Goal: Task Accomplishment & Management: Use online tool/utility

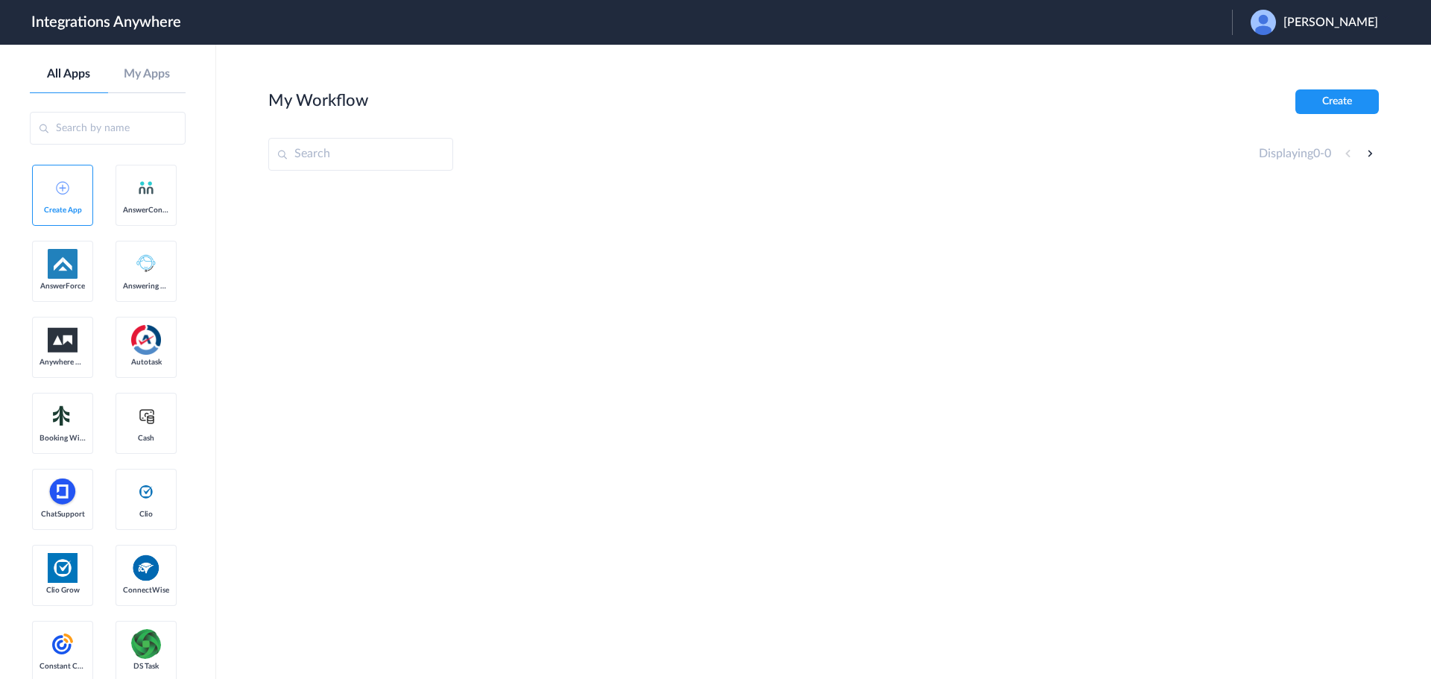
click at [1315, 19] on span "Charlie Altenbach" at bounding box center [1330, 23] width 95 height 14
click at [1247, 65] on link "Logout" at bounding box center [1258, 60] width 31 height 10
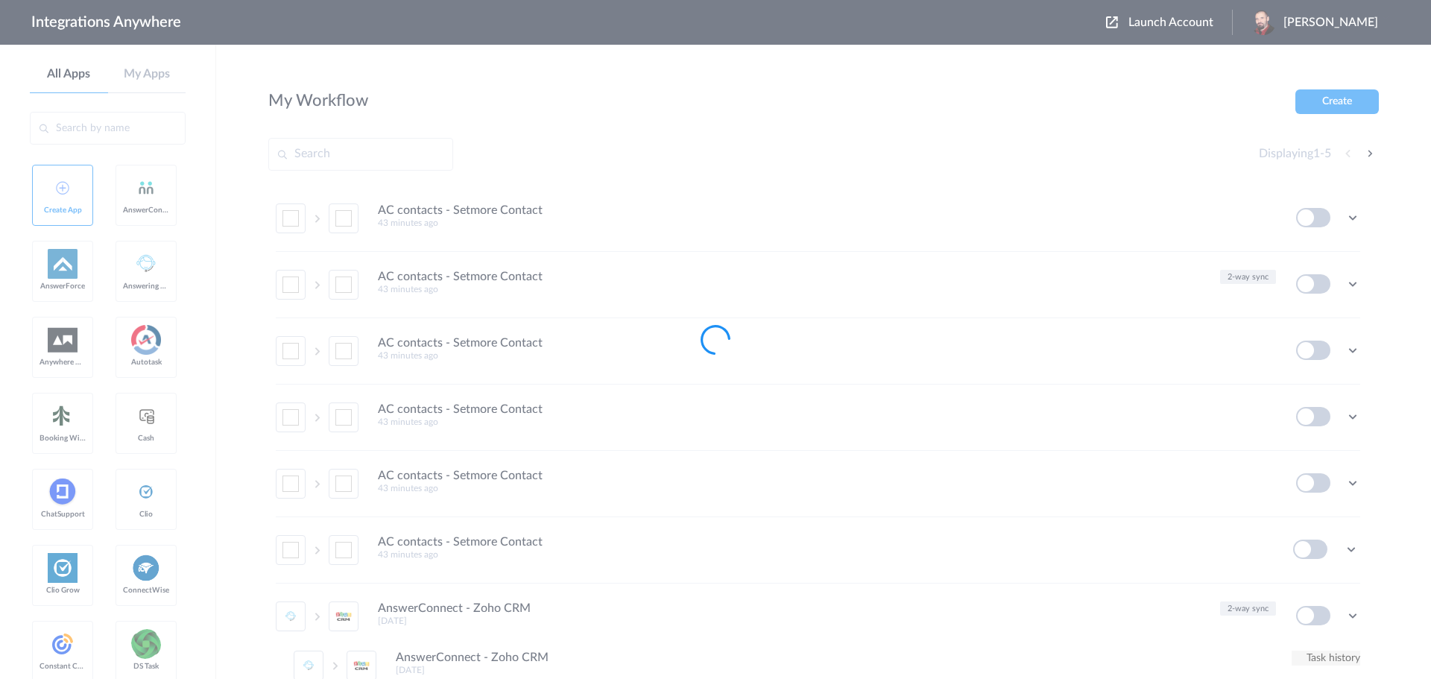
click at [1171, 19] on div at bounding box center [715, 339] width 1431 height 679
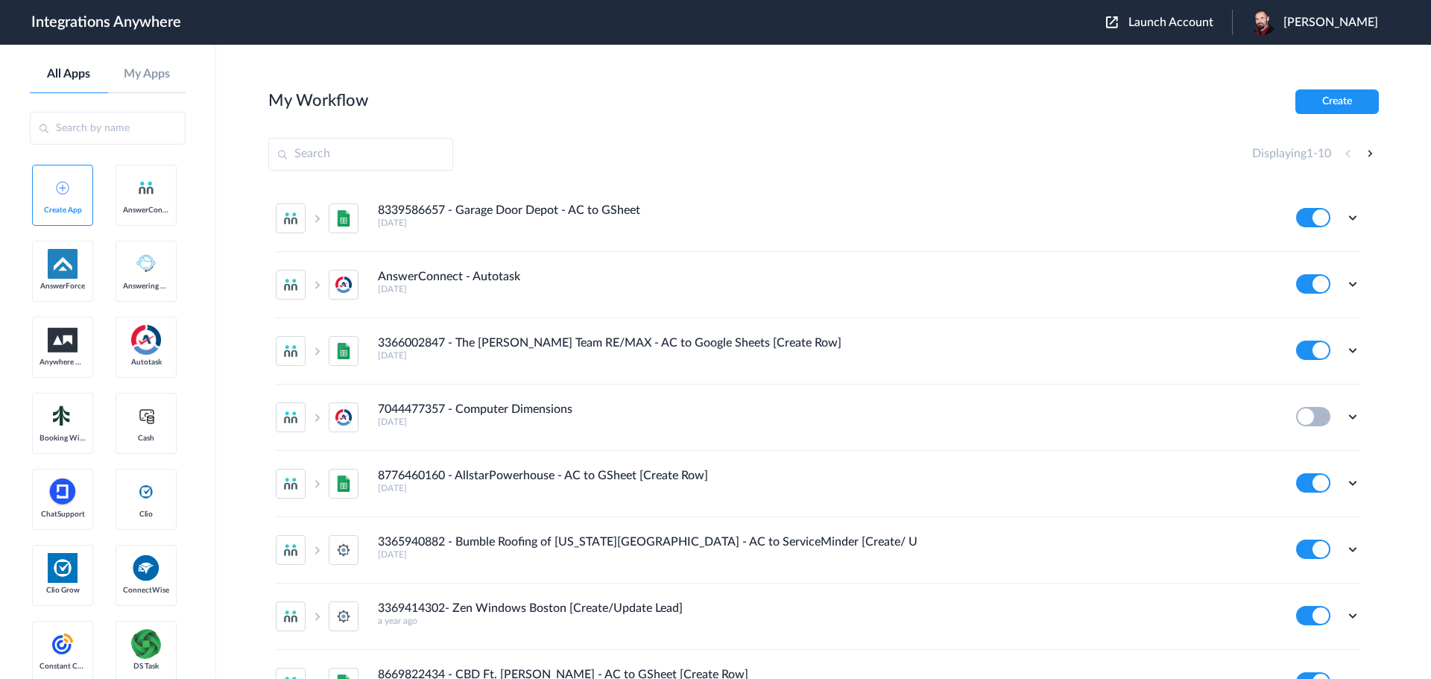
click at [1182, 20] on span "Launch Account" at bounding box center [1170, 22] width 85 height 12
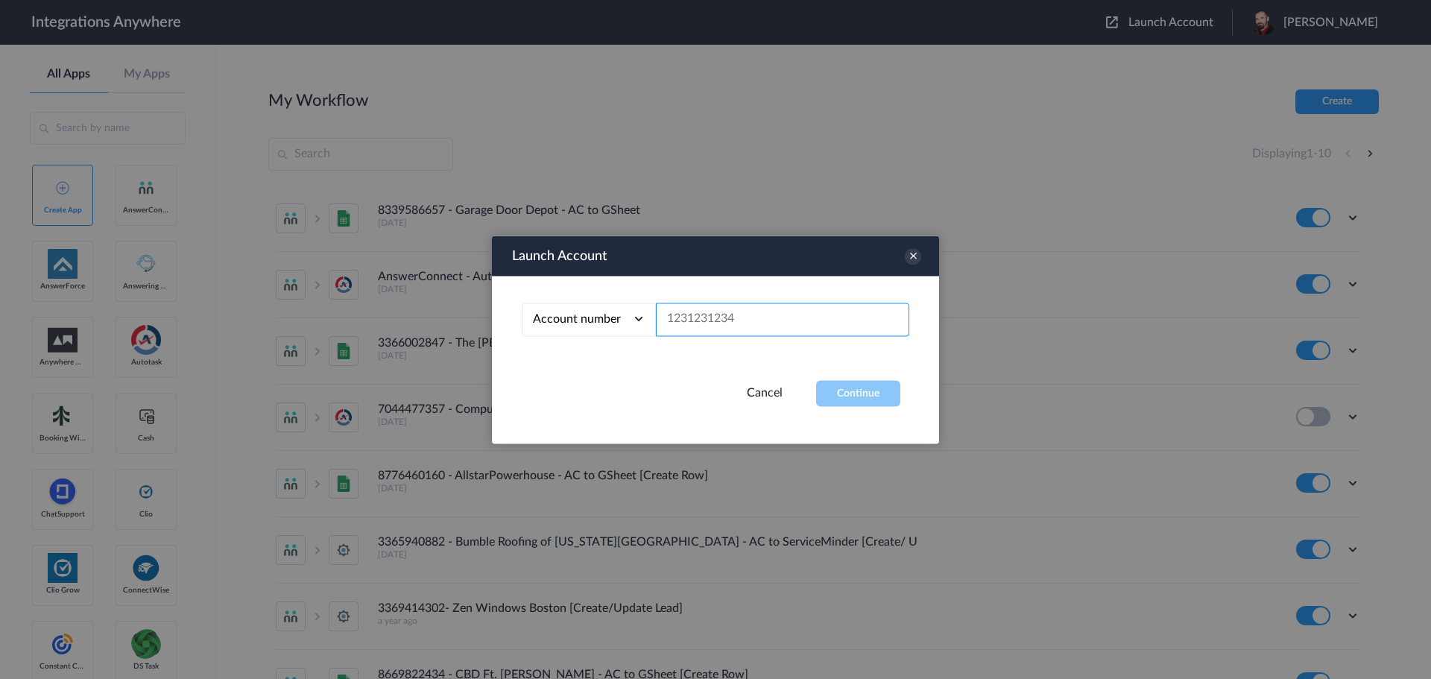
paste input "8885072473"
click at [870, 385] on button "Continue" at bounding box center [858, 393] width 84 height 26
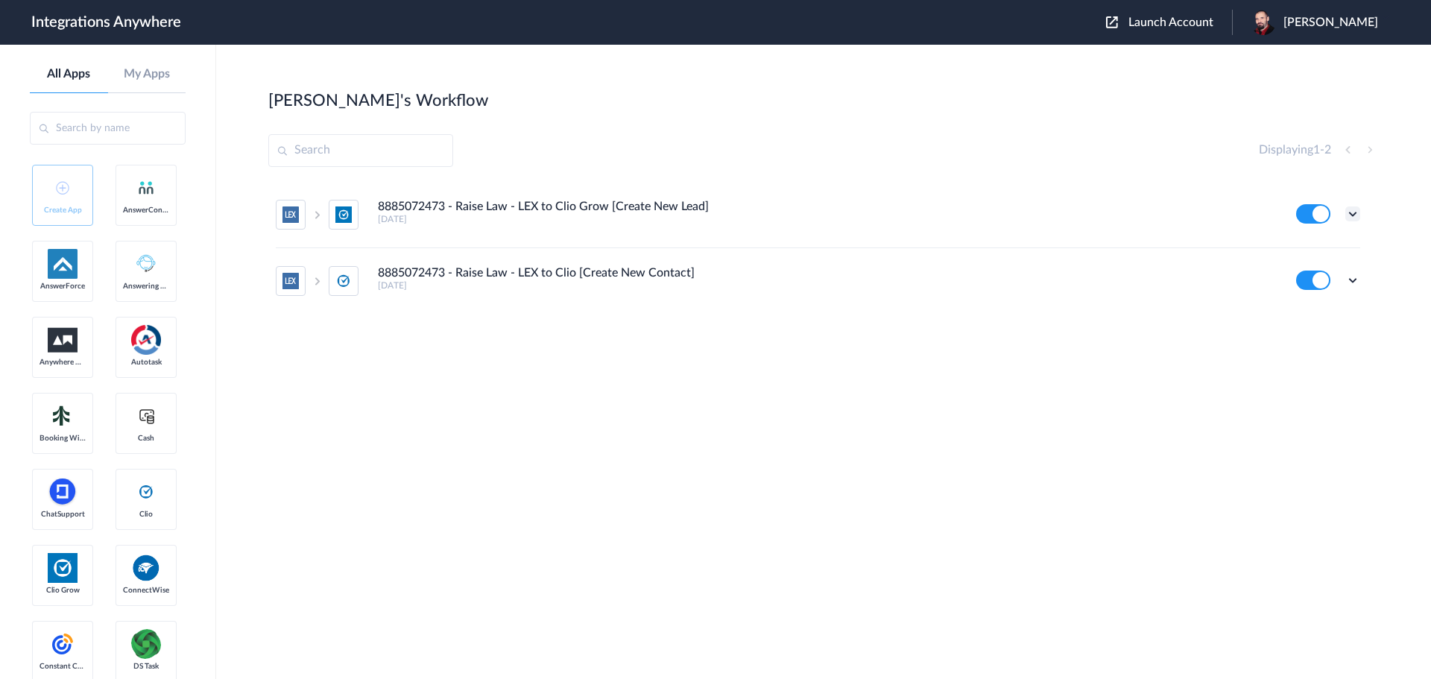
click at [1355, 216] on icon at bounding box center [1352, 213] width 15 height 15
click at [1314, 276] on link "Task history" at bounding box center [1310, 275] width 72 height 10
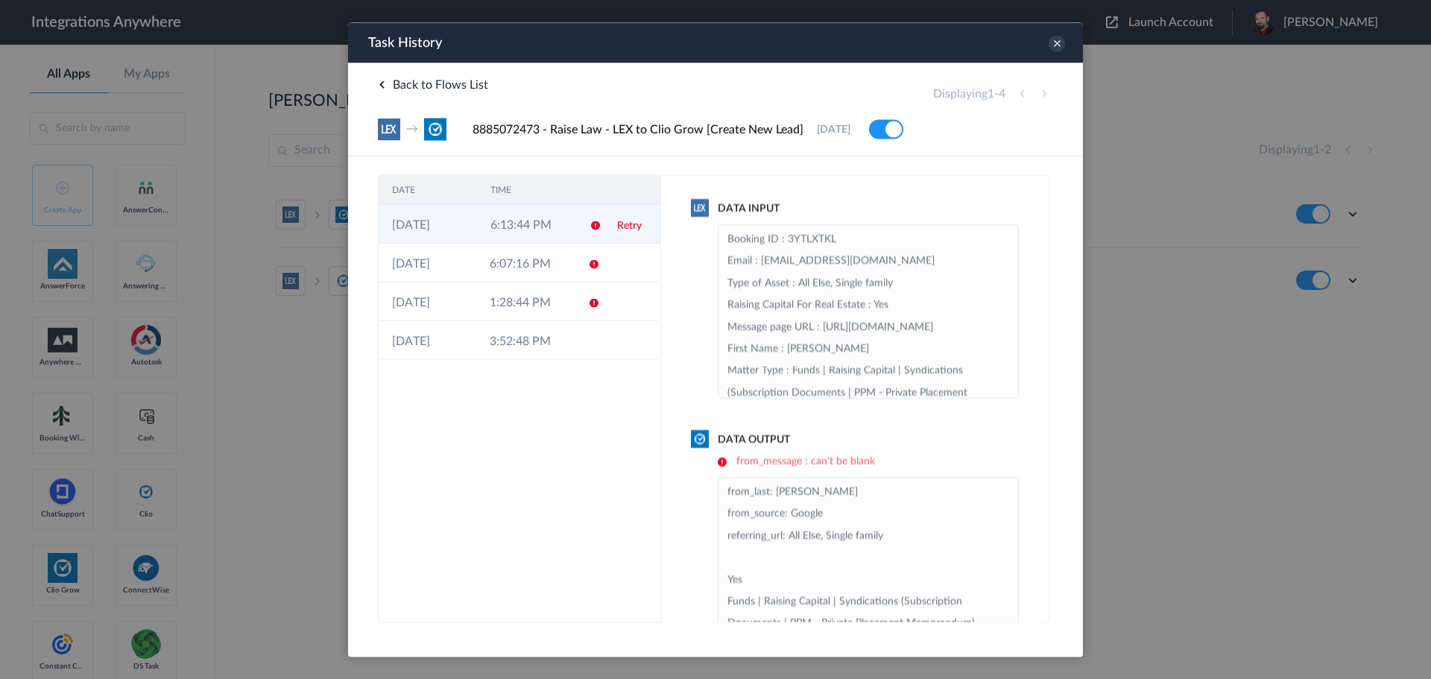
click at [627, 225] on link "Retry" at bounding box center [629, 225] width 25 height 10
click at [519, 220] on td "6:13:44 PM" at bounding box center [525, 223] width 98 height 39
click at [1049, 41] on icon at bounding box center [1056, 43] width 16 height 16
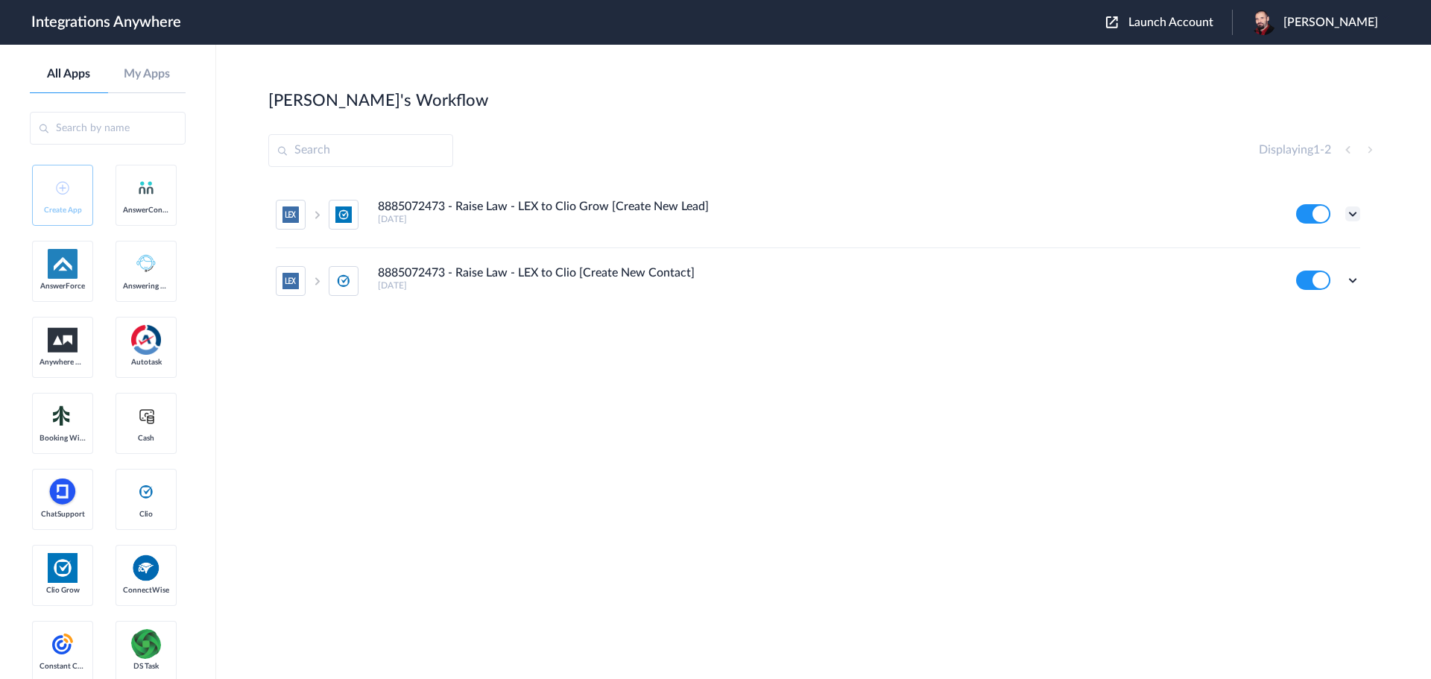
click at [1346, 218] on icon at bounding box center [1352, 213] width 15 height 15
click at [1318, 250] on li "Edit" at bounding box center [1311, 249] width 97 height 28
click at [1355, 215] on icon at bounding box center [1352, 213] width 15 height 15
click at [1320, 269] on li "Task history" at bounding box center [1311, 276] width 97 height 28
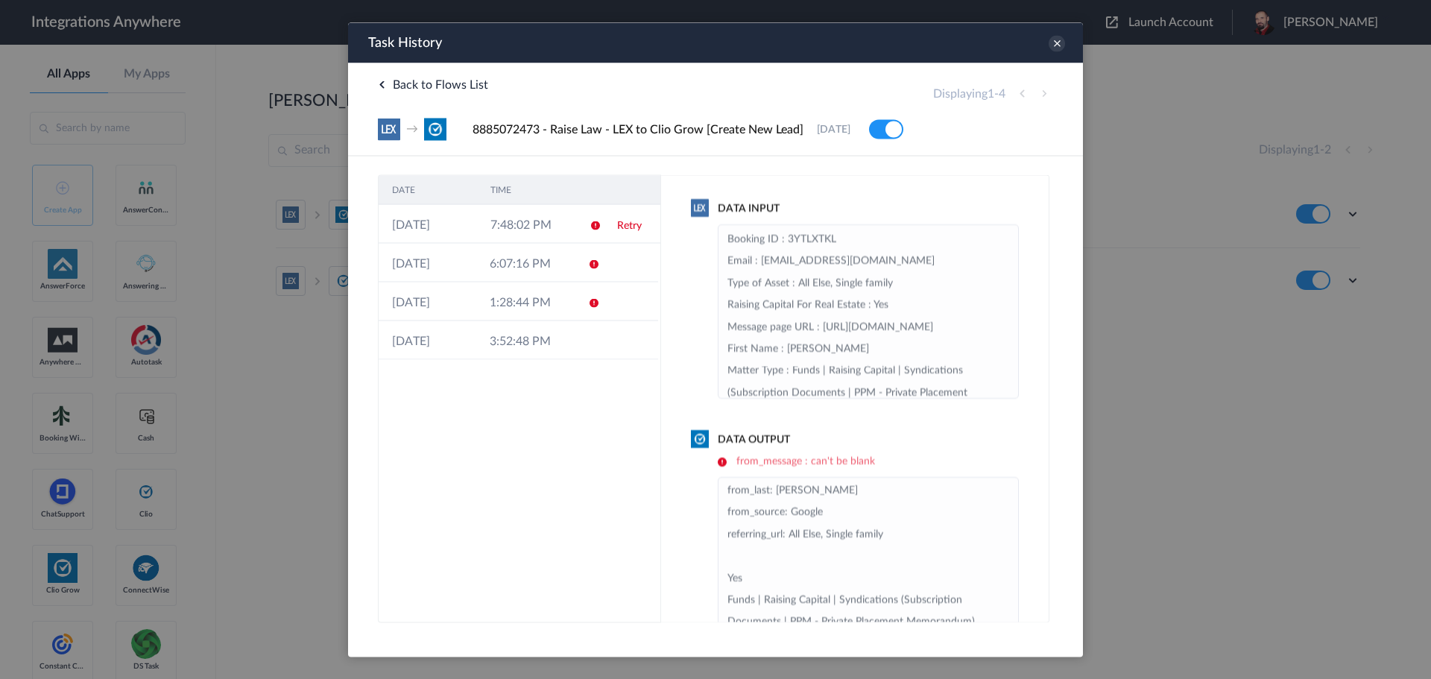
scroll to position [1, 0]
click at [501, 340] on td "3:52:48 PM" at bounding box center [525, 339] width 98 height 39
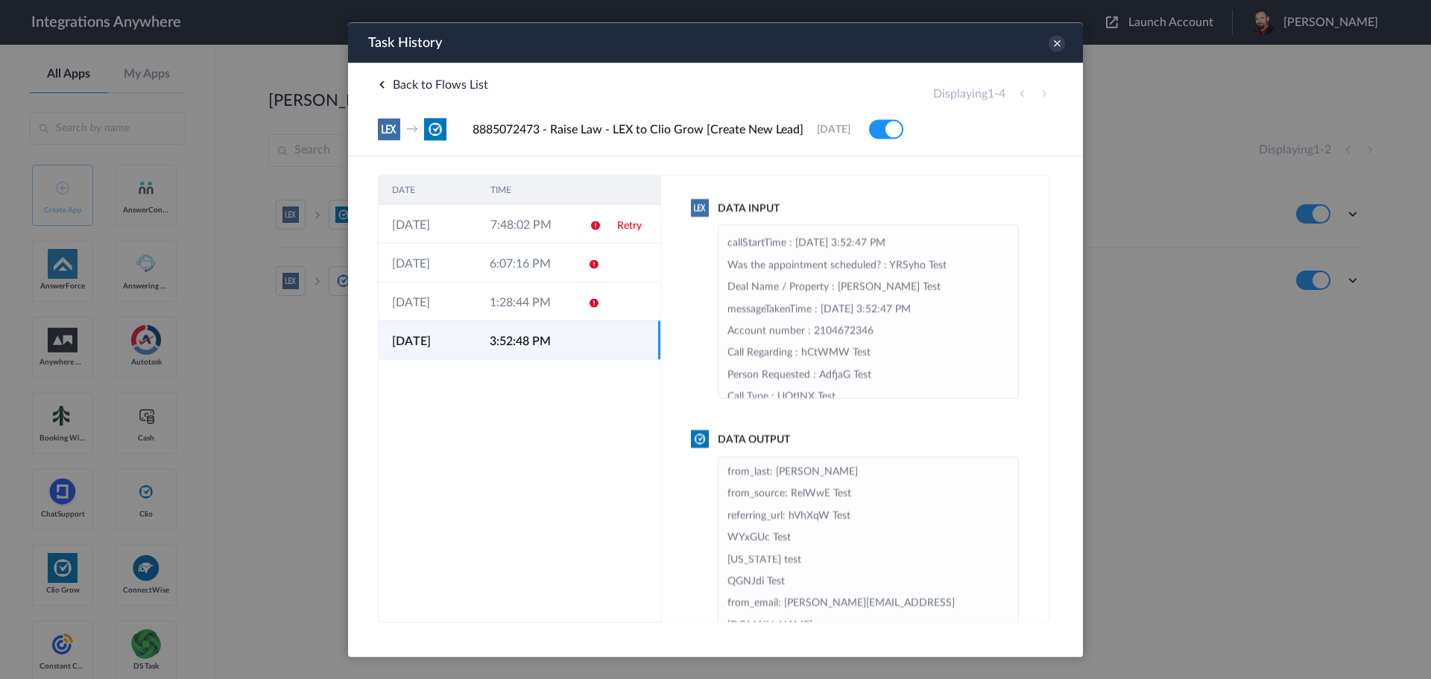
scroll to position [732, 0]
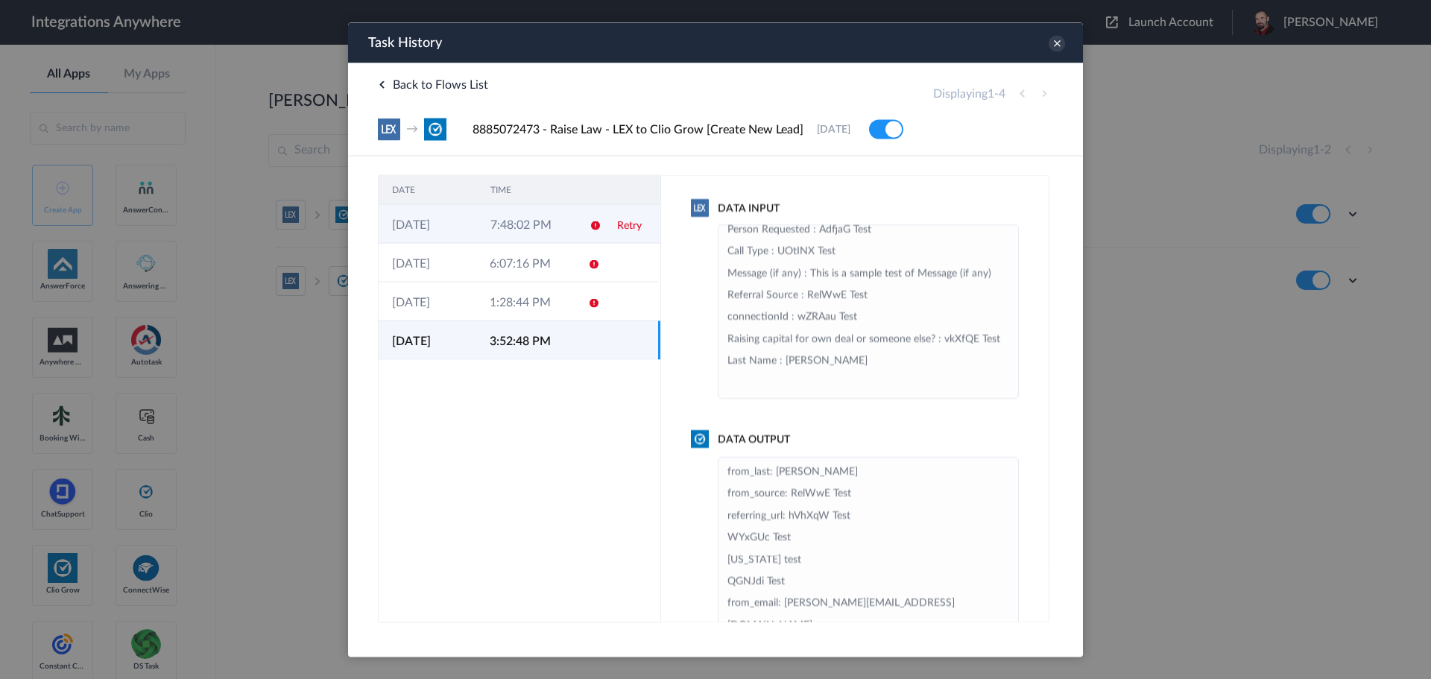
click at [514, 218] on td "7:48:02 PM" at bounding box center [526, 223] width 98 height 39
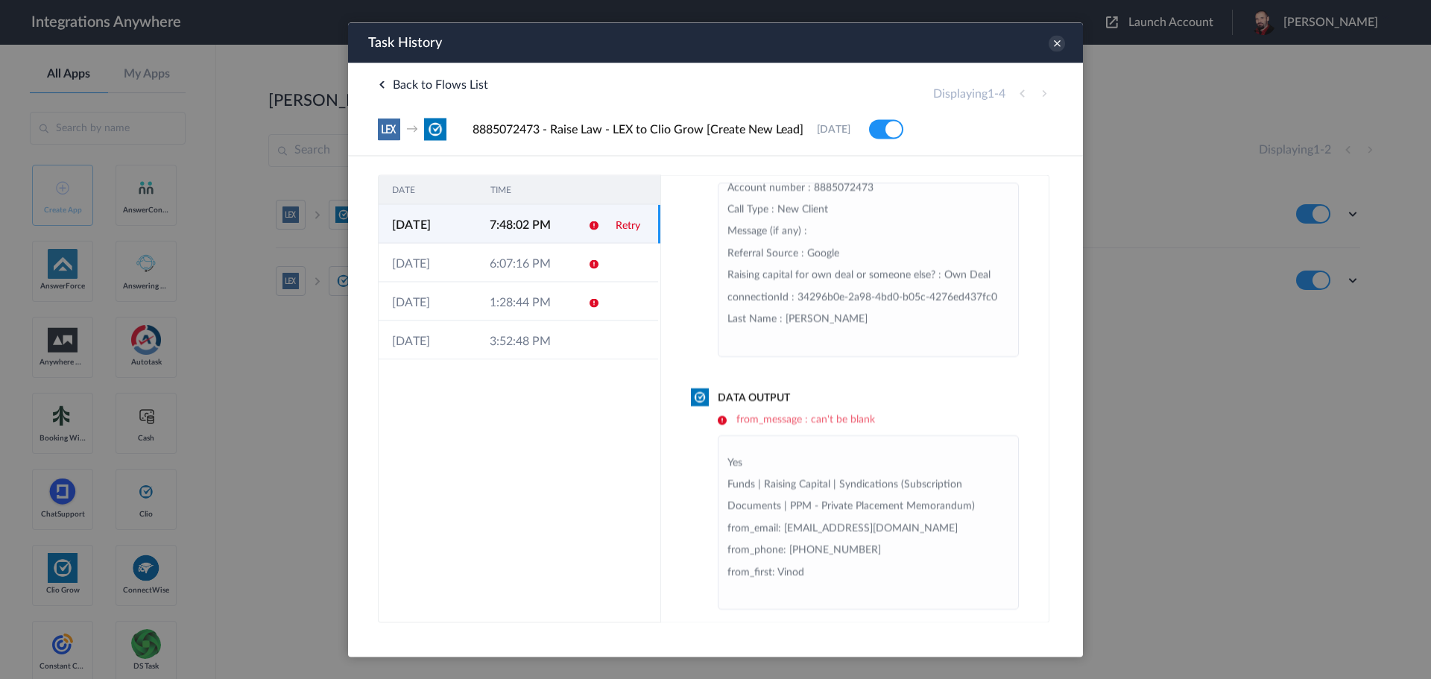
scroll to position [54, 0]
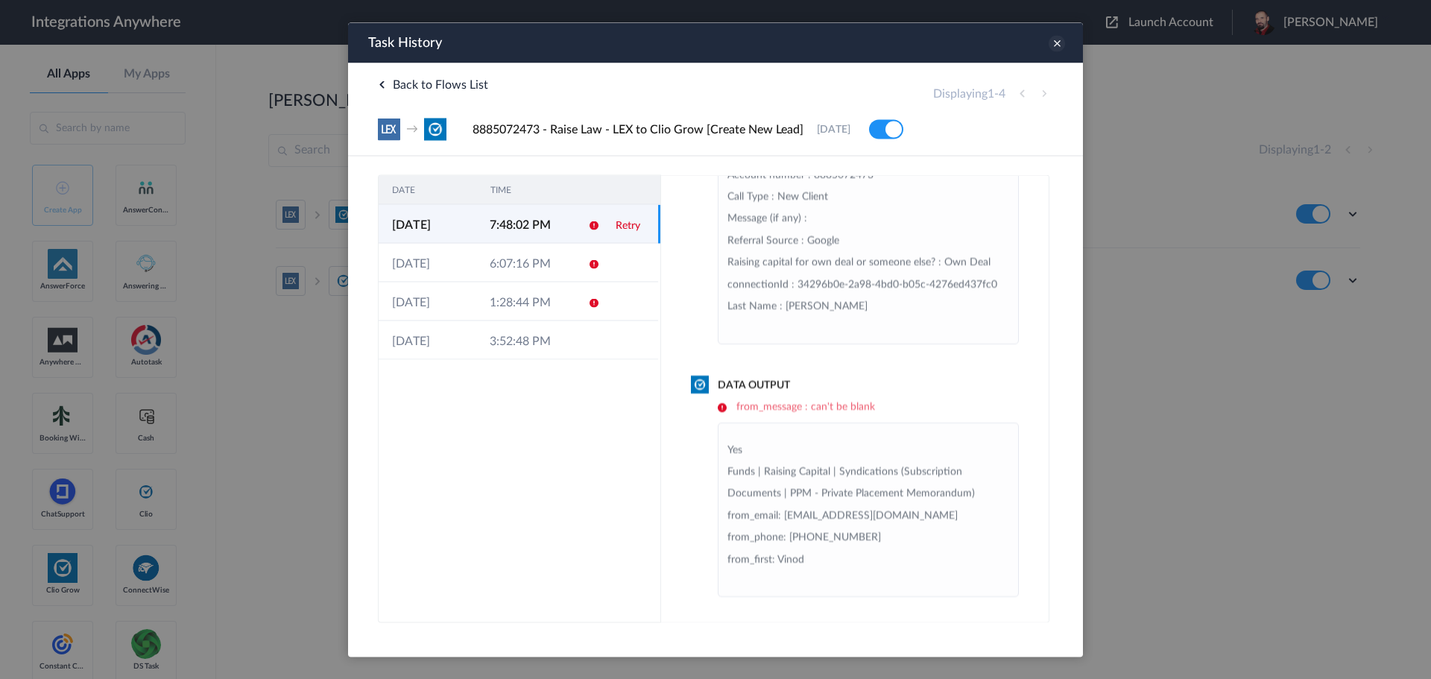
click at [1060, 45] on icon at bounding box center [1056, 43] width 16 height 16
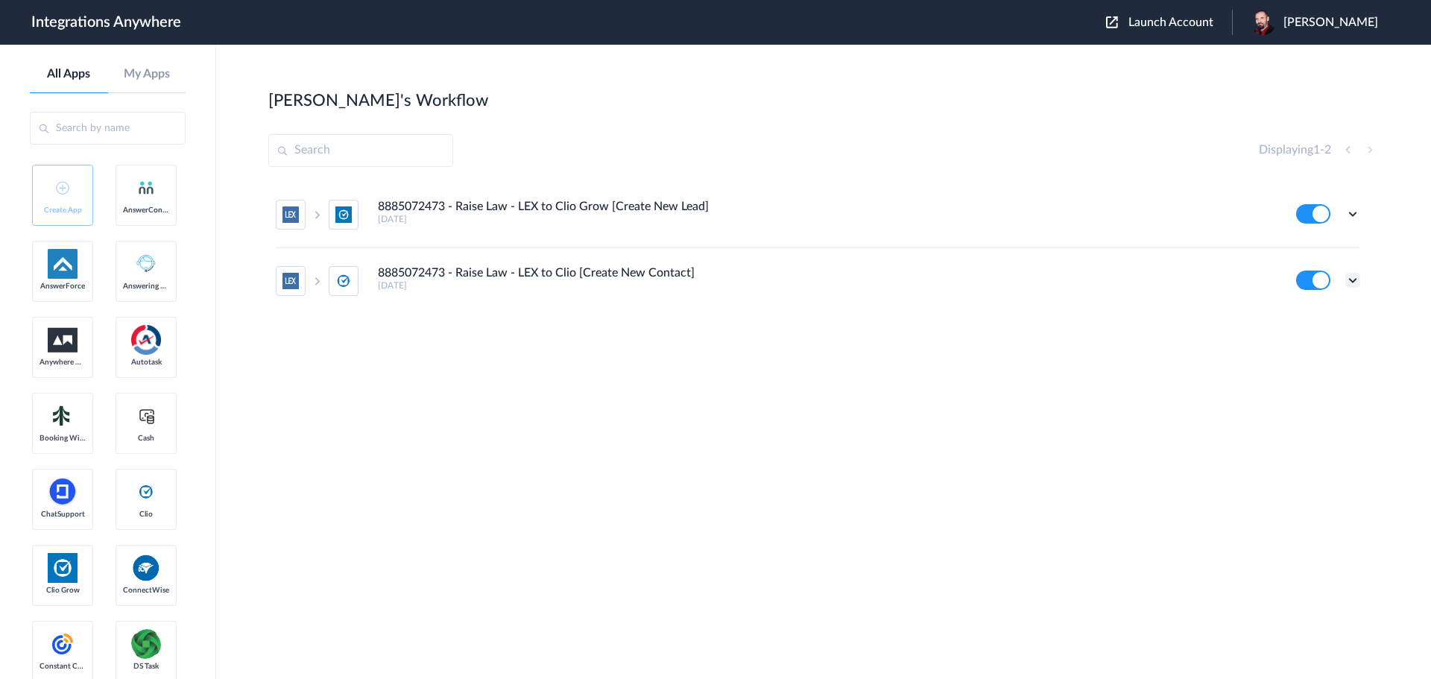
click at [1352, 274] on icon at bounding box center [1352, 280] width 15 height 15
click at [1321, 344] on link "Task history" at bounding box center [1310, 342] width 72 height 10
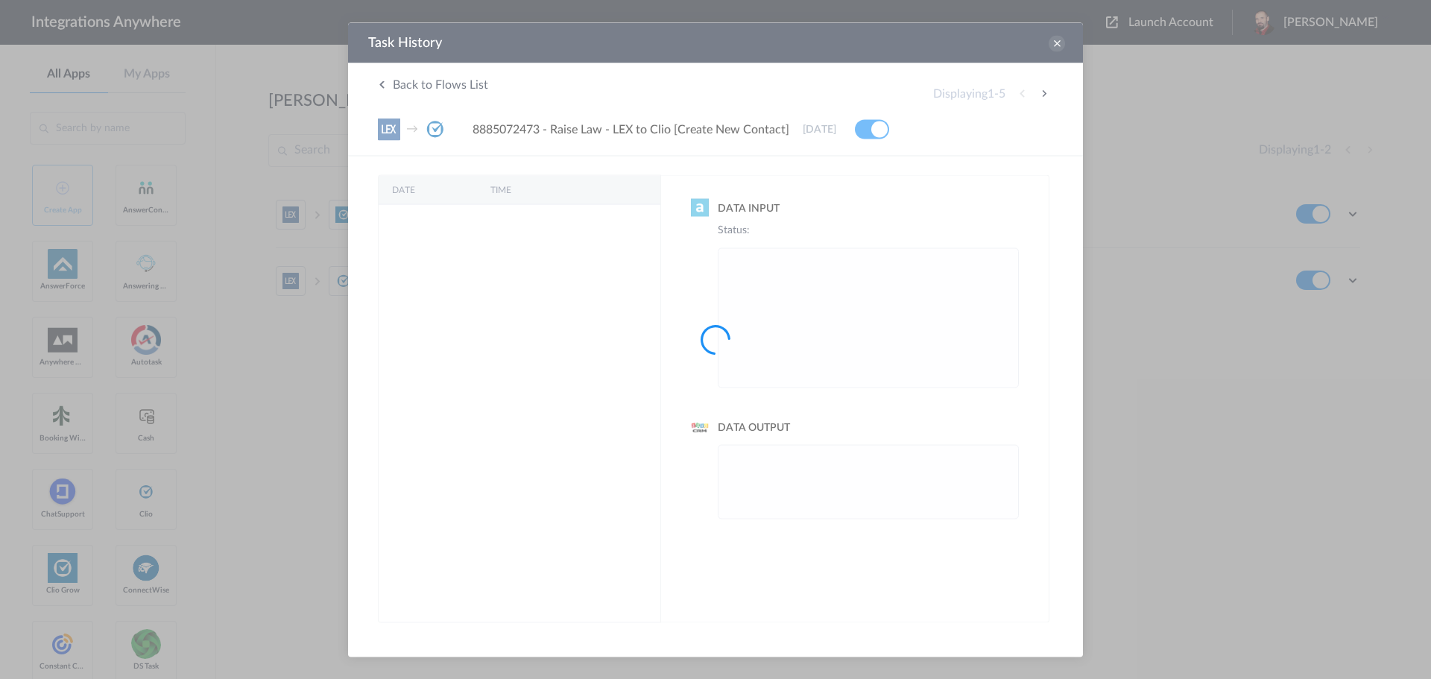
scroll to position [0, 0]
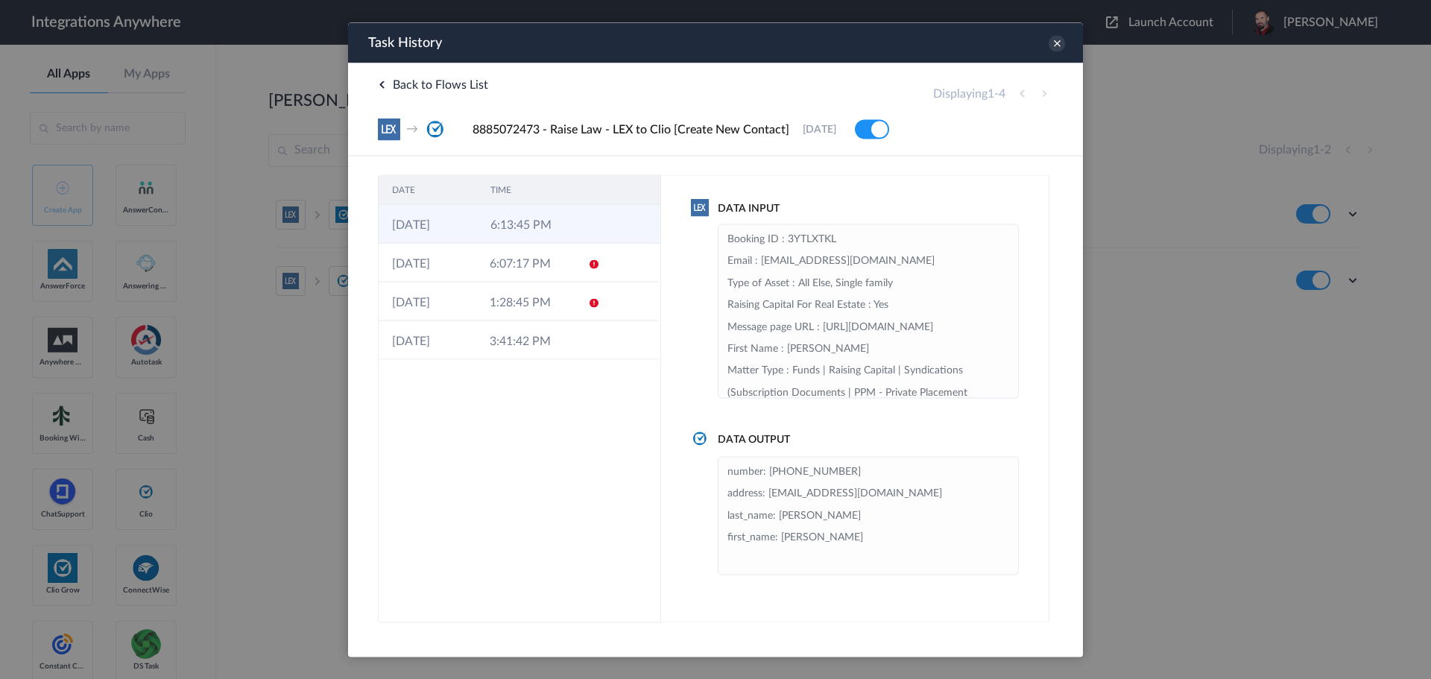
click at [487, 224] on td "6:13:45 PM" at bounding box center [526, 223] width 98 height 39
click at [1057, 45] on icon at bounding box center [1056, 43] width 16 height 16
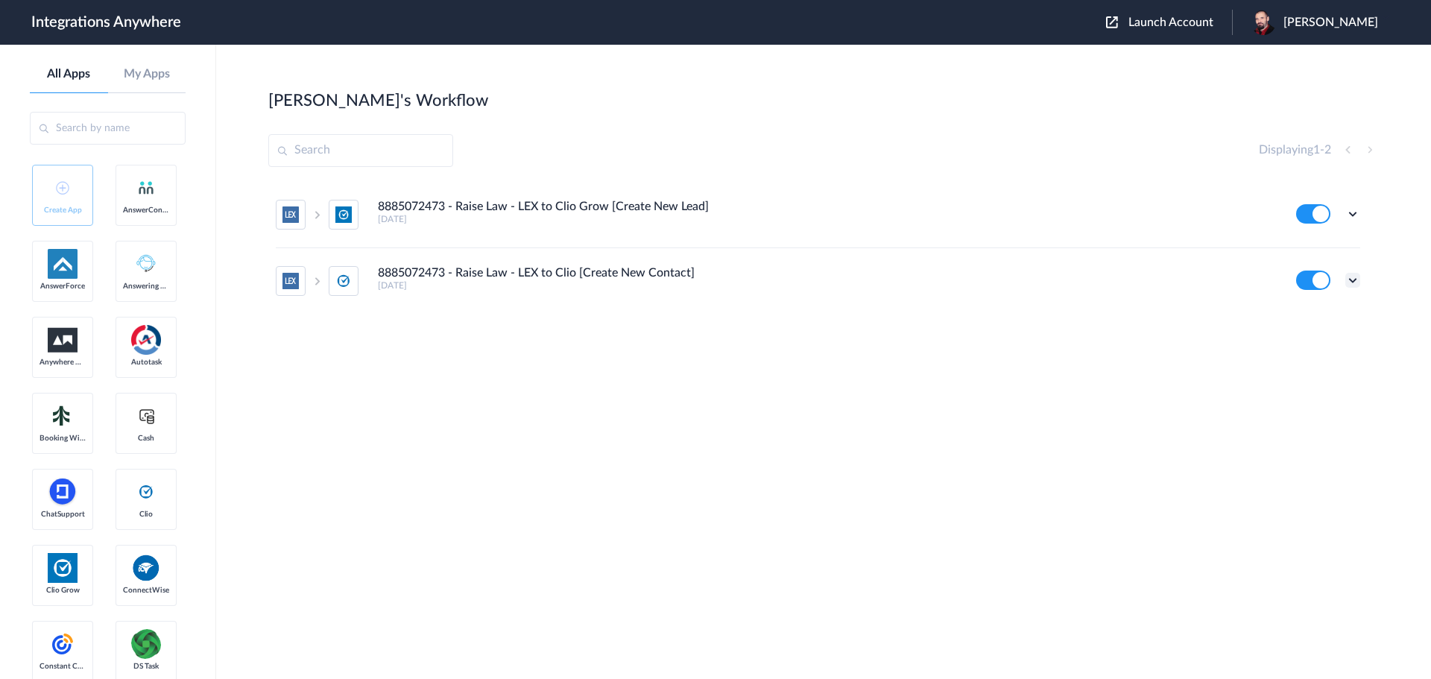
click at [1351, 273] on icon at bounding box center [1352, 280] width 15 height 15
click at [1306, 311] on link "Edit" at bounding box center [1292, 314] width 36 height 10
click at [1354, 215] on icon at bounding box center [1352, 213] width 15 height 15
click at [1330, 269] on li "Task history" at bounding box center [1311, 276] width 97 height 28
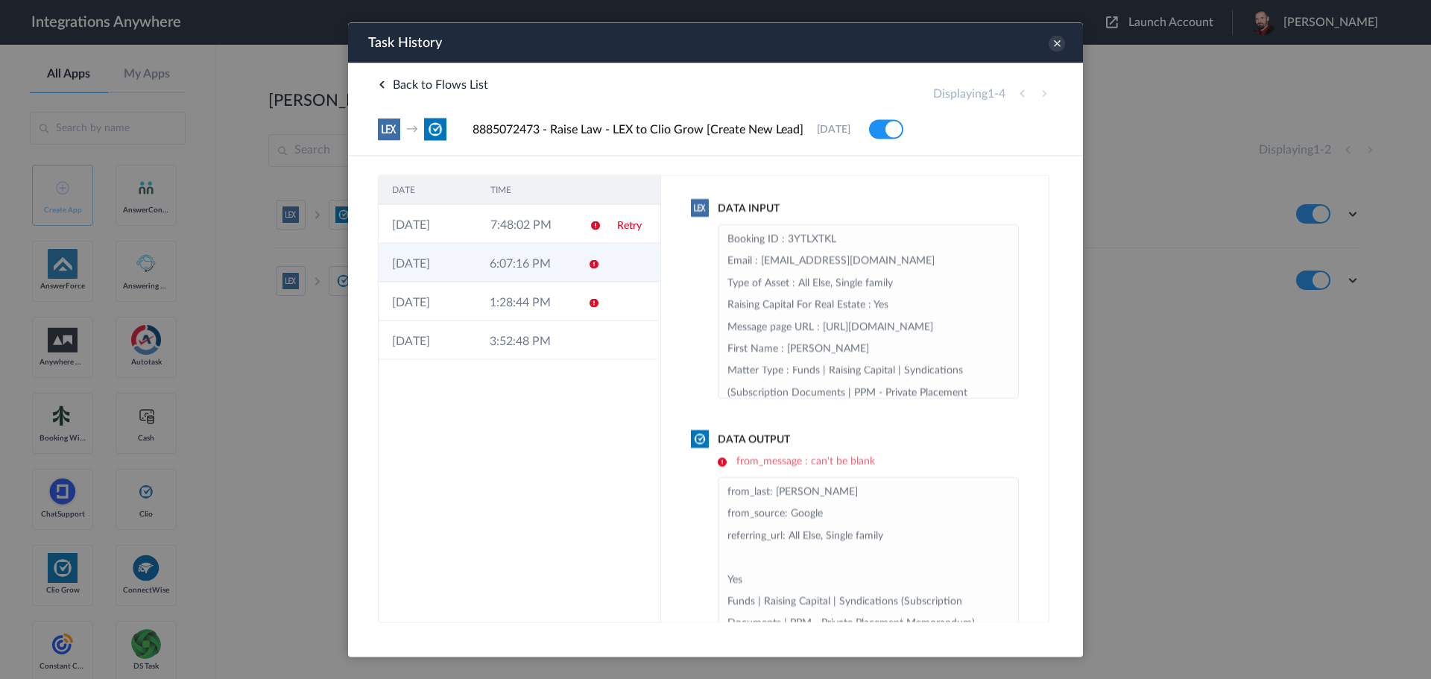
click at [569, 273] on td "6:07:16 PM" at bounding box center [525, 262] width 98 height 39
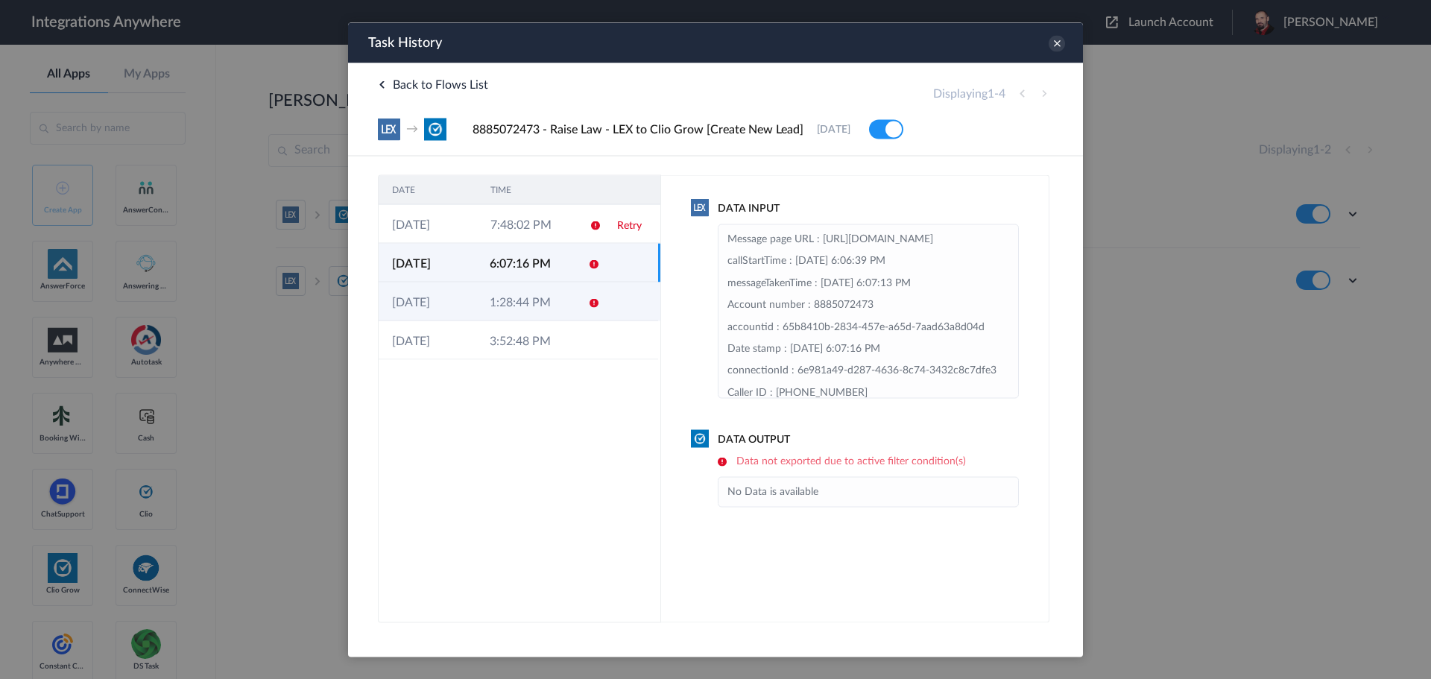
click at [560, 296] on td "1:28:44 PM" at bounding box center [525, 301] width 98 height 39
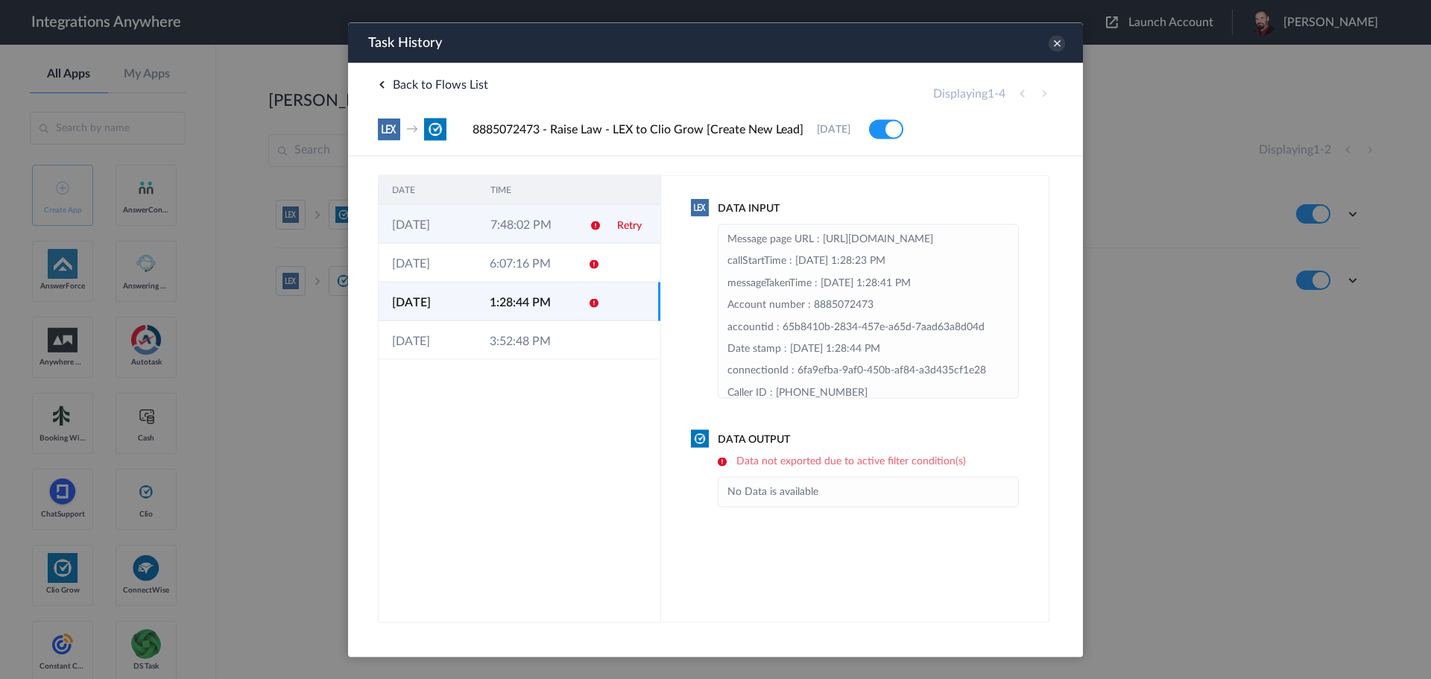
click at [566, 224] on td "7:48:02 PM" at bounding box center [526, 223] width 98 height 39
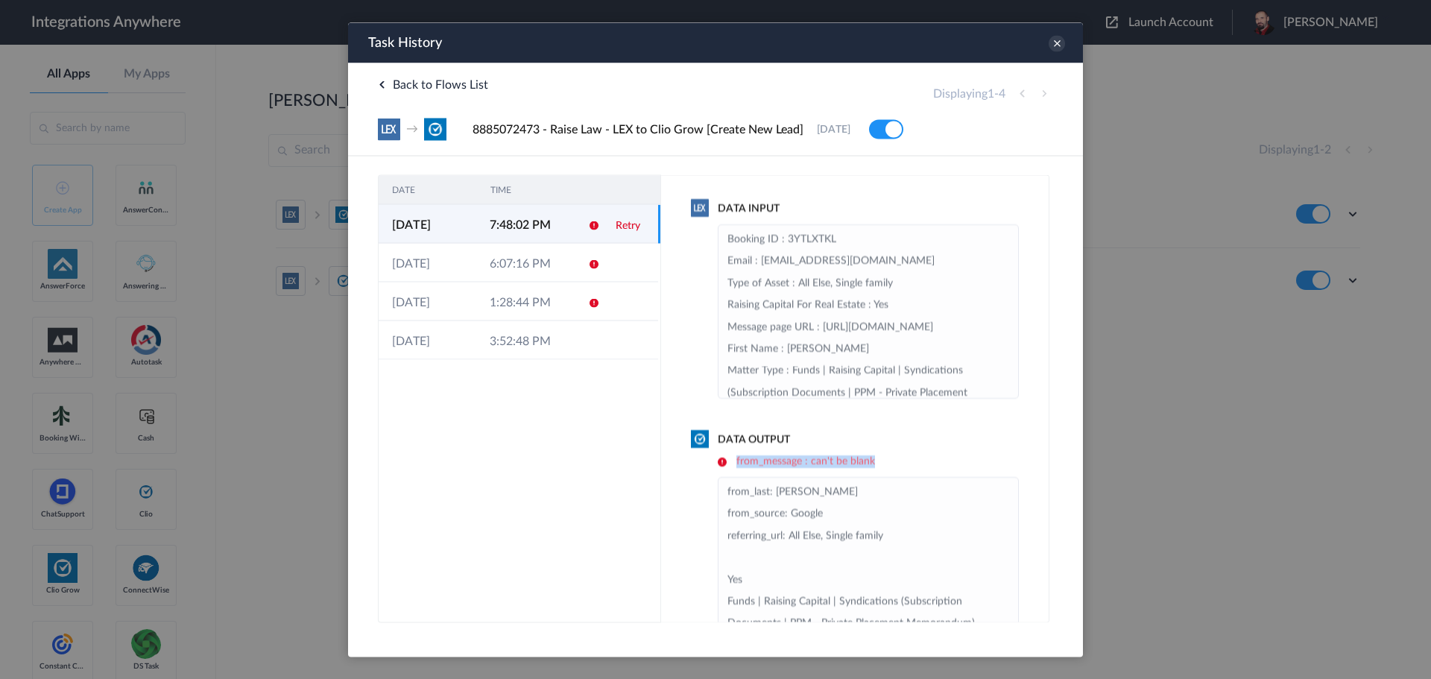
drag, startPoint x: 736, startPoint y: 461, endPoint x: 881, endPoint y: 458, distance: 145.3
click at [886, 459] on h6 "from_message : can't be blank" at bounding box center [868, 461] width 301 height 13
copy h6 "from_message : can't be blank"
click at [518, 334] on td "3:52:48 PM" at bounding box center [525, 339] width 98 height 39
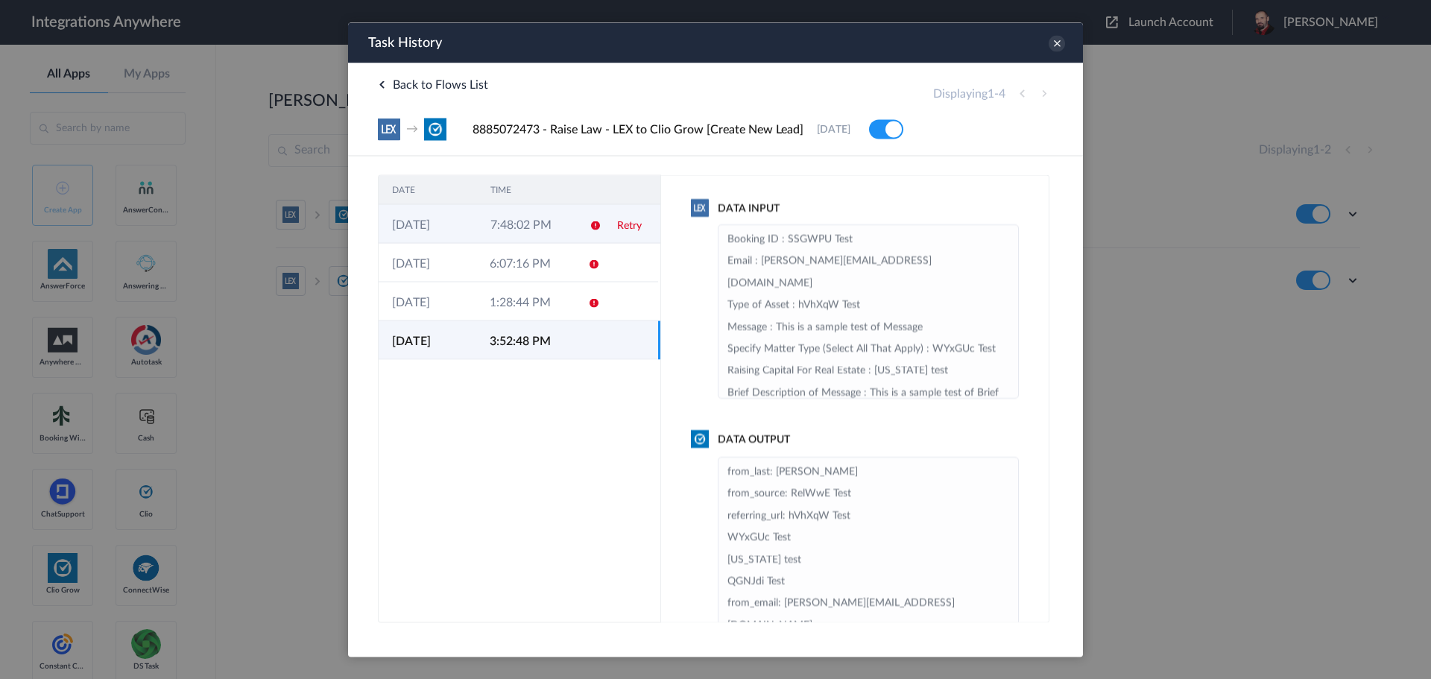
click at [528, 221] on td "7:48:02 PM" at bounding box center [526, 223] width 98 height 39
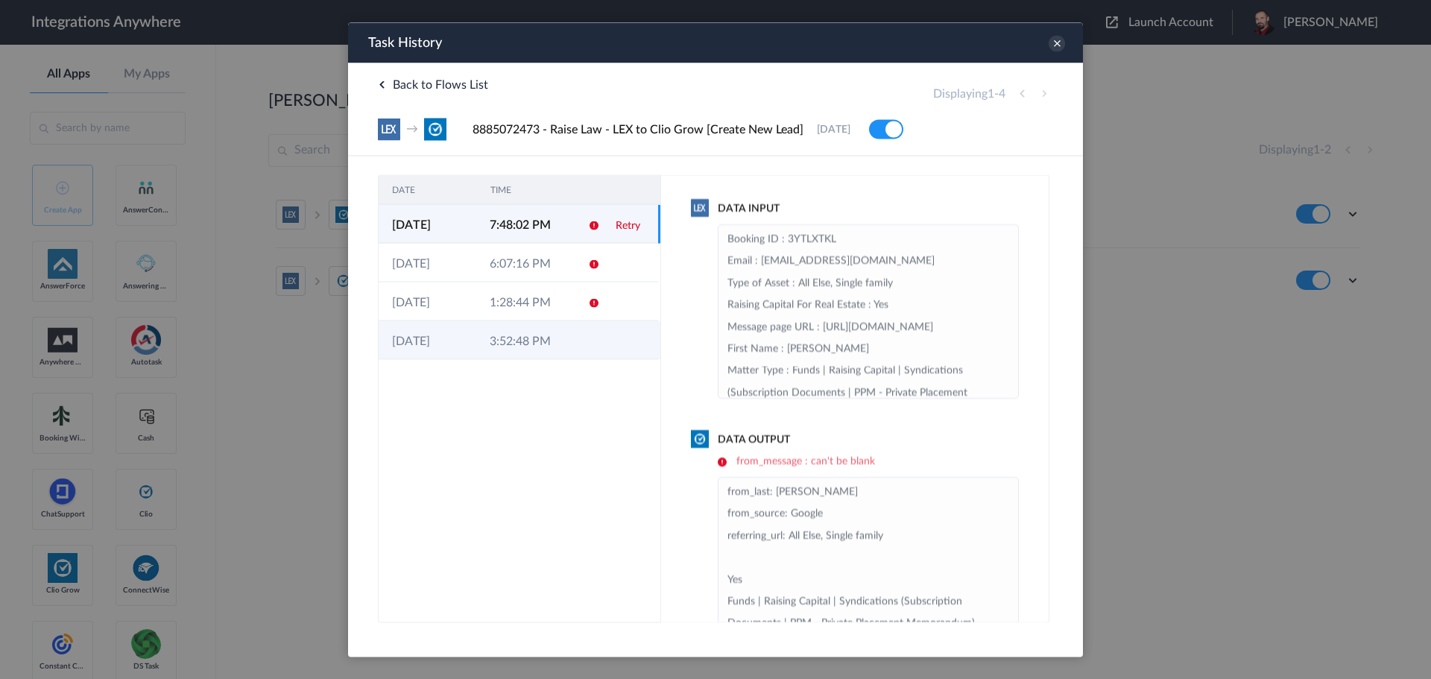
click at [501, 339] on td "3:52:48 PM" at bounding box center [525, 339] width 98 height 39
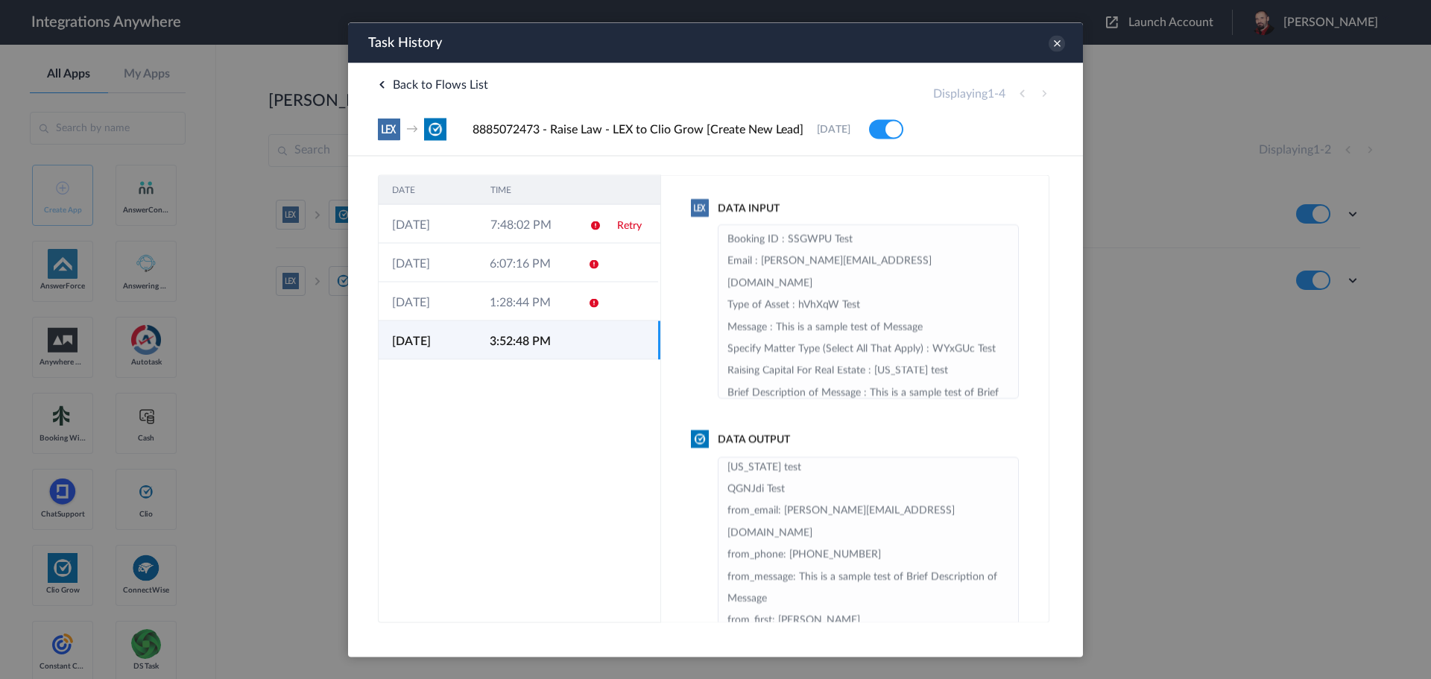
scroll to position [98, 0]
click at [1057, 39] on icon at bounding box center [1056, 43] width 16 height 16
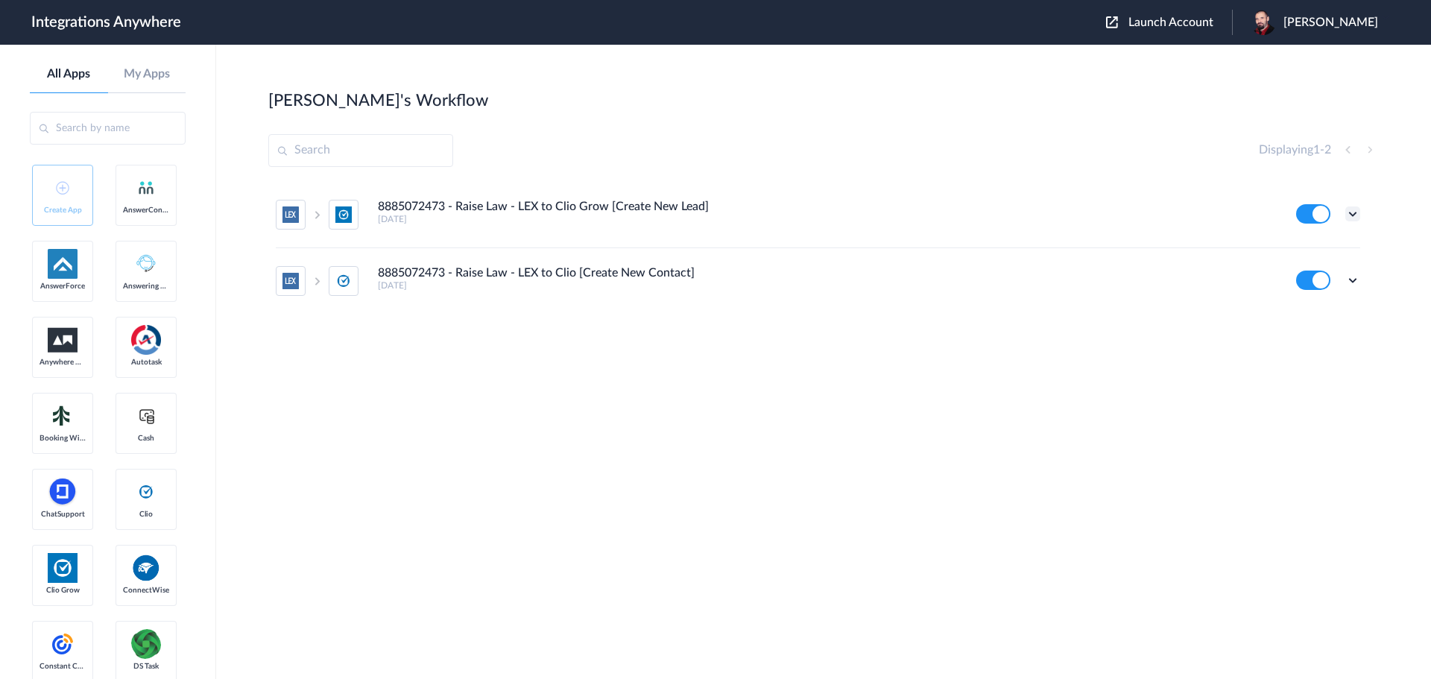
click at [1355, 210] on icon at bounding box center [1352, 213] width 15 height 15
click at [1306, 247] on link "Edit" at bounding box center [1292, 248] width 36 height 10
click at [1349, 209] on icon at bounding box center [1352, 213] width 15 height 15
click at [971, 479] on section "Seth's Workflow Create Displaying 1 - 2 8885072473 - Raise Law - LEX to Clio Gr…" at bounding box center [823, 406] width 1110 height 634
click at [1180, 21] on span "Launch Account" at bounding box center [1170, 22] width 85 height 12
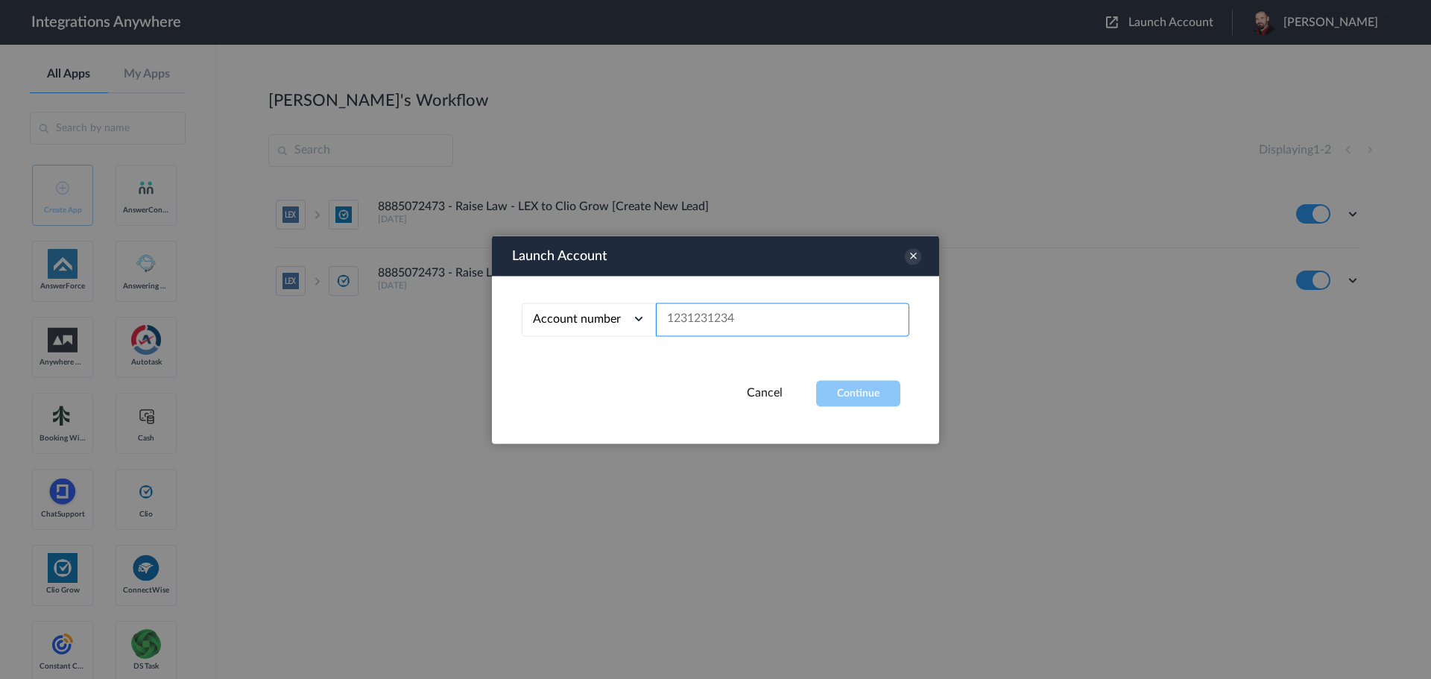
paste input "from_message : can't be blank"
click at [757, 314] on input "from_message : can't be blank" at bounding box center [782, 320] width 253 height 34
paste input "8885072473"
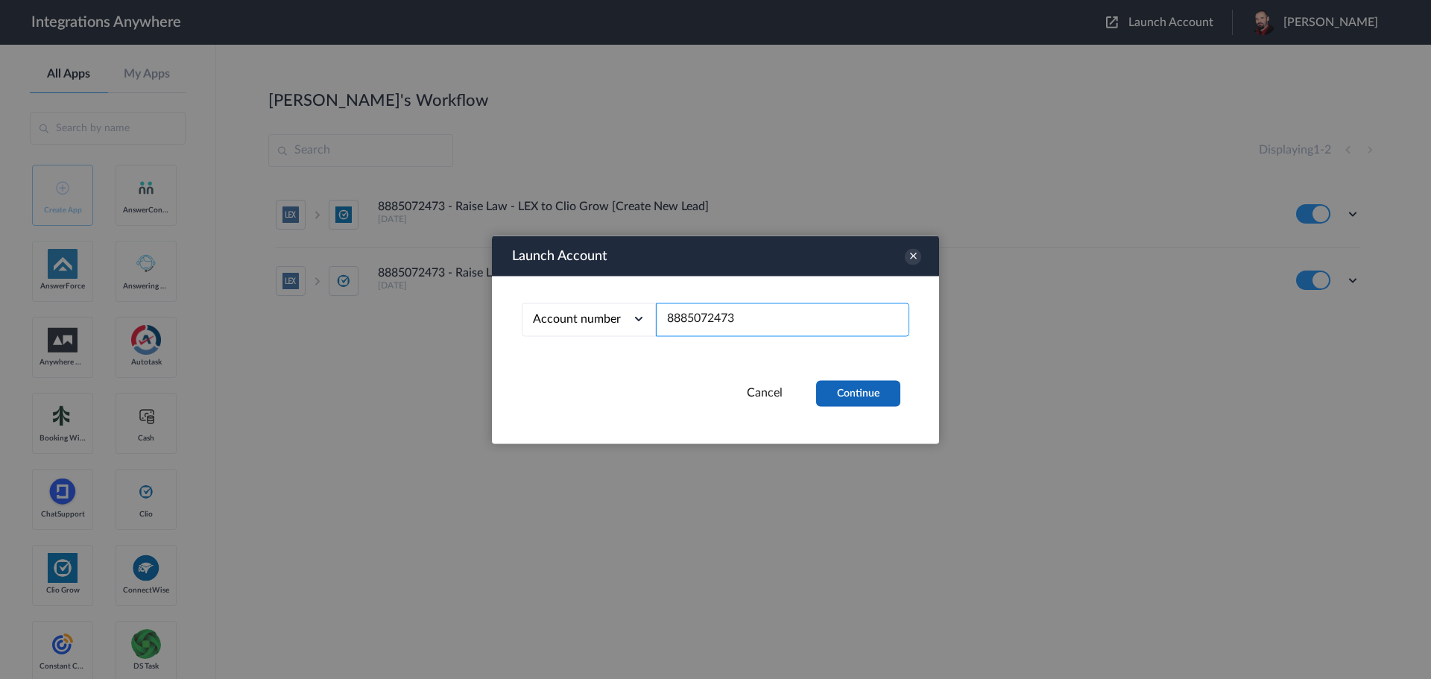
type input "8885072473"
click at [877, 389] on button "Continue" at bounding box center [858, 393] width 84 height 26
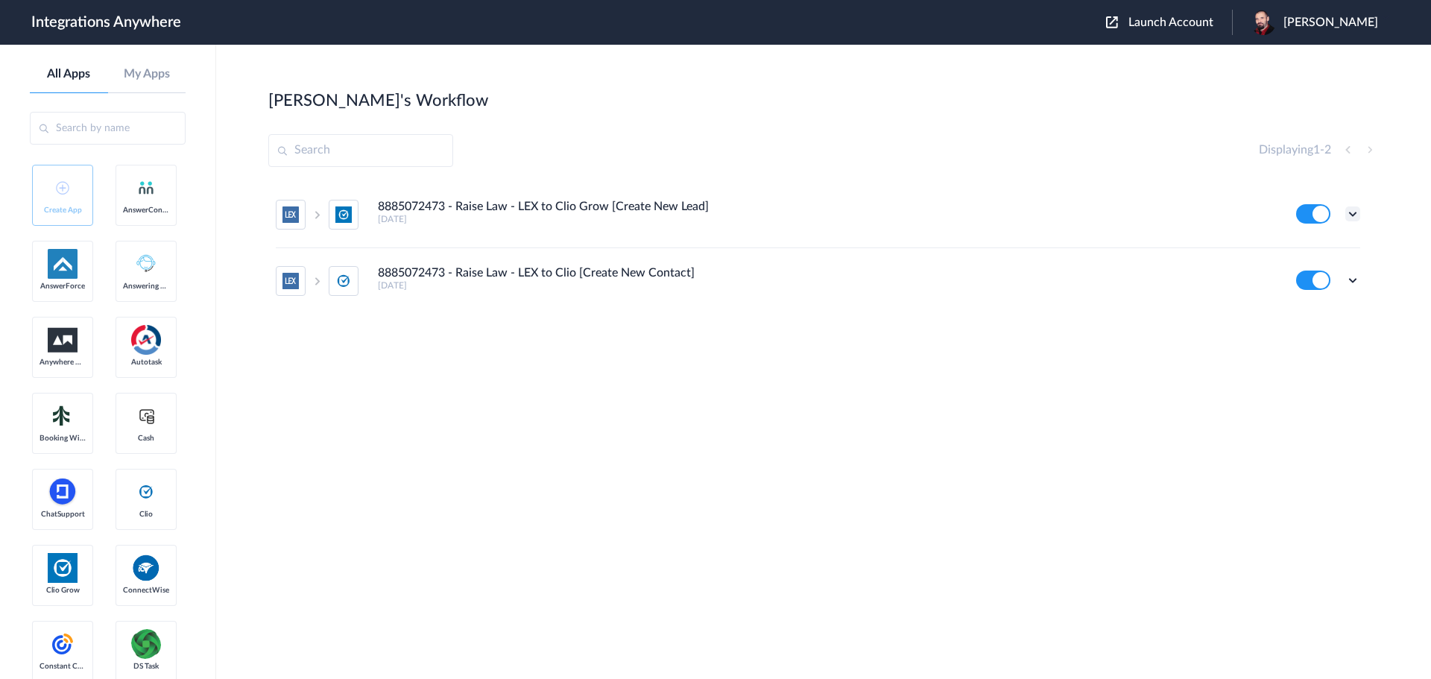
click at [1352, 212] on icon at bounding box center [1352, 213] width 15 height 15
click at [1321, 268] on li "Task history" at bounding box center [1311, 276] width 97 height 28
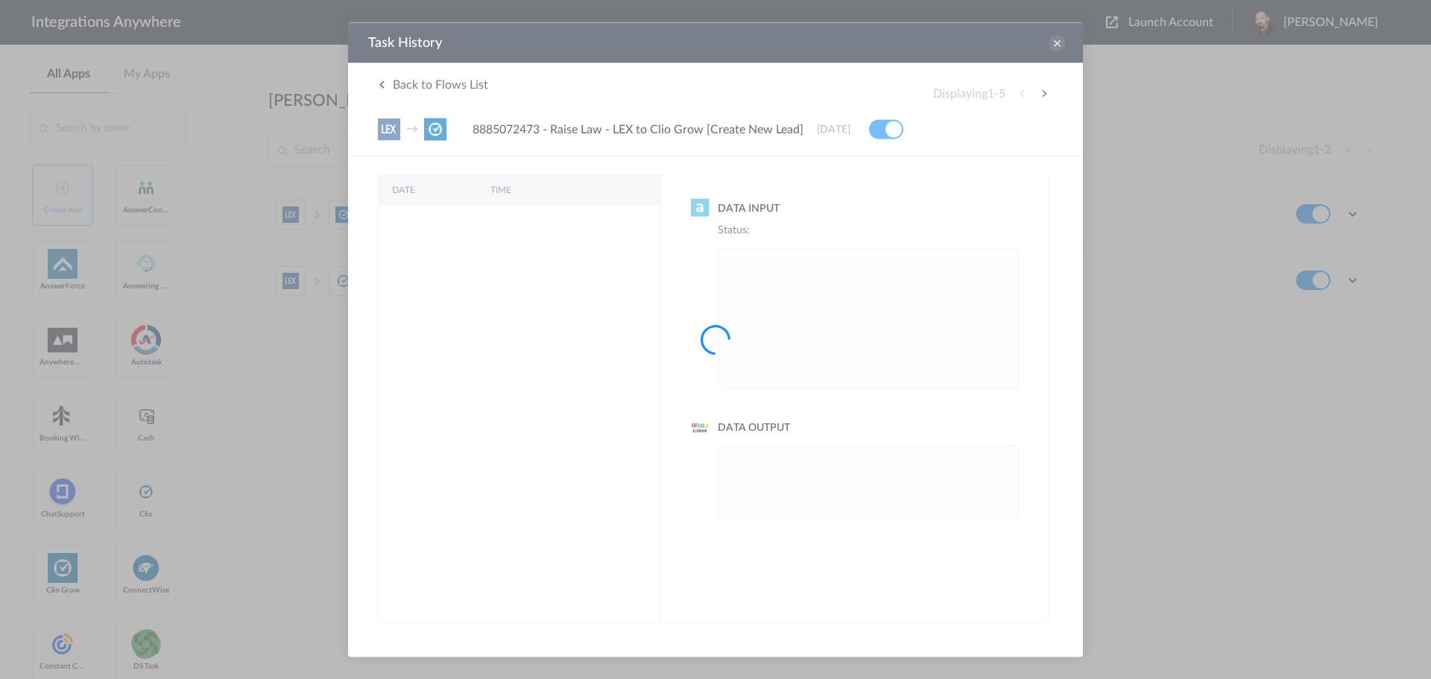
scroll to position [0, 0]
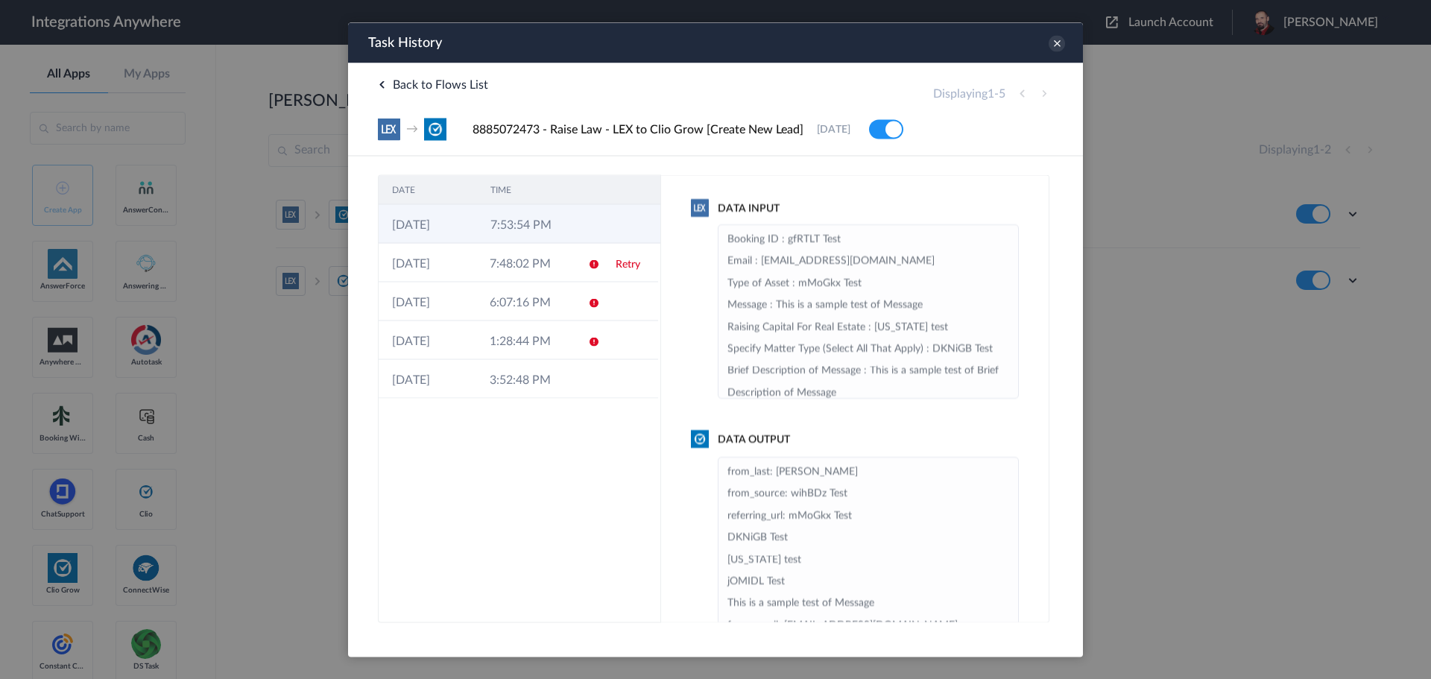
click at [522, 232] on td "7:53:54 PM" at bounding box center [526, 223] width 98 height 39
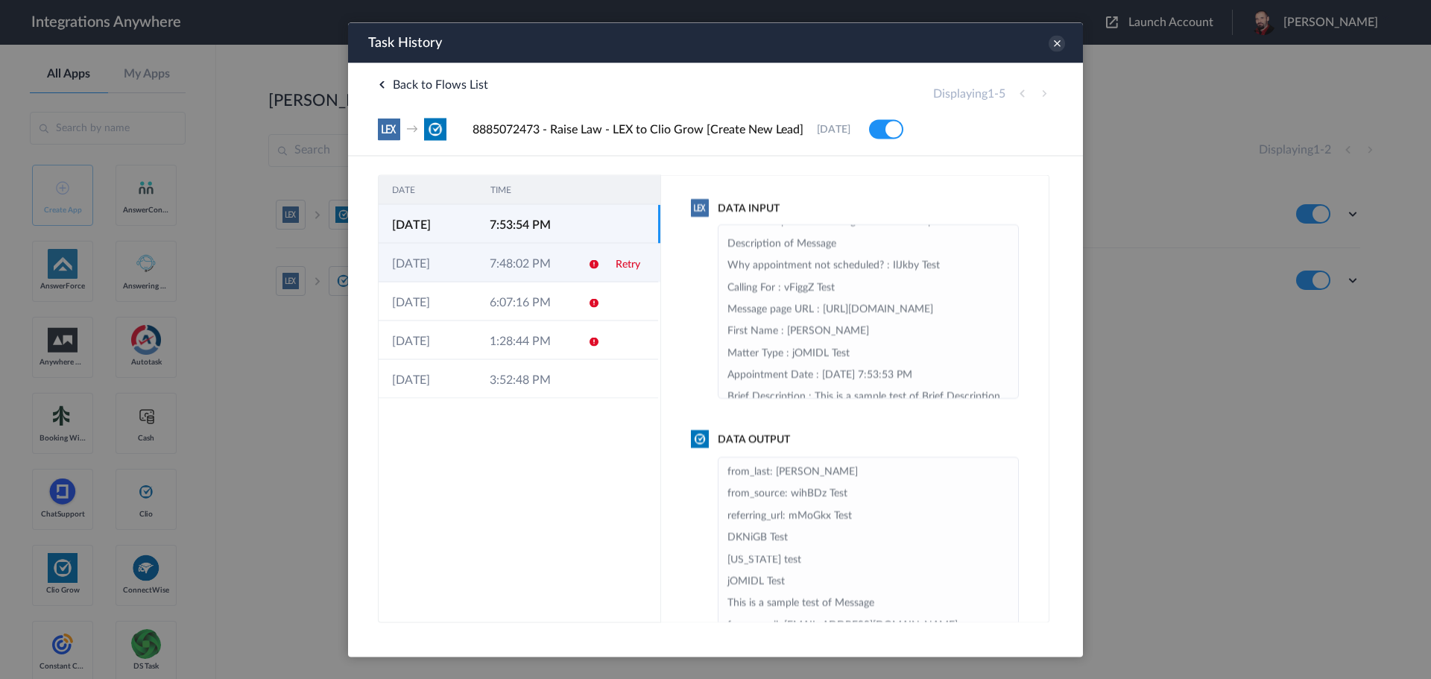
click at [634, 266] on link "Retry" at bounding box center [627, 264] width 25 height 10
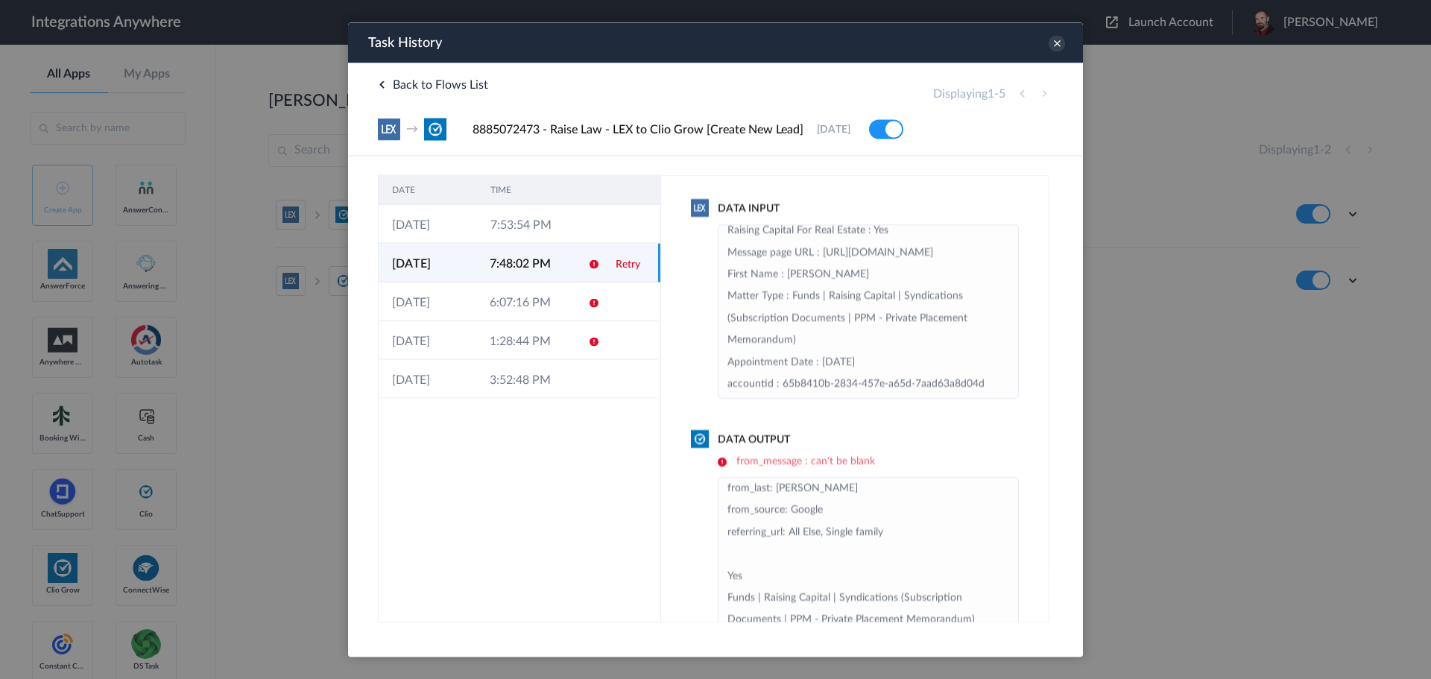
scroll to position [0, 0]
click at [1058, 39] on icon at bounding box center [1056, 43] width 16 height 16
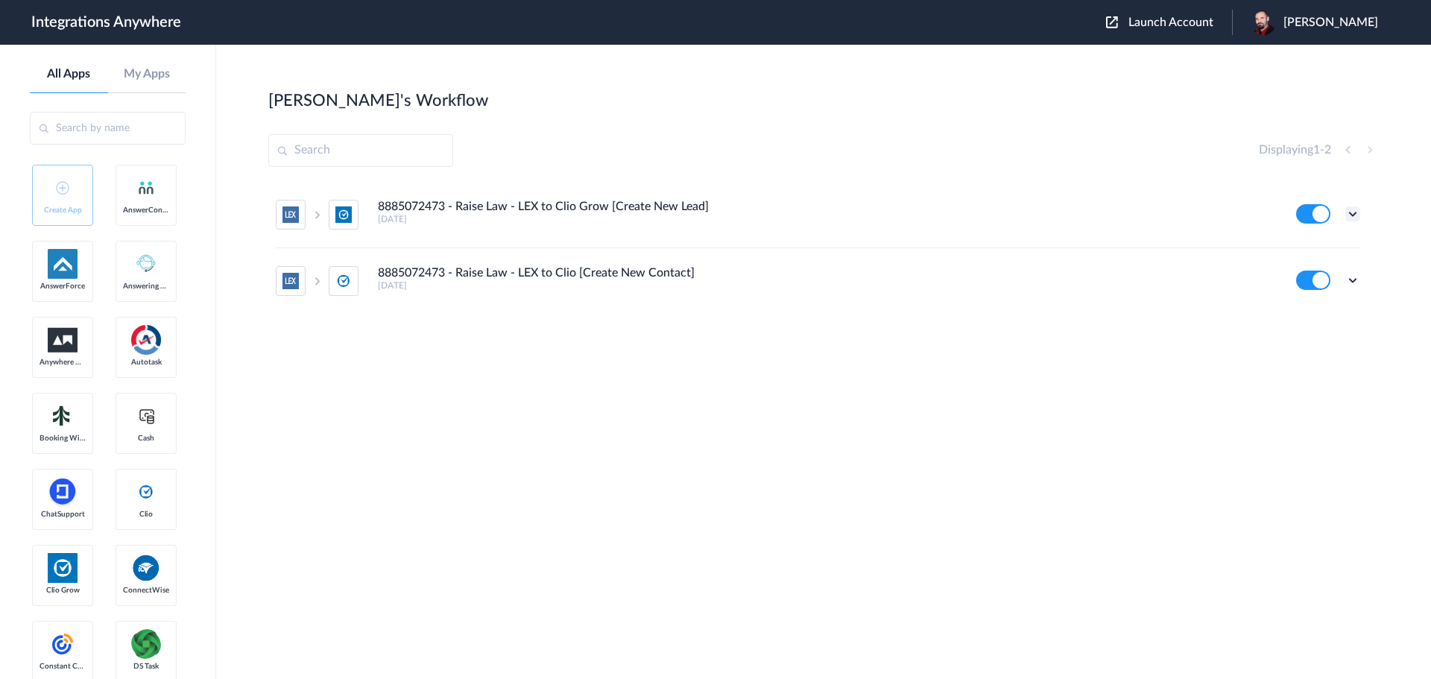
click at [1352, 211] on icon at bounding box center [1352, 213] width 15 height 15
click at [1318, 246] on li "Edit" at bounding box center [1311, 249] width 97 height 28
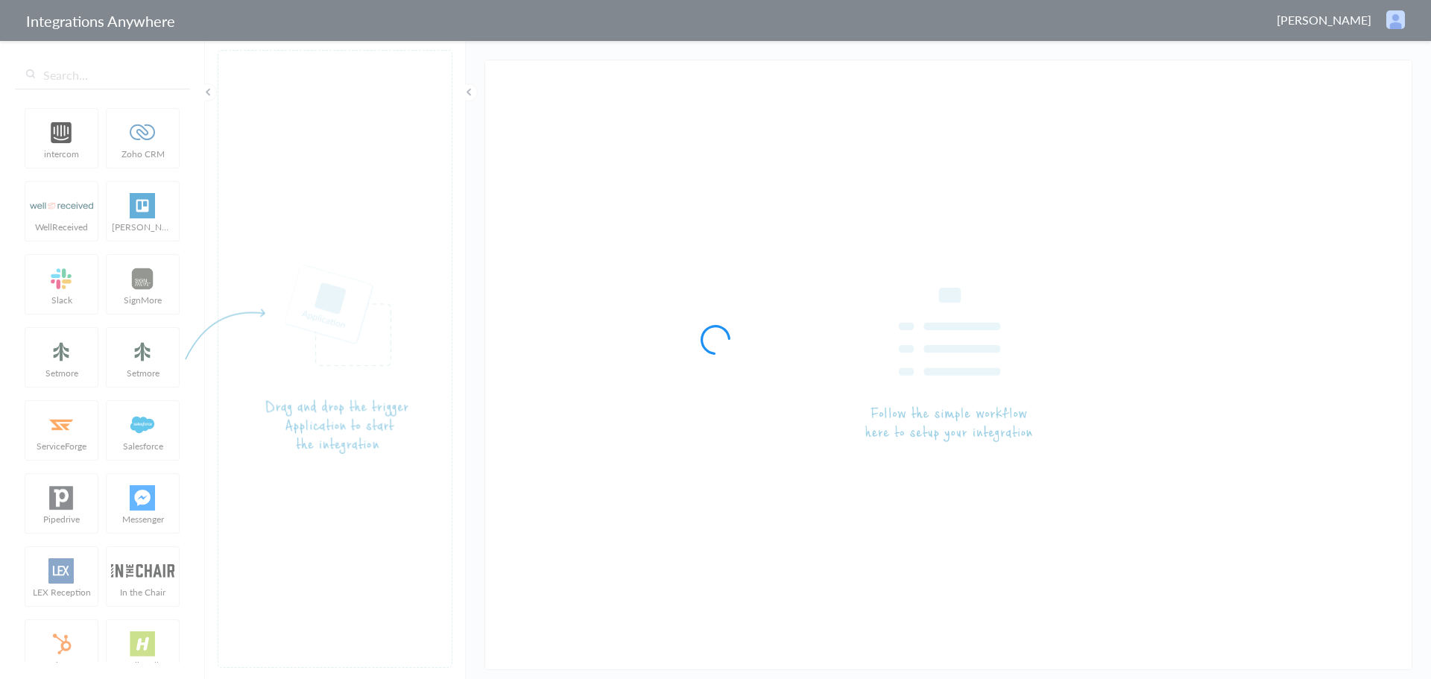
type input "8885072473 - Raise Law - LEX to Clio Grow [Create New Lead]"
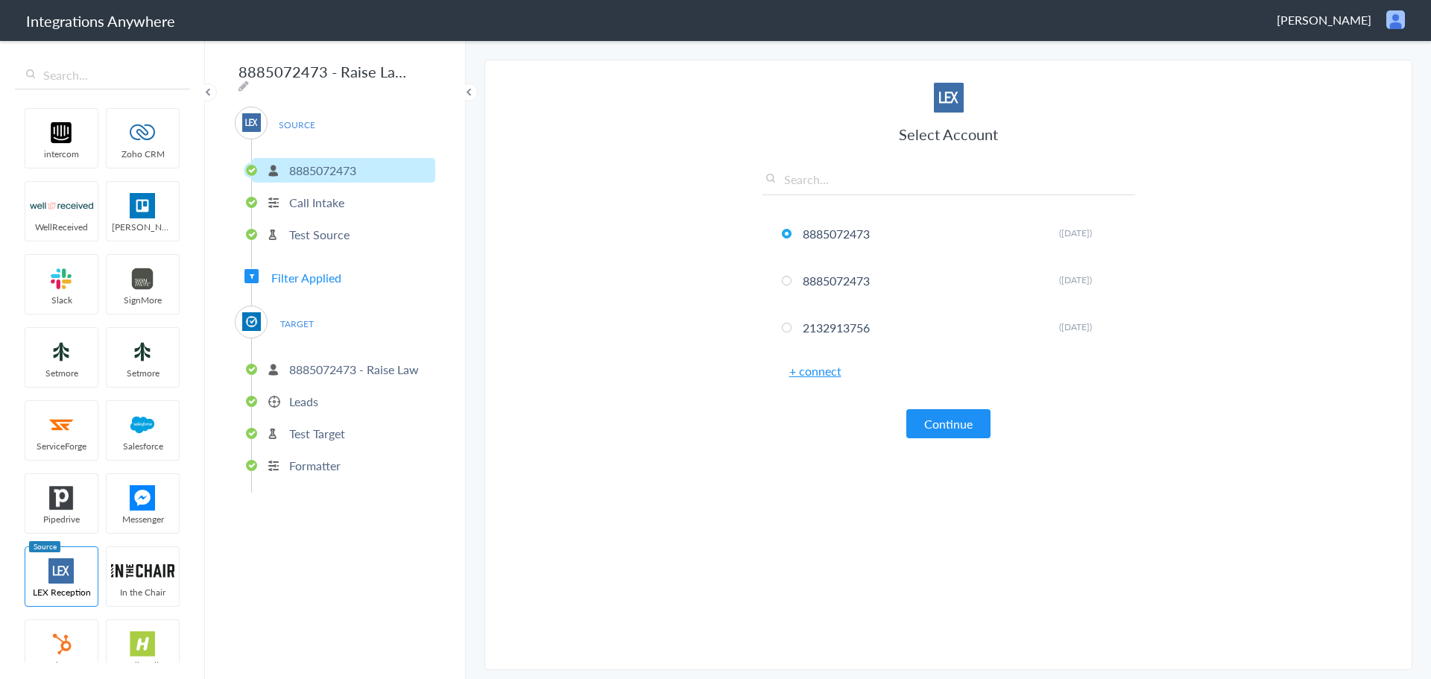
click at [287, 274] on span "Filter Applied" at bounding box center [306, 277] width 70 height 17
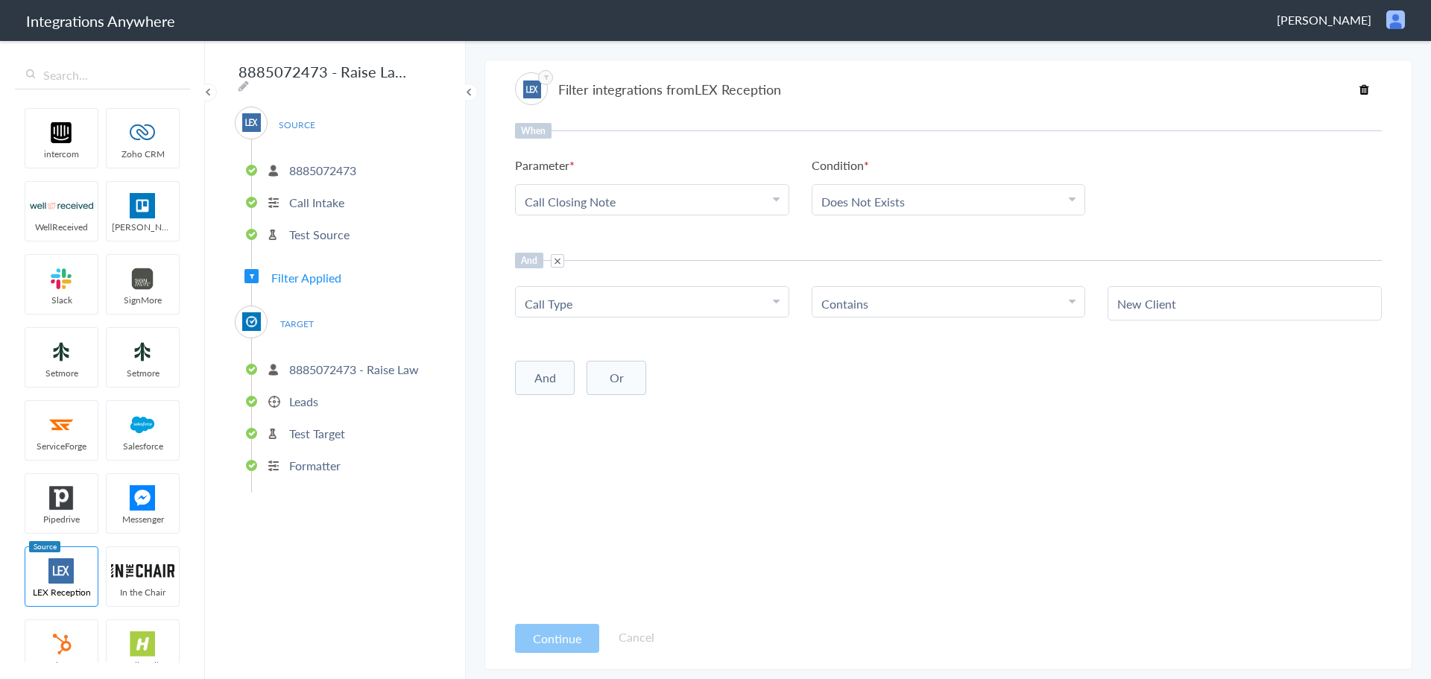
click at [297, 398] on p "Leads" at bounding box center [303, 401] width 29 height 17
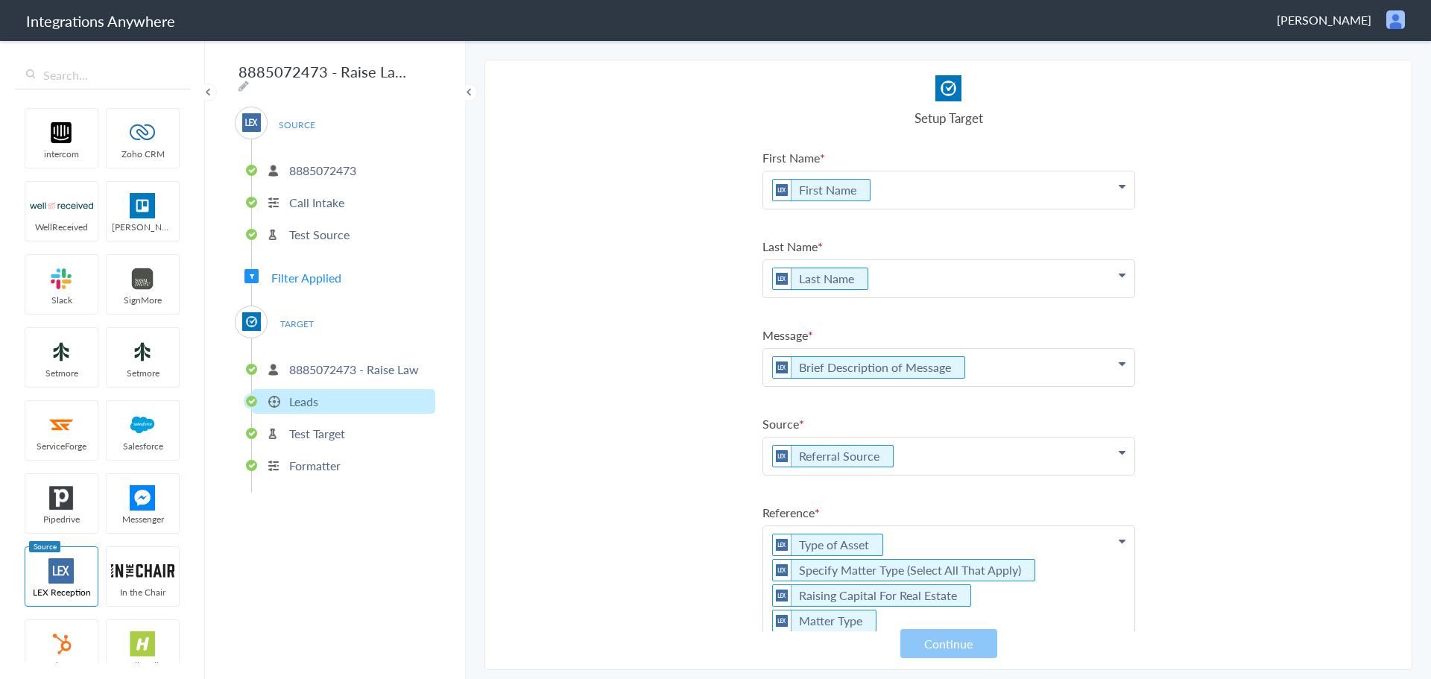
click at [307, 270] on span "Filter Applied" at bounding box center [306, 277] width 70 height 17
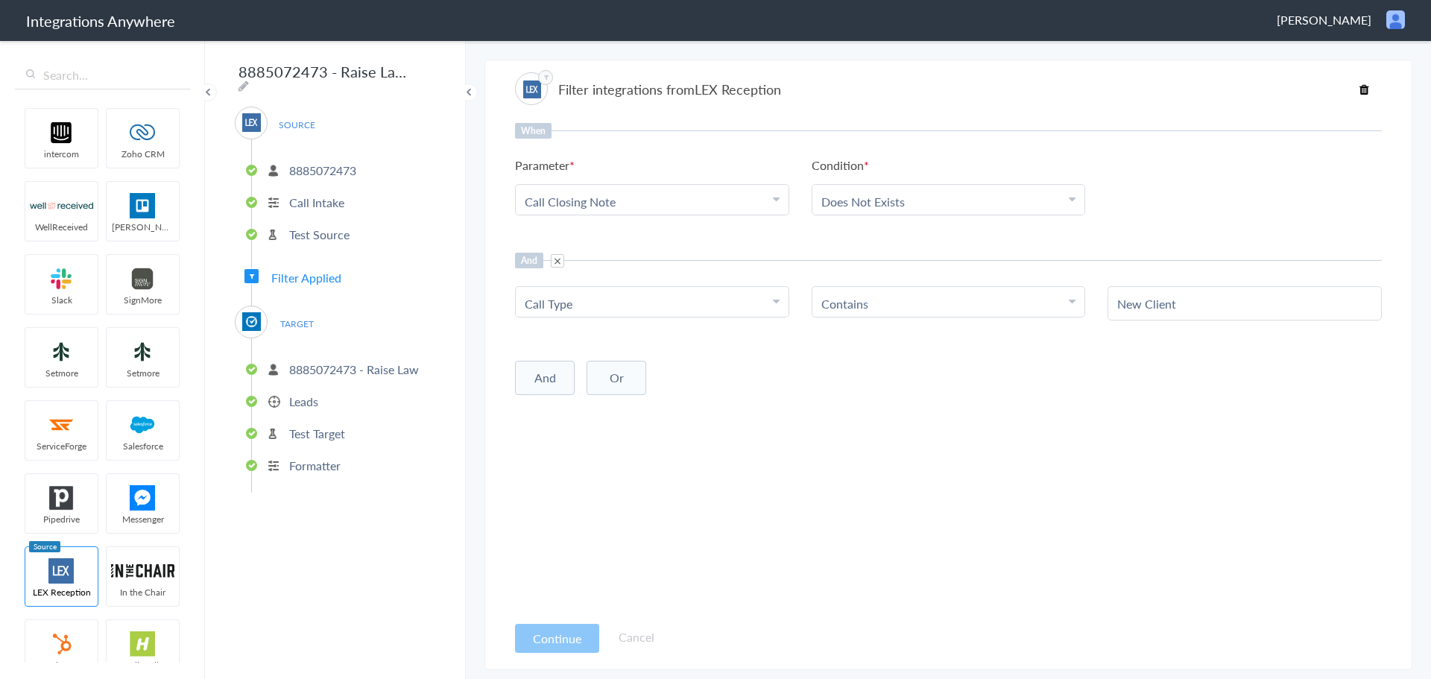
click at [301, 393] on p "Leads" at bounding box center [303, 401] width 29 height 17
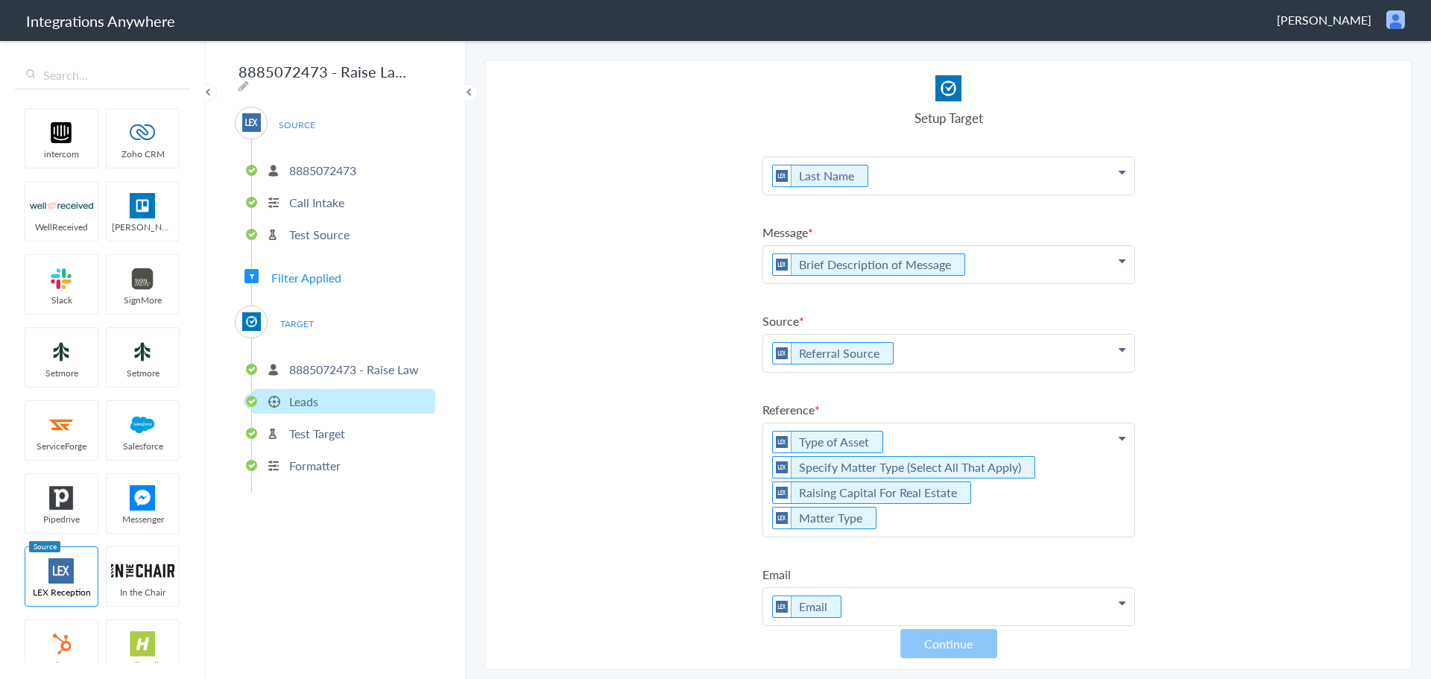
scroll to position [215, 0]
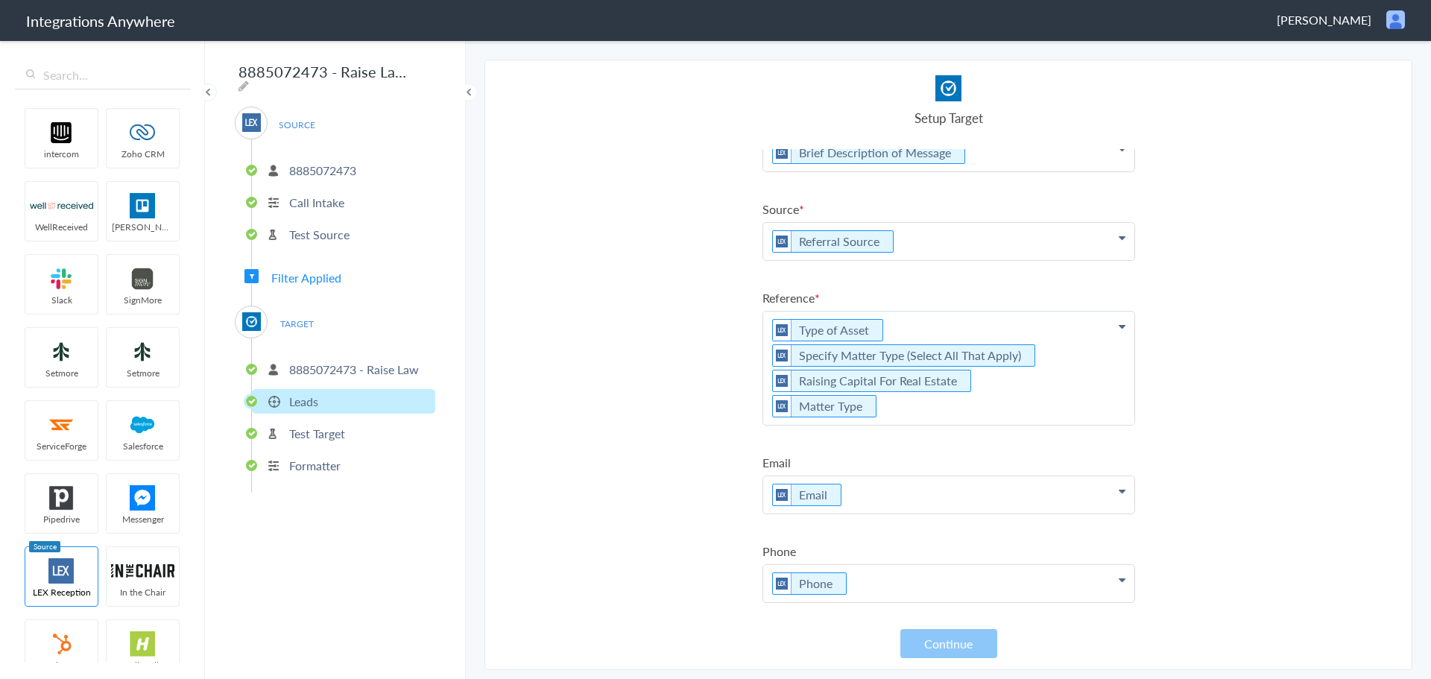
click at [912, 408] on p "Type of Asset Specify Matter Type (Select All That Apply) Raising Capital For R…" at bounding box center [948, 367] width 371 height 113
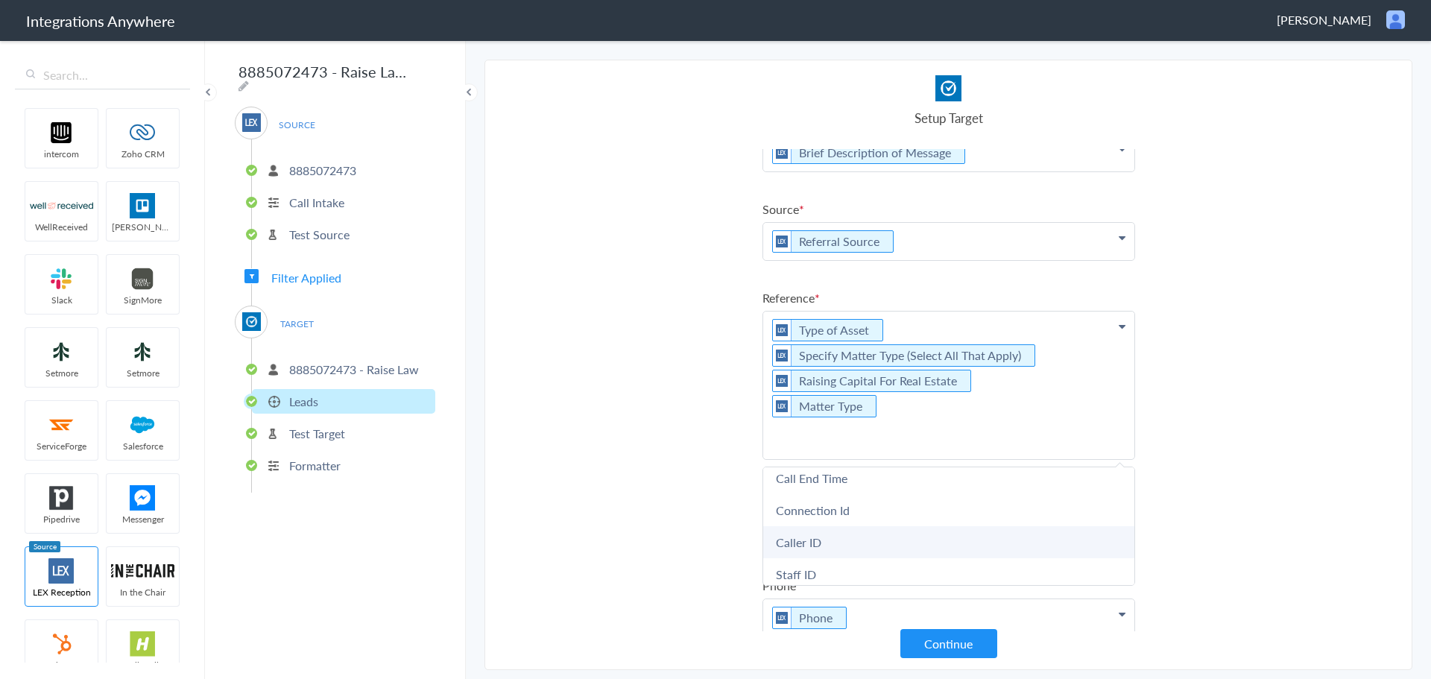
scroll to position [582, 0]
click at [1370, 406] on section "Select Account 8885072473 Rename Delete (7 days ago) 8885072473 Rename Delete (…" at bounding box center [948, 365] width 928 height 610
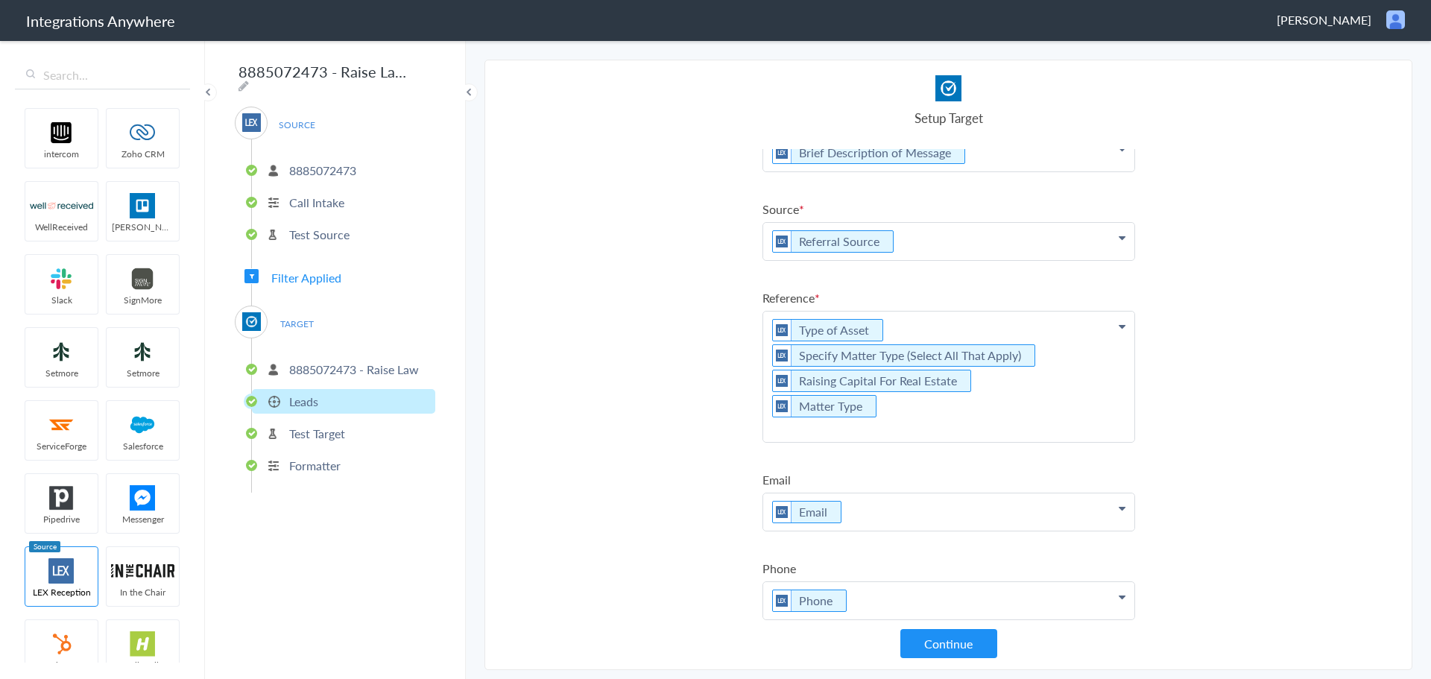
click at [958, 431] on p "Type of Asset Specify Matter Type (Select All That Apply) Raising Capital For R…" at bounding box center [948, 376] width 371 height 130
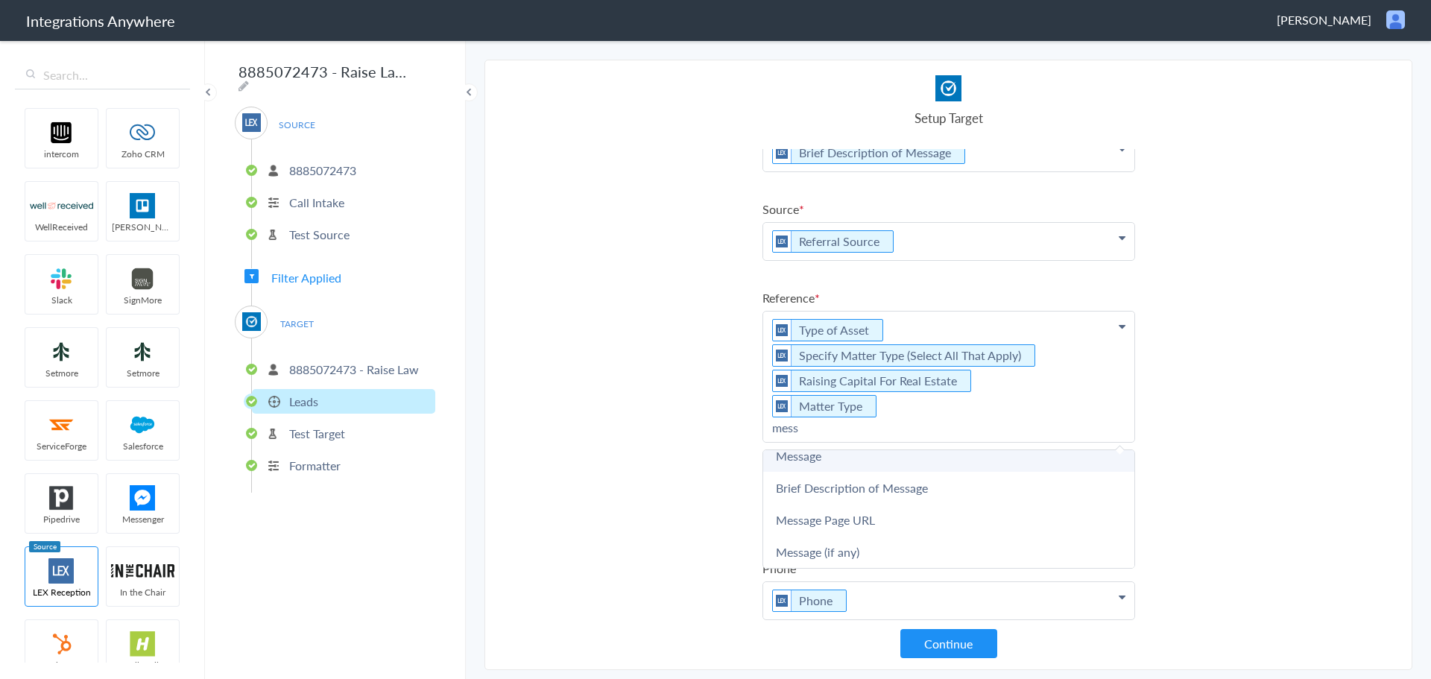
click at [899, 457] on link "Message" at bounding box center [948, 456] width 371 height 32
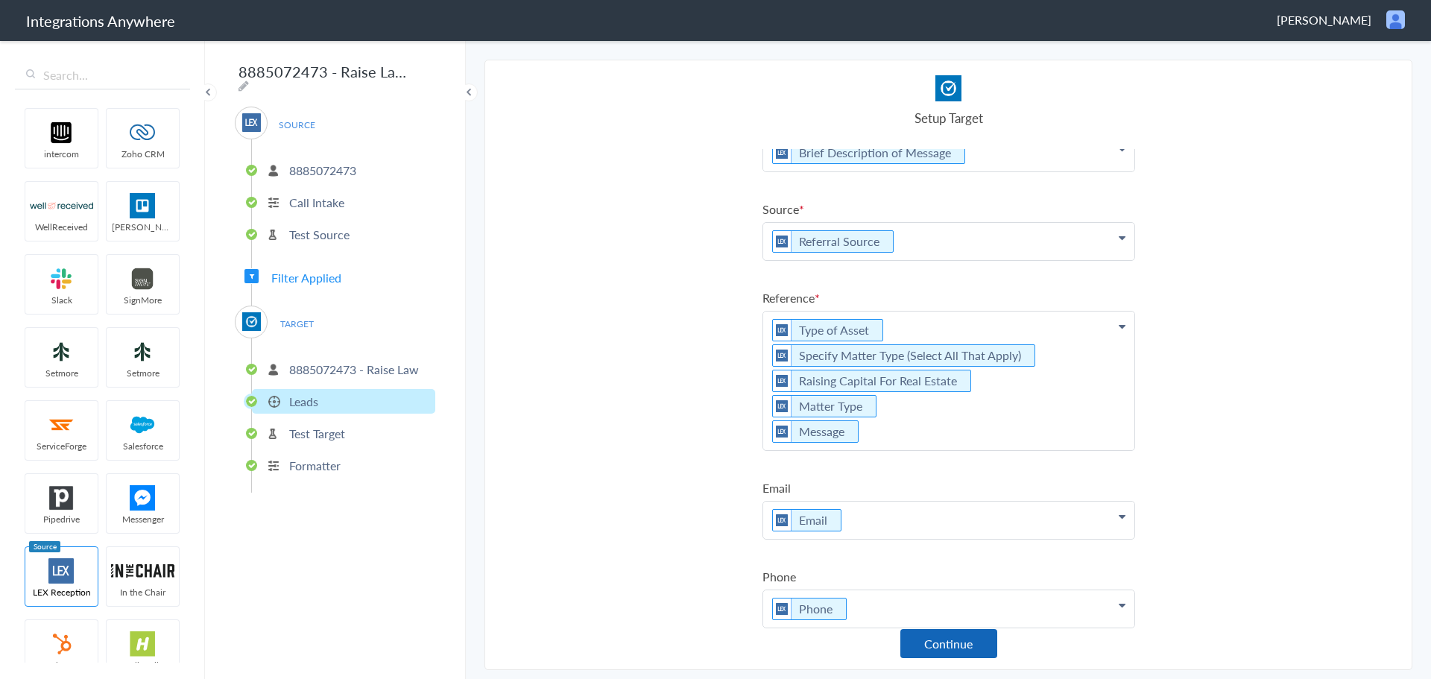
click at [944, 651] on button "Continue" at bounding box center [948, 643] width 97 height 29
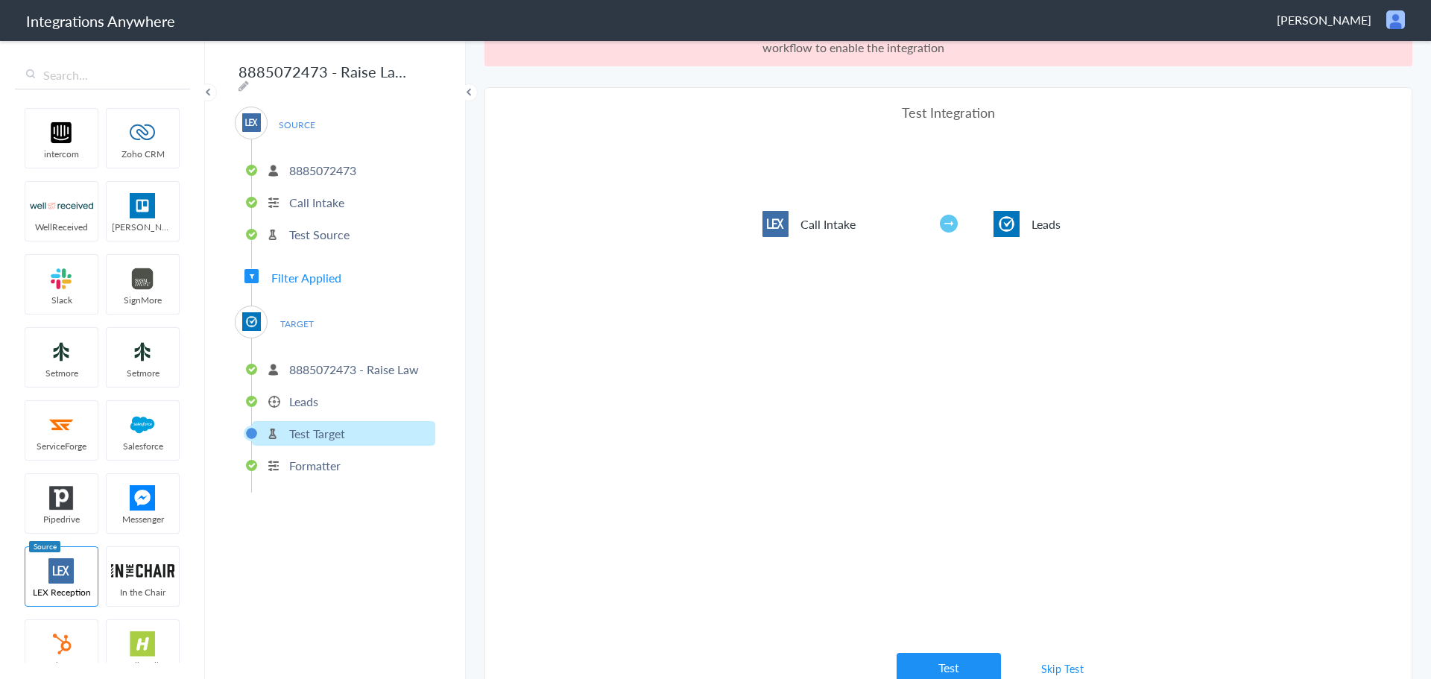
scroll to position [55, 0]
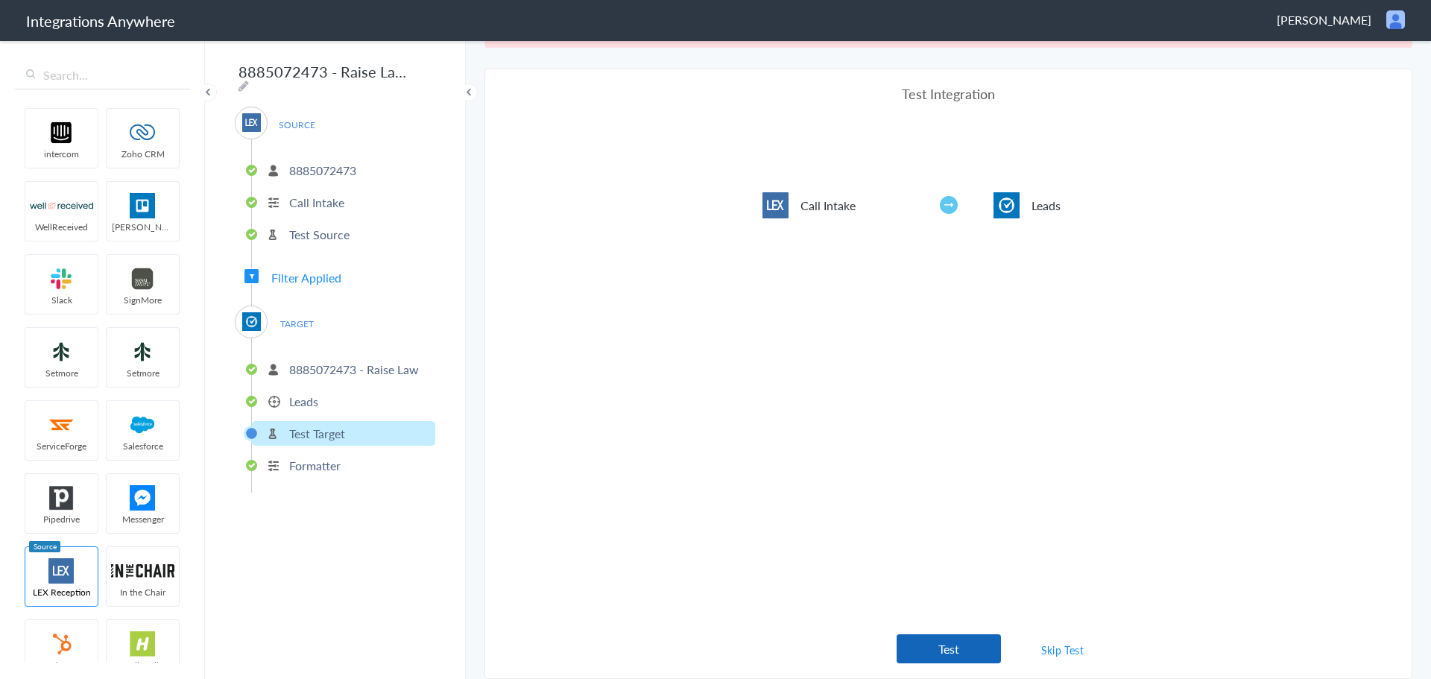
click at [950, 655] on button "Test" at bounding box center [948, 648] width 104 height 29
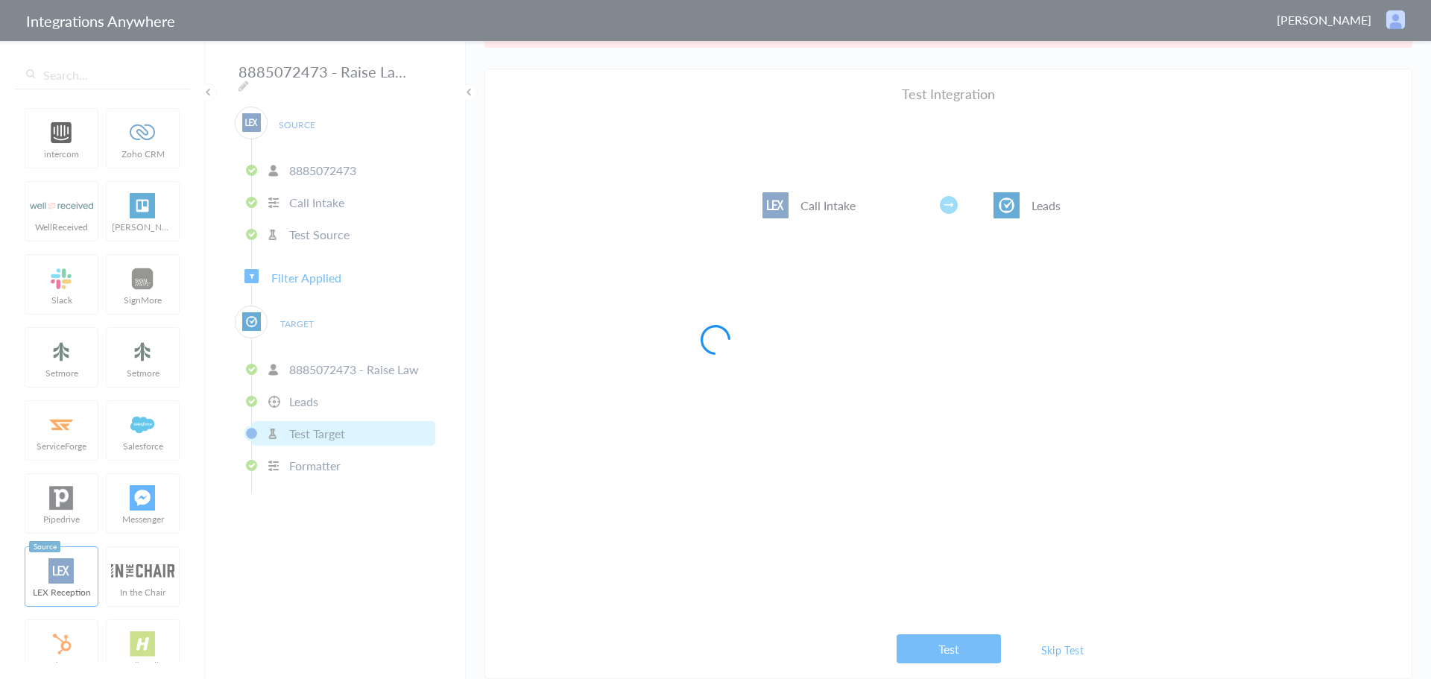
scroll to position [0, 0]
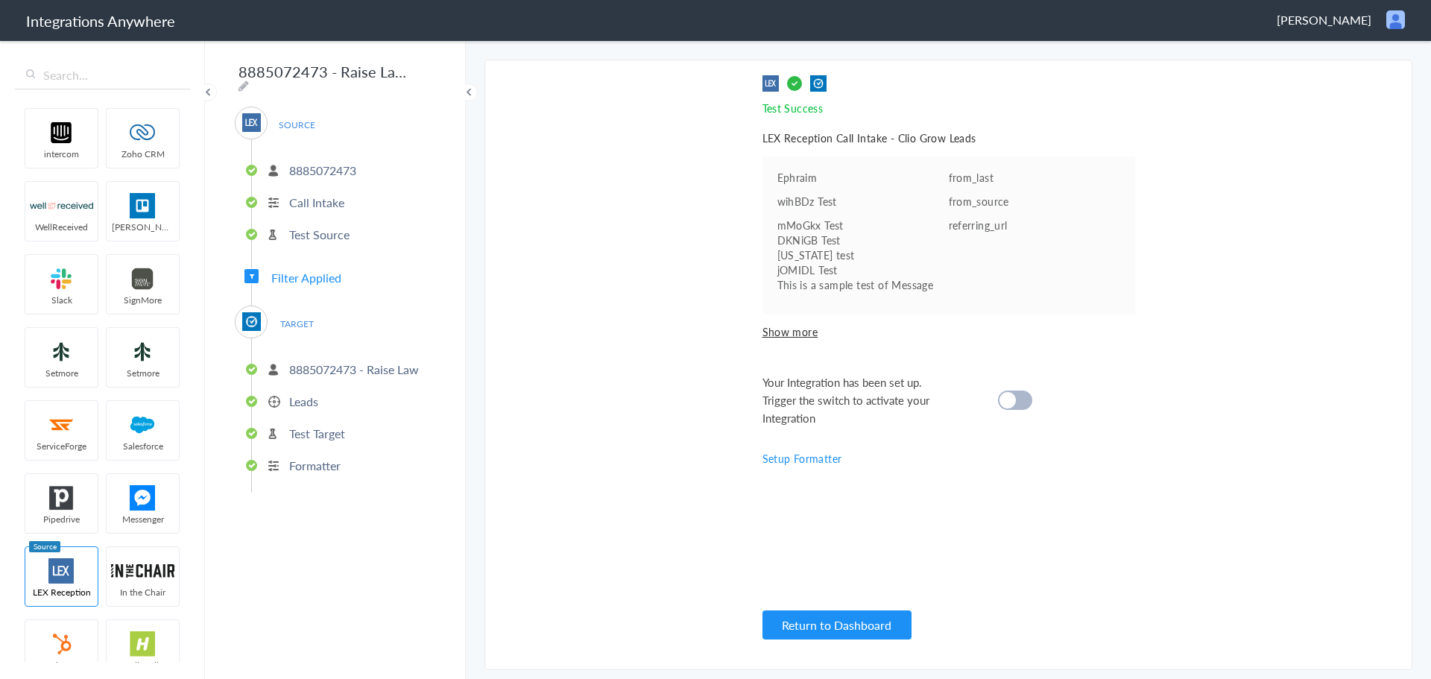
click at [1016, 396] on div at bounding box center [1015, 399] width 34 height 19
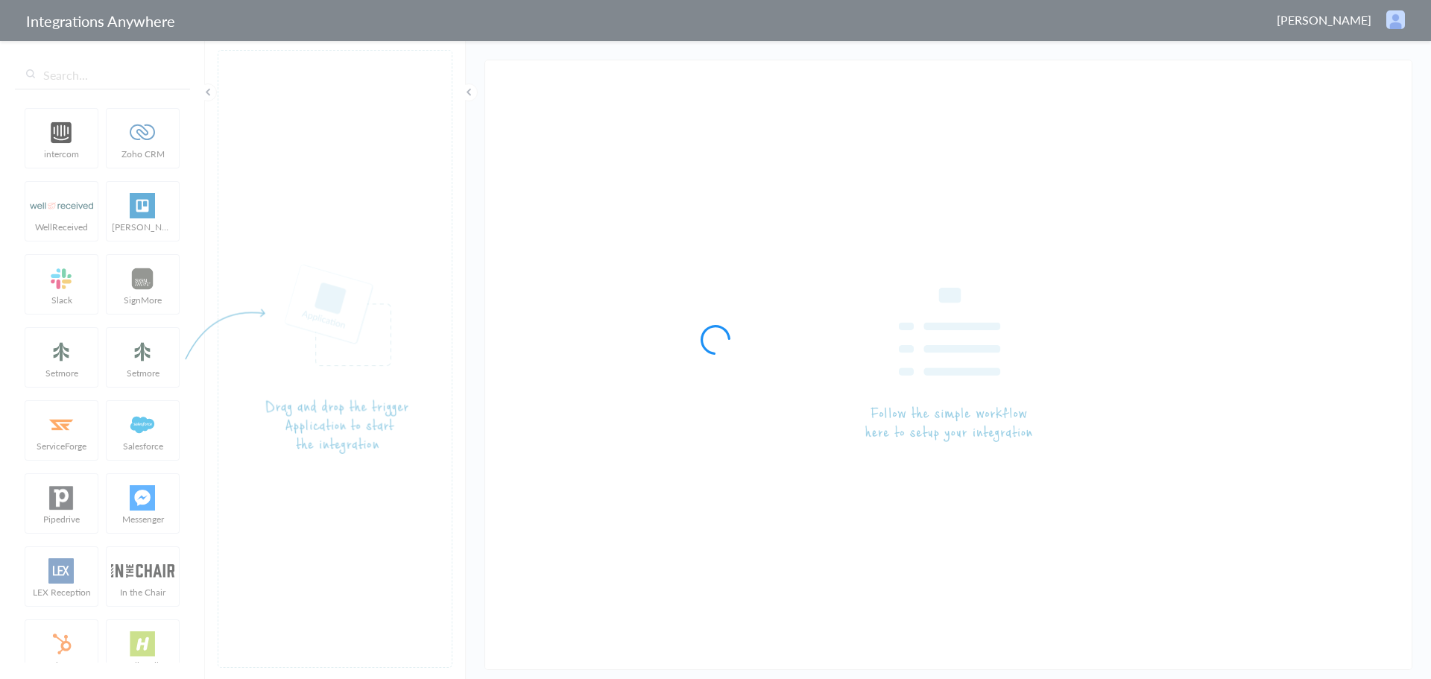
type input "8885072473 - Raise Law - LEX to Clio [Create New Contact]"
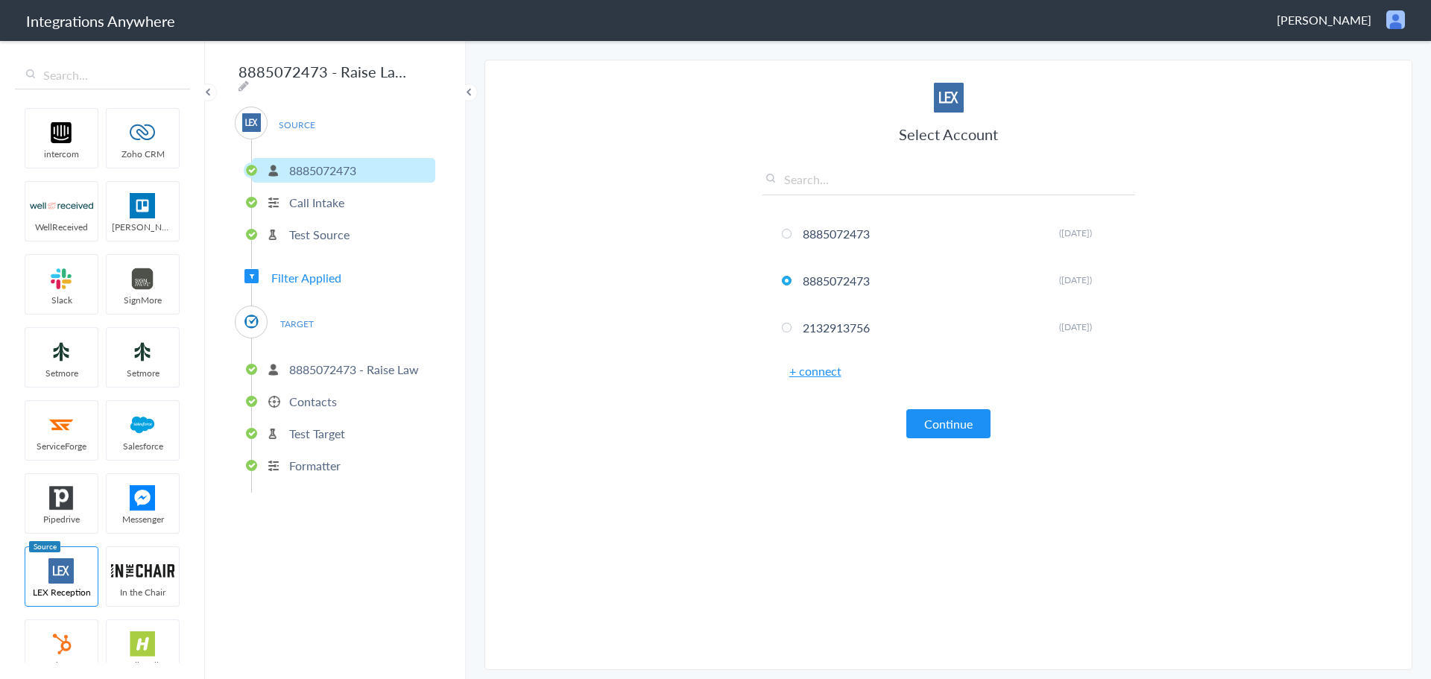
click at [316, 396] on p "Contacts" at bounding box center [313, 401] width 48 height 17
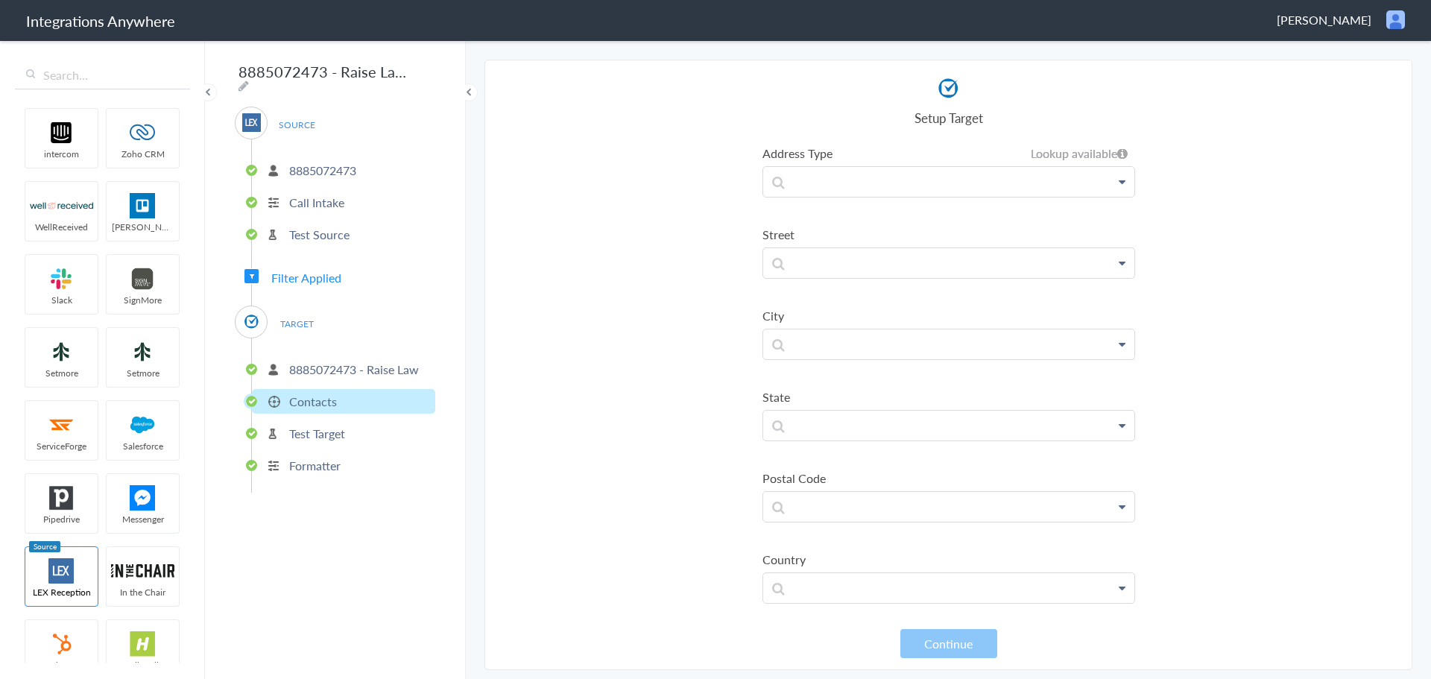
scroll to position [847, 0]
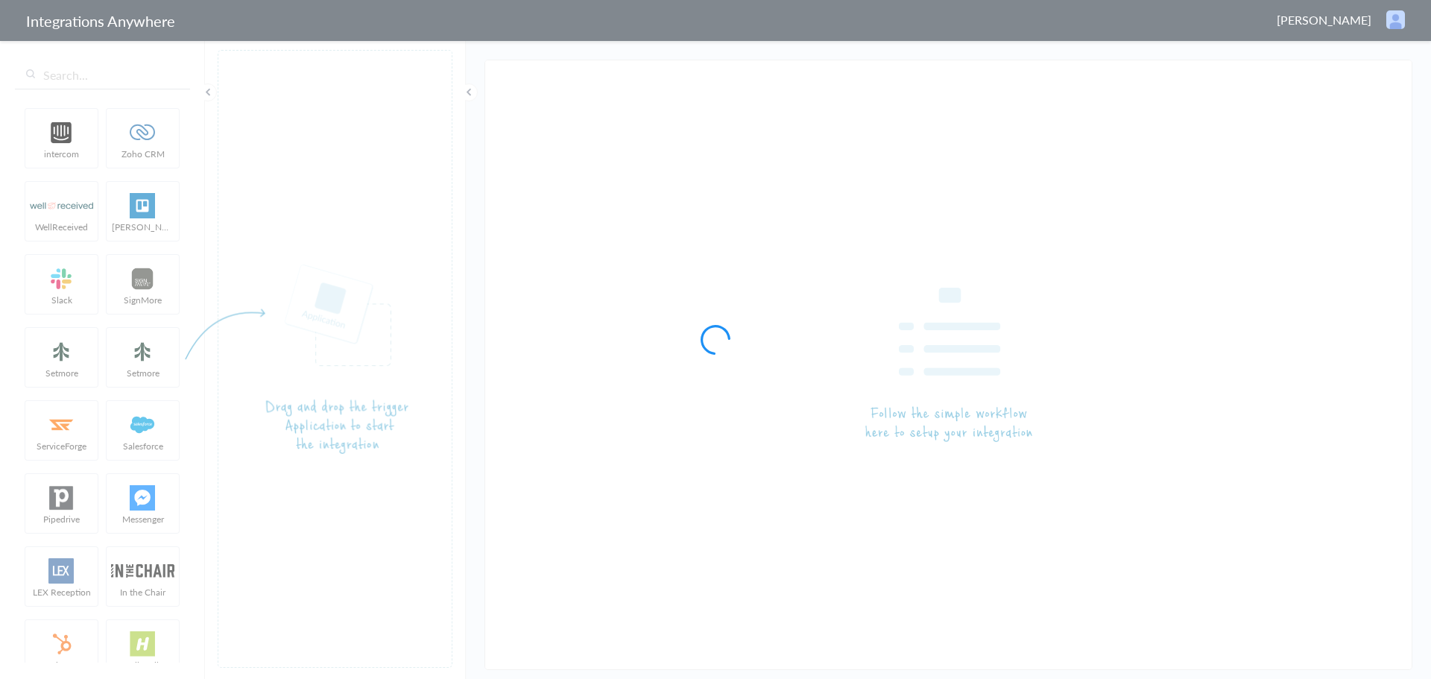
type input "8885072473 - Raise Law - LEX to Clio Grow [Create New Lead]"
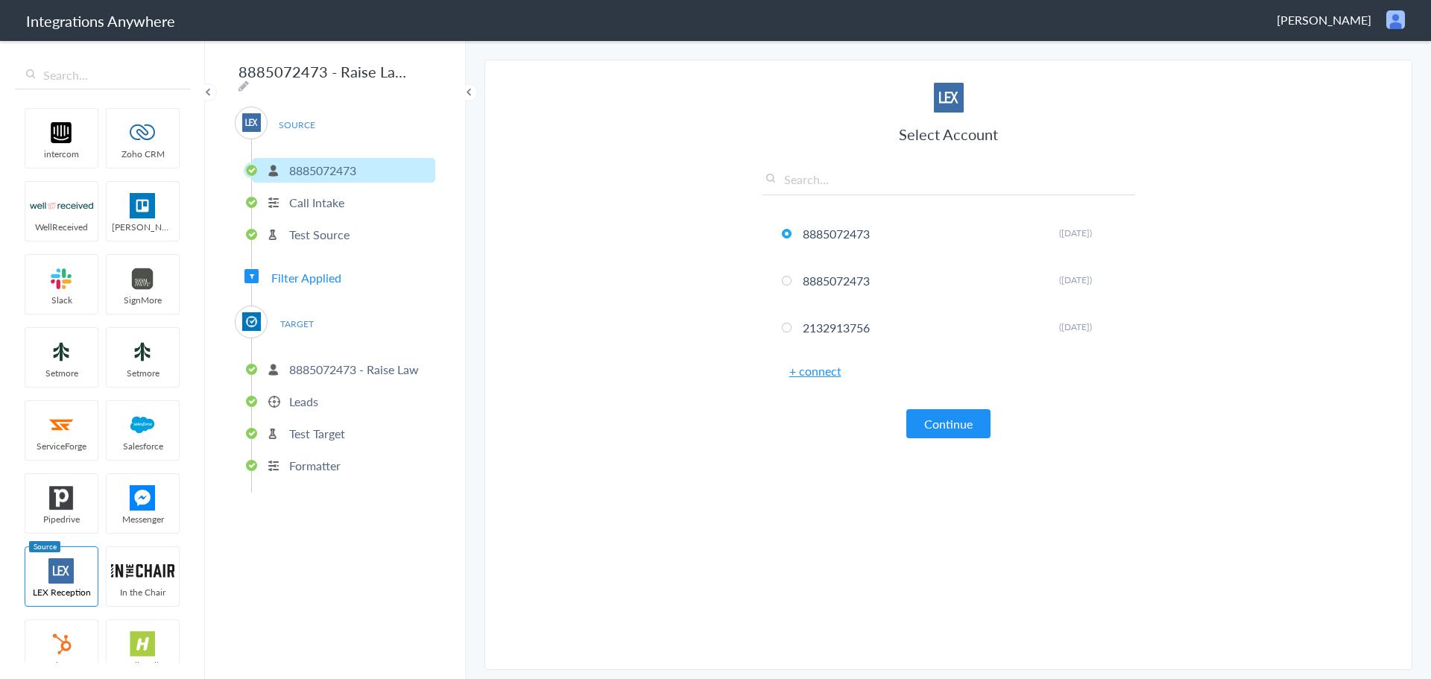
click at [302, 393] on p "Leads" at bounding box center [303, 401] width 29 height 17
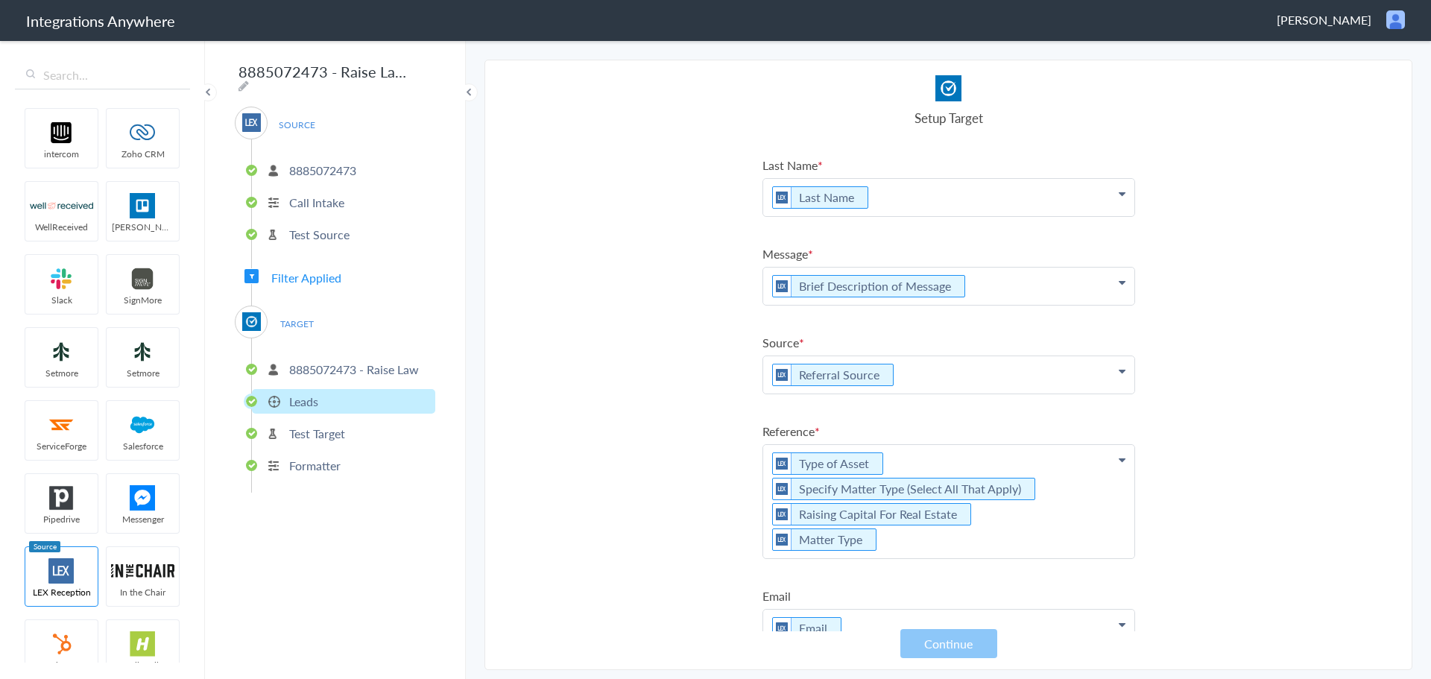
scroll to position [215, 0]
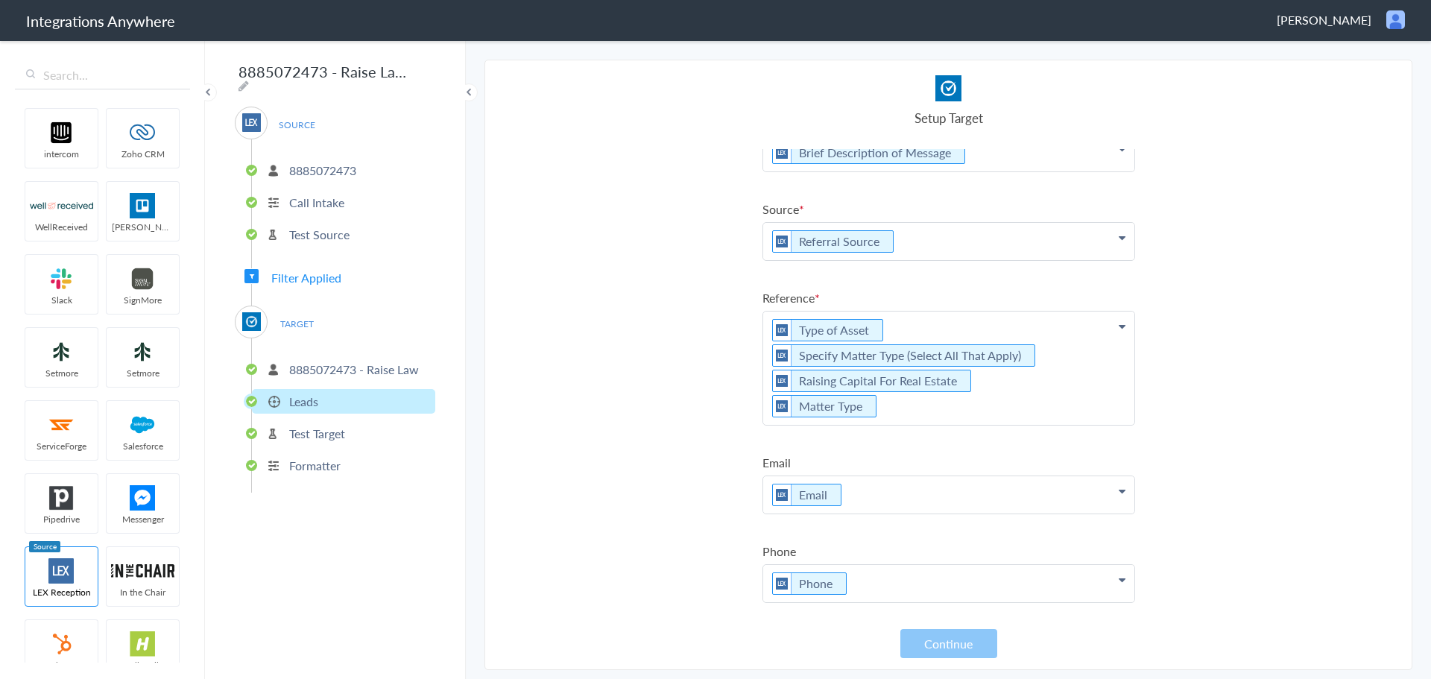
click at [308, 431] on p "Test Target" at bounding box center [317, 433] width 56 height 17
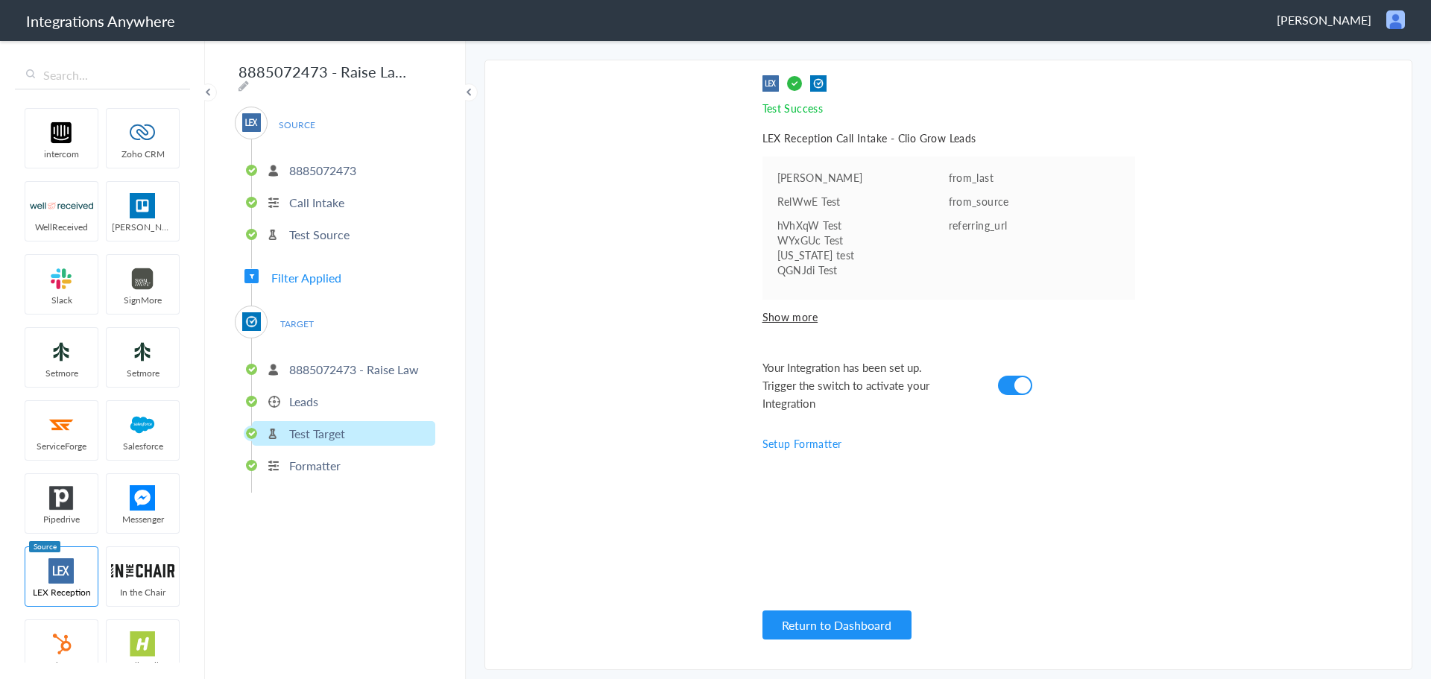
click at [808, 313] on span "Show more" at bounding box center [948, 316] width 373 height 15
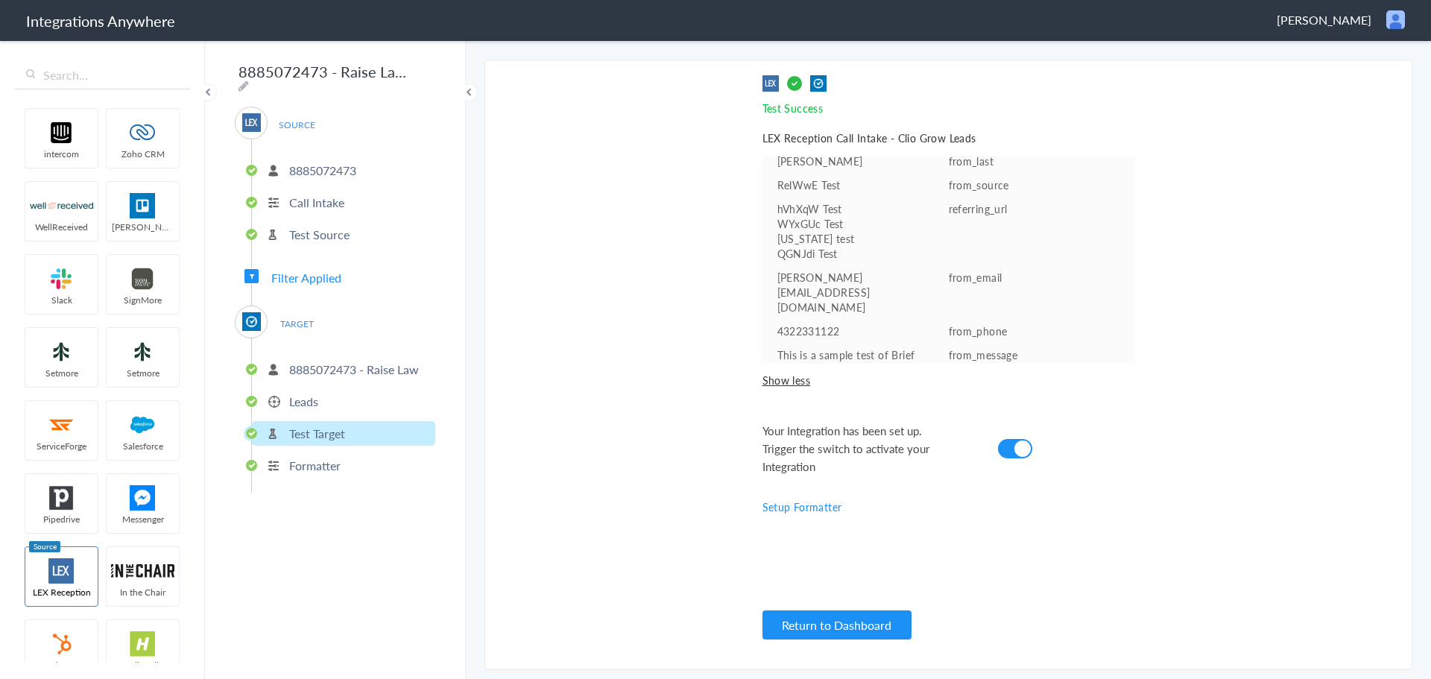
scroll to position [0, 0]
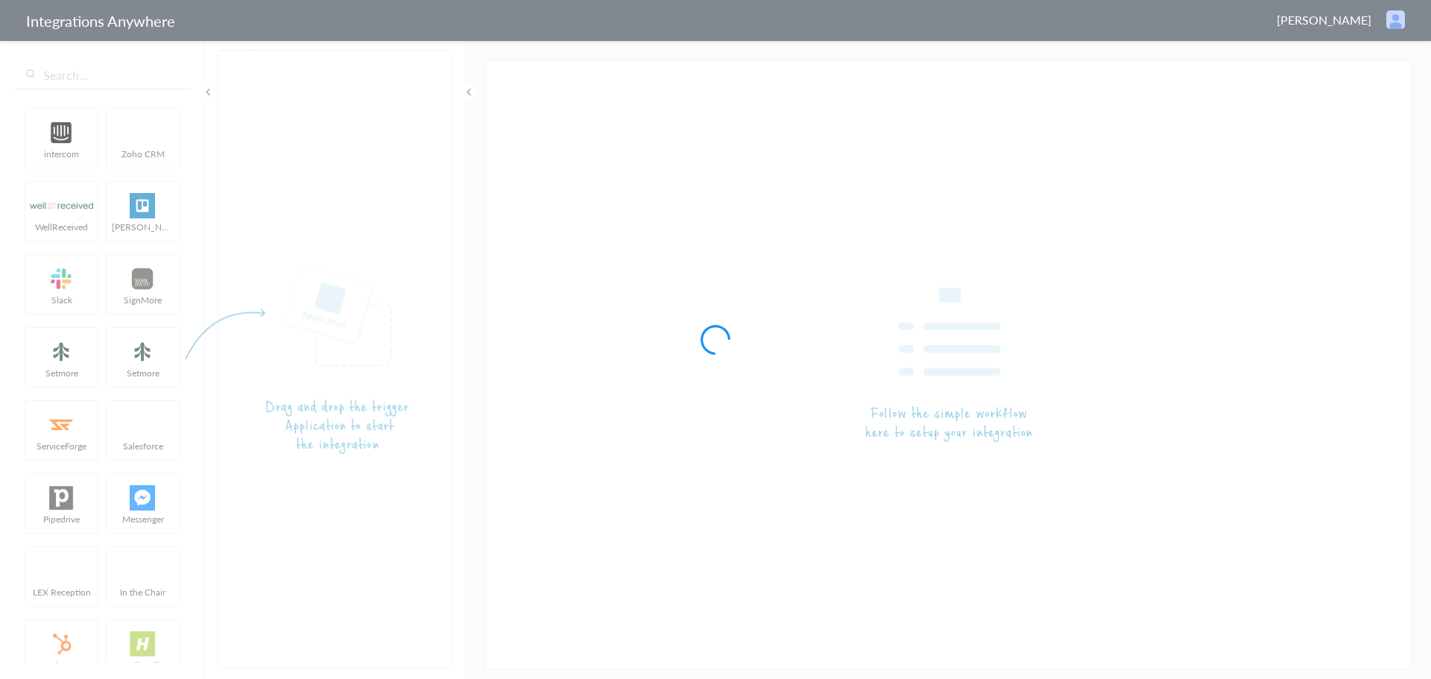
type input "8885072473 - Raise Law - LEX to Clio Grow [Create New Lead]"
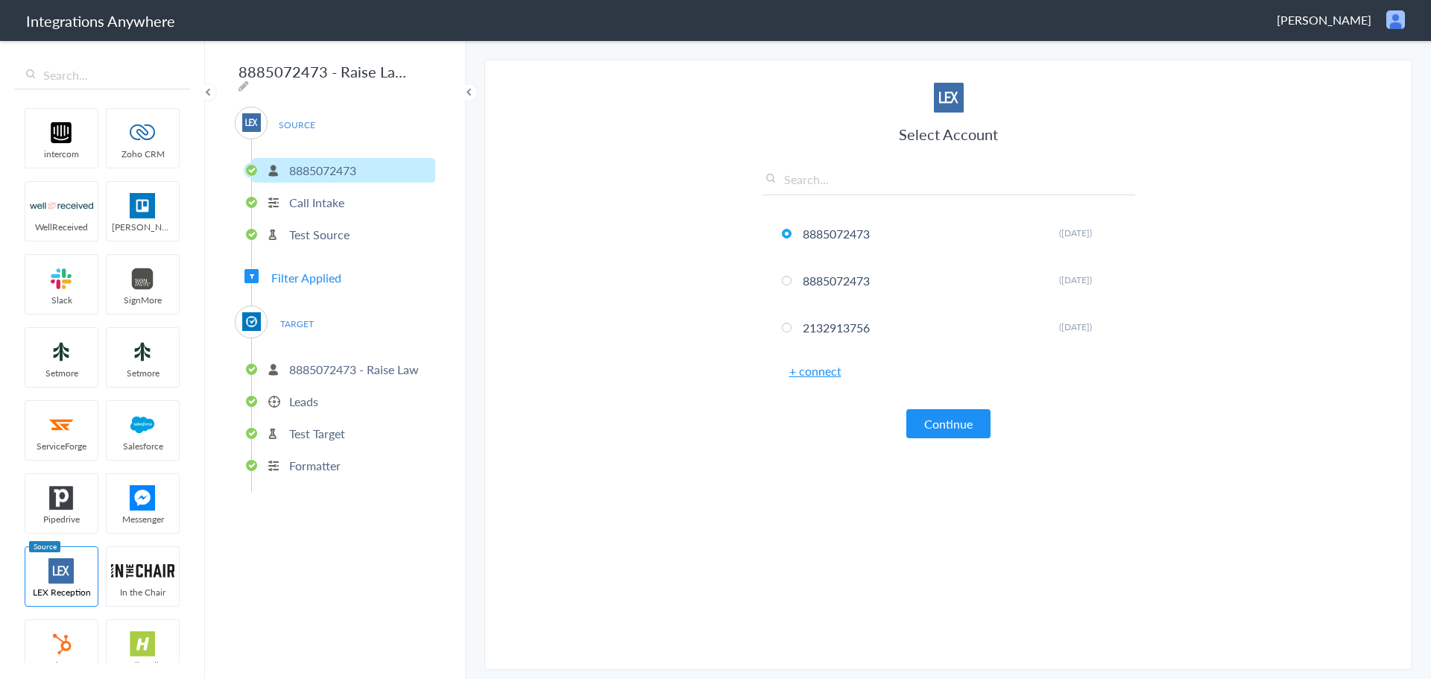
click at [308, 425] on p "Test Target" at bounding box center [317, 433] width 56 height 17
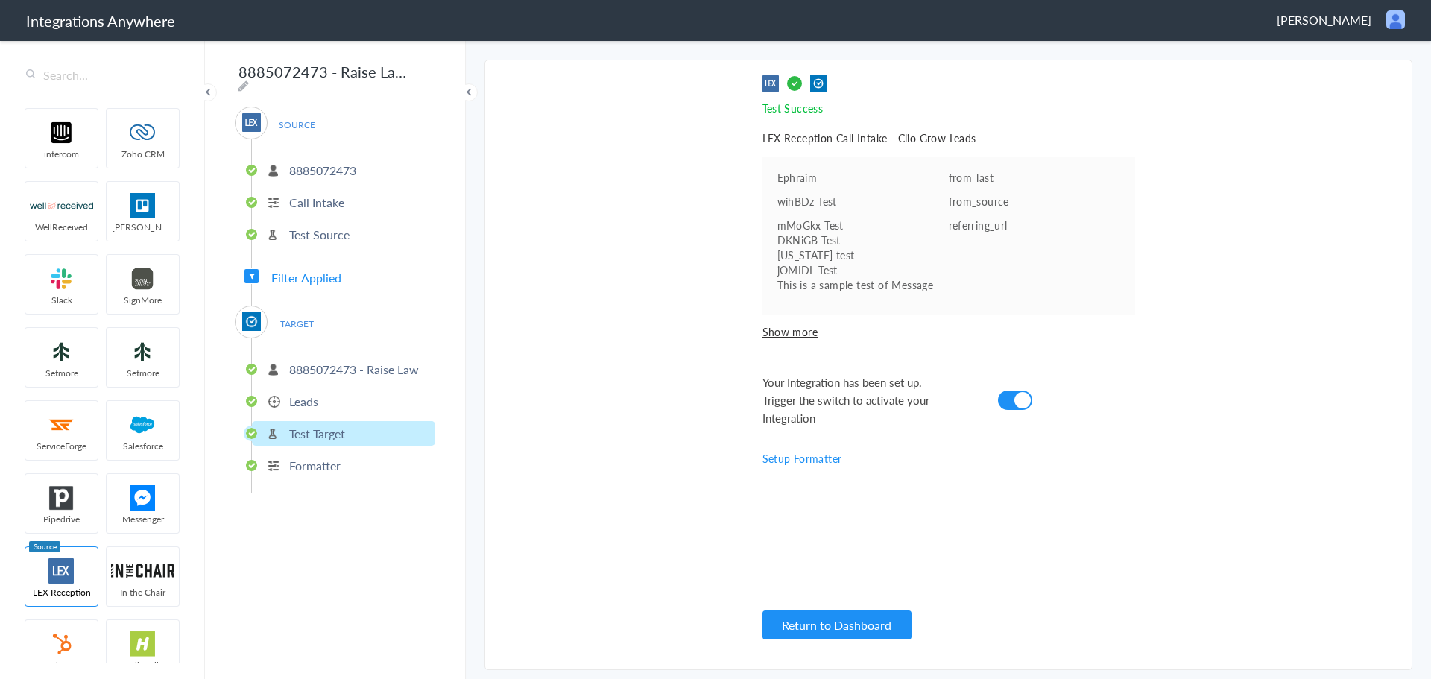
click at [303, 393] on p "Leads" at bounding box center [303, 401] width 29 height 17
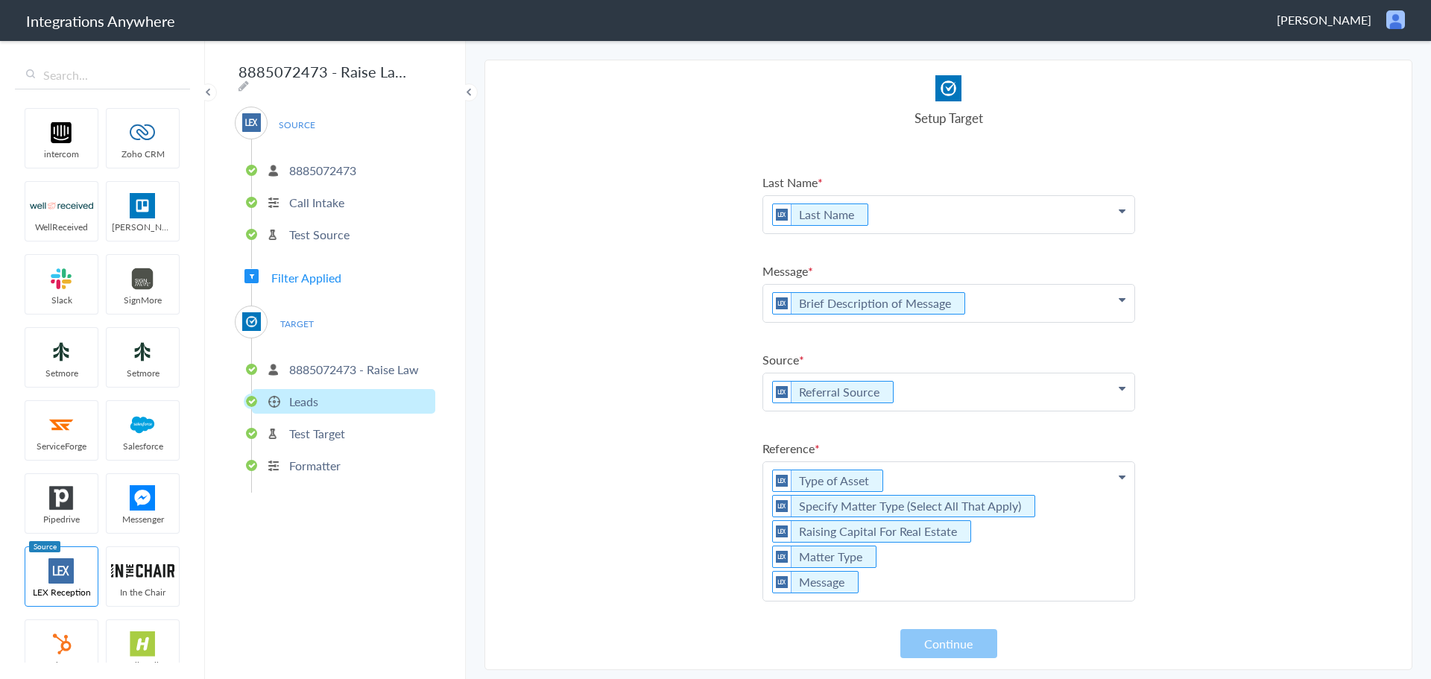
scroll to position [149, 0]
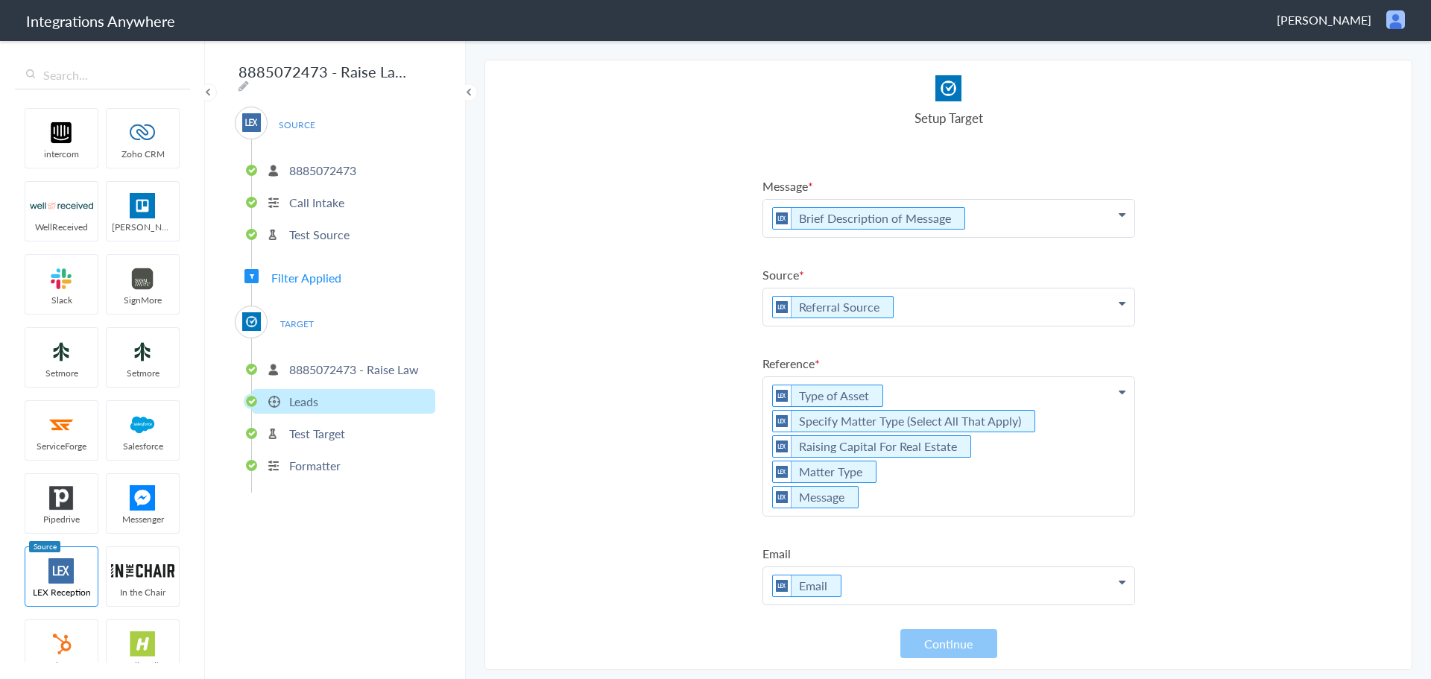
click at [303, 457] on p "Formatter" at bounding box center [314, 465] width 51 height 17
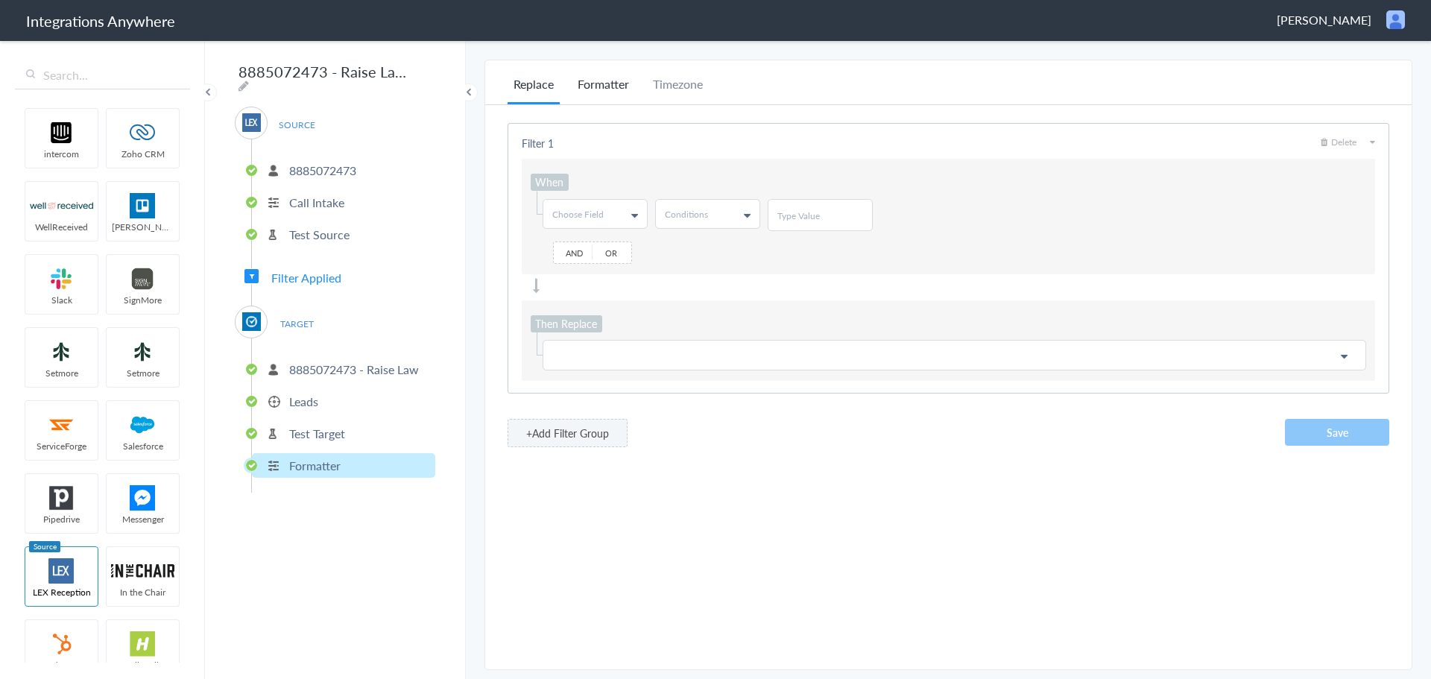
click at [607, 85] on li "Formatter" at bounding box center [603, 89] width 63 height 29
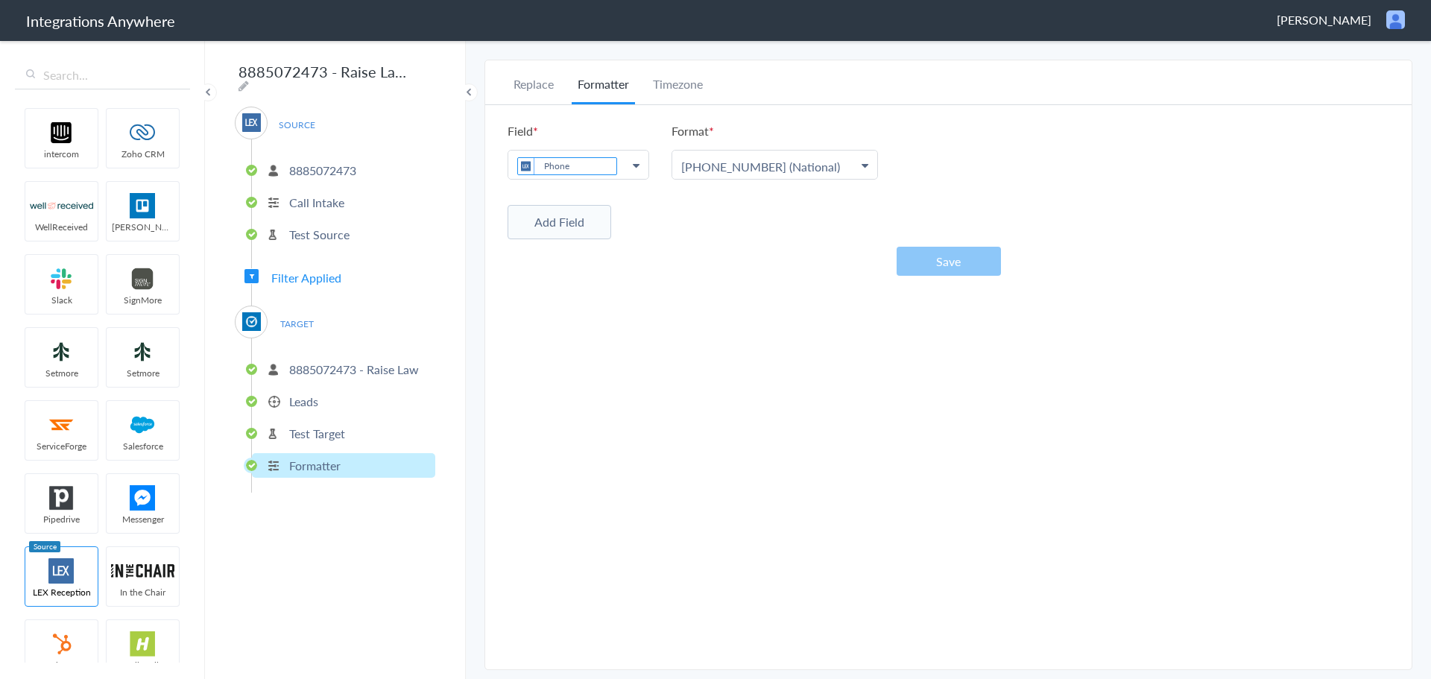
click at [572, 221] on button "Add Field" at bounding box center [559, 222] width 104 height 34
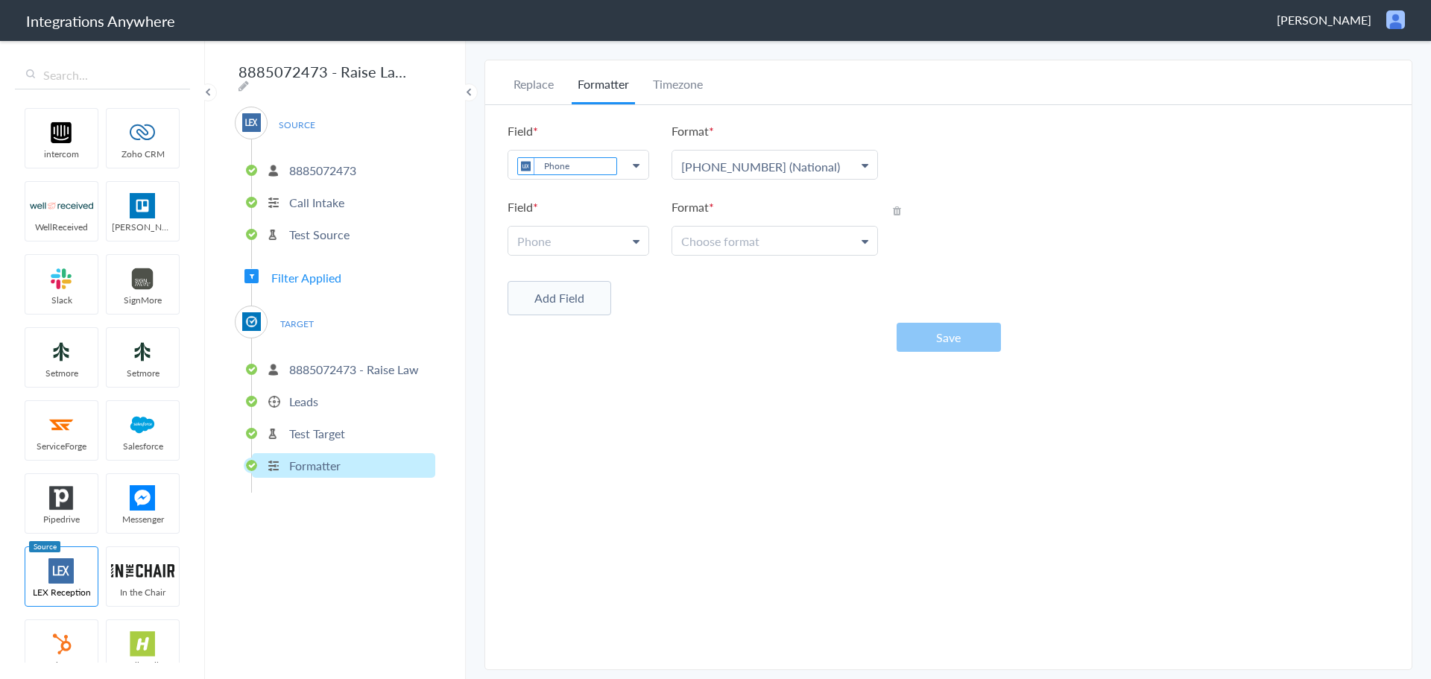
click at [578, 244] on link "Phone" at bounding box center [578, 241] width 140 height 28
click at [572, 277] on input "text" at bounding box center [577, 277] width 139 height 32
click at [303, 393] on p "Leads" at bounding box center [303, 401] width 29 height 17
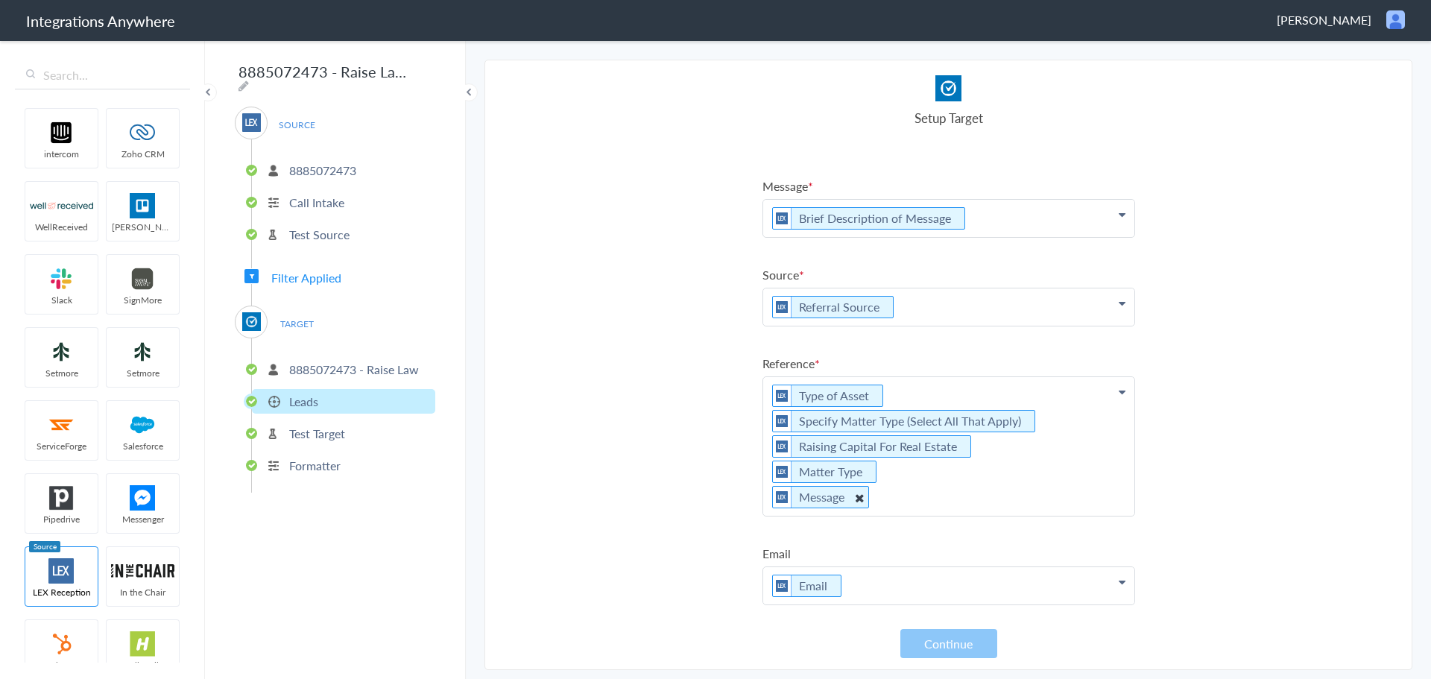
click at [860, 497] on icon at bounding box center [858, 497] width 16 height 19
click at [659, 490] on section "Select Account 8885072473 Rename Delete (7 days ago) 8885072473 Rename Delete (…" at bounding box center [948, 365] width 928 height 610
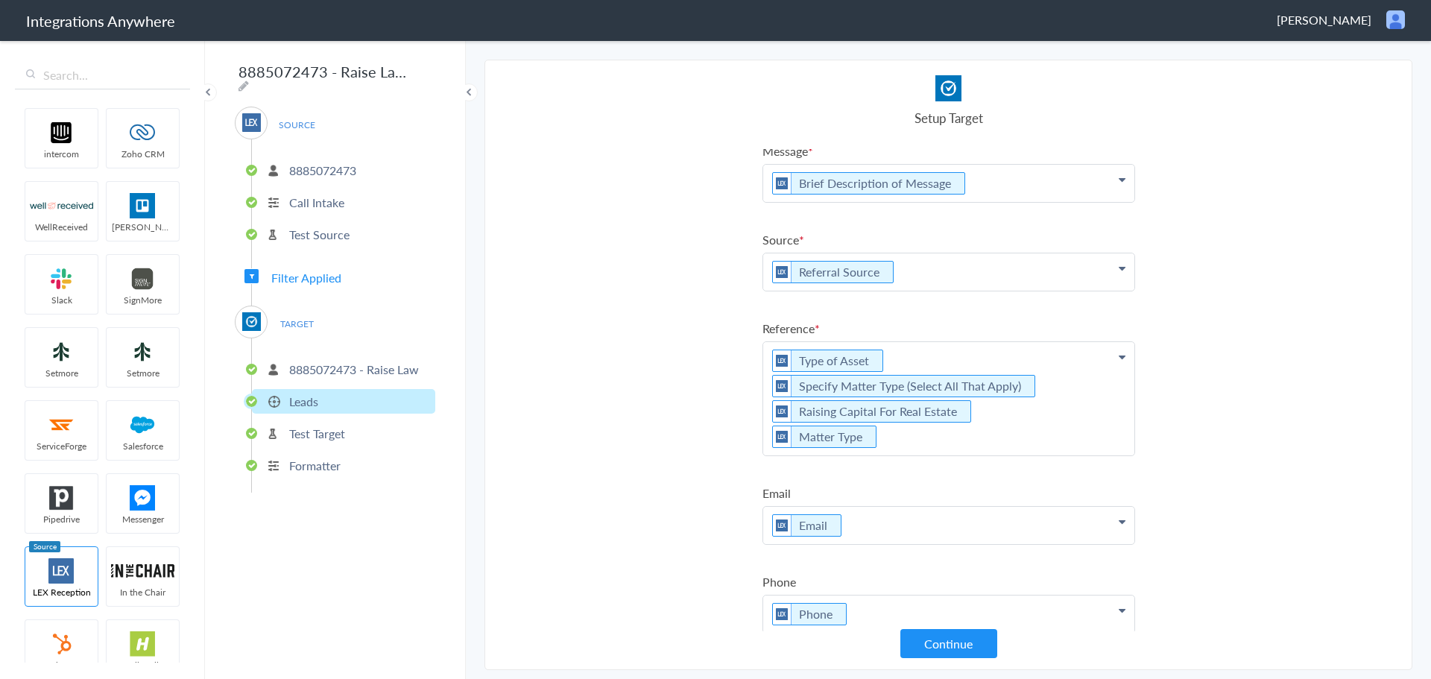
scroll to position [215, 0]
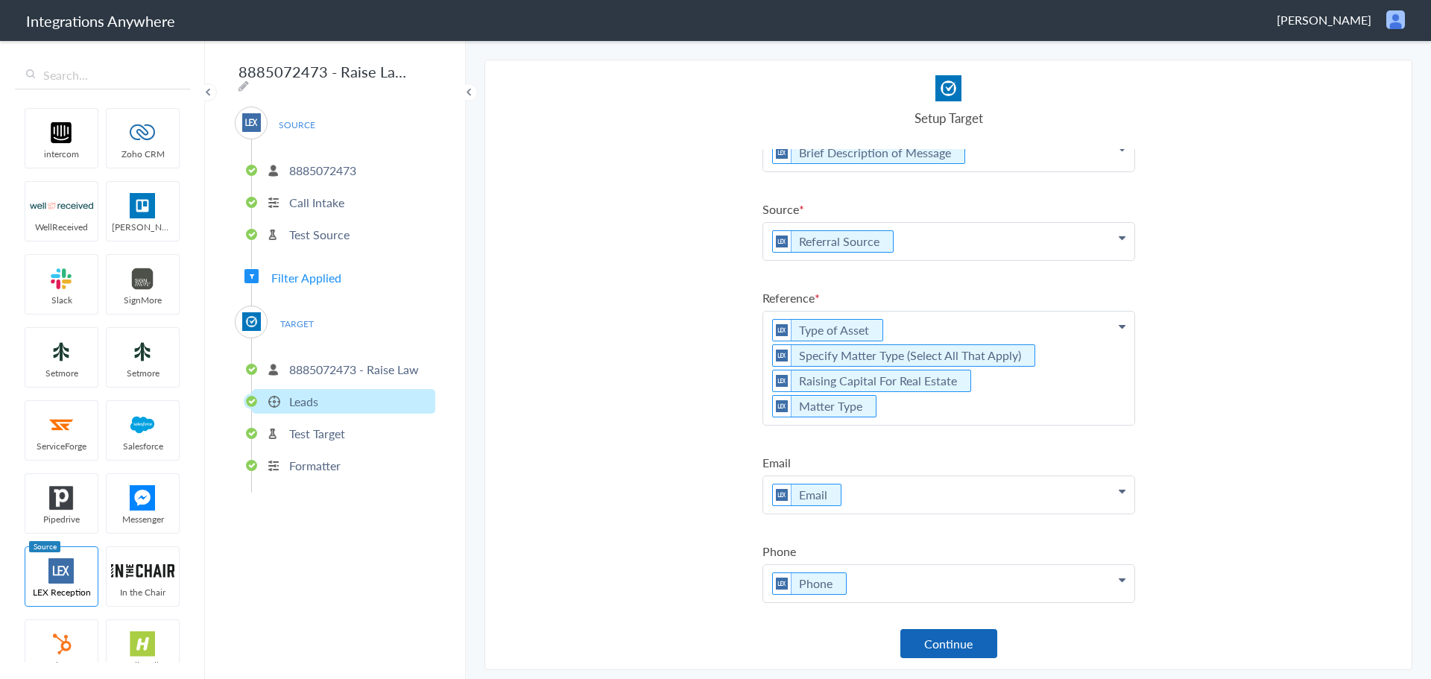
click at [938, 637] on button "Continue" at bounding box center [948, 643] width 97 height 29
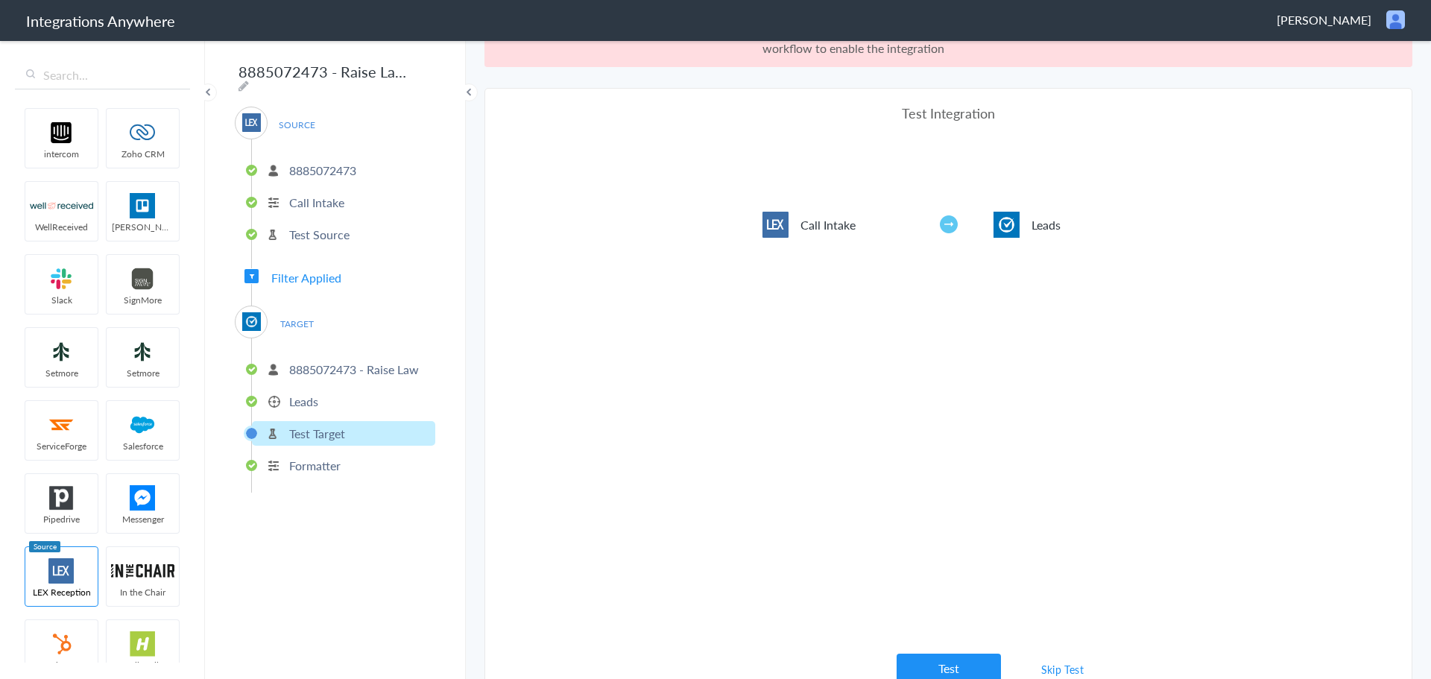
scroll to position [55, 0]
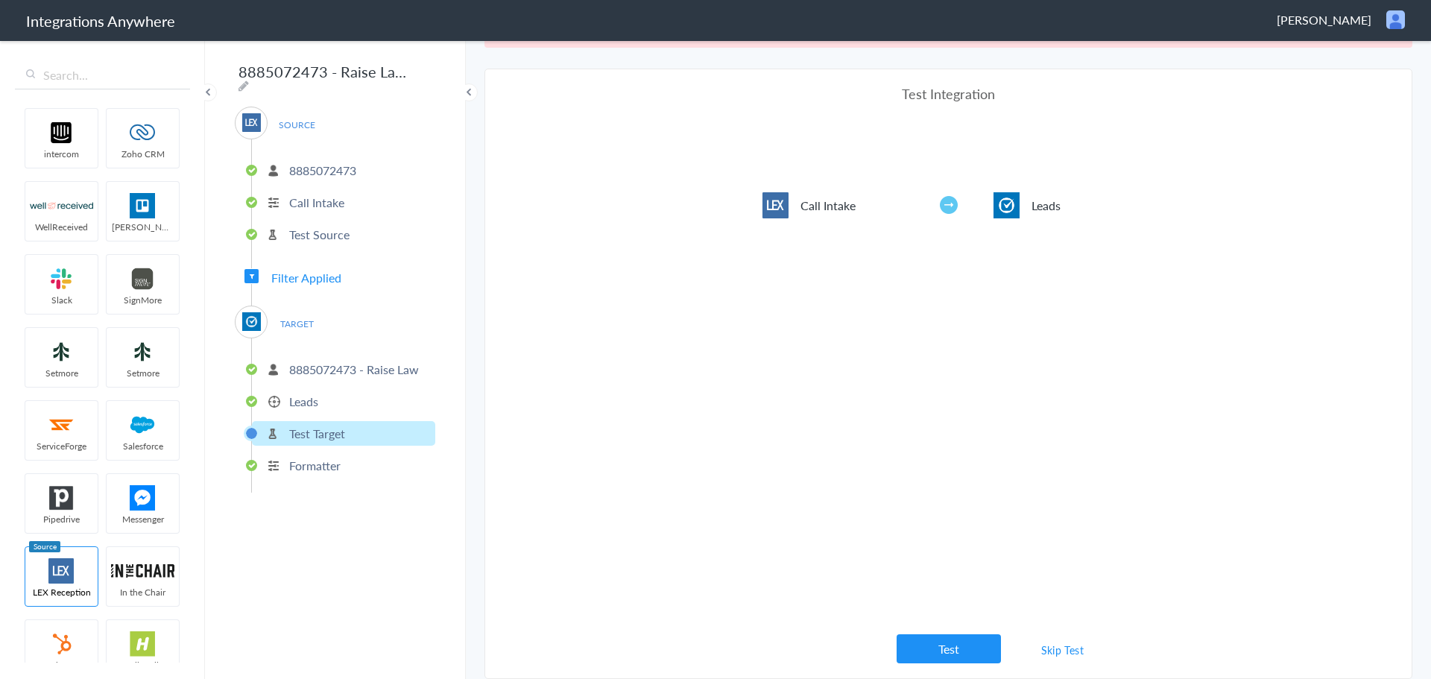
click at [1063, 654] on link "Skip Test" at bounding box center [1062, 649] width 79 height 27
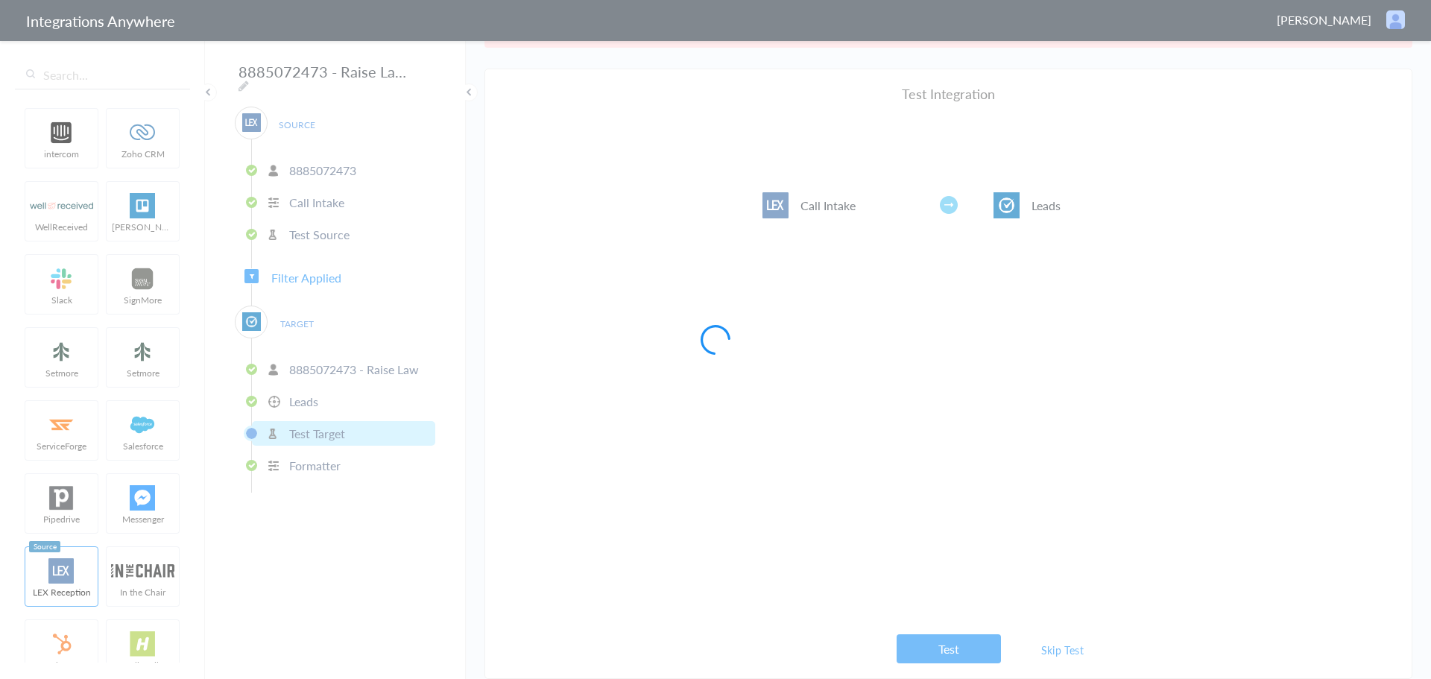
scroll to position [0, 0]
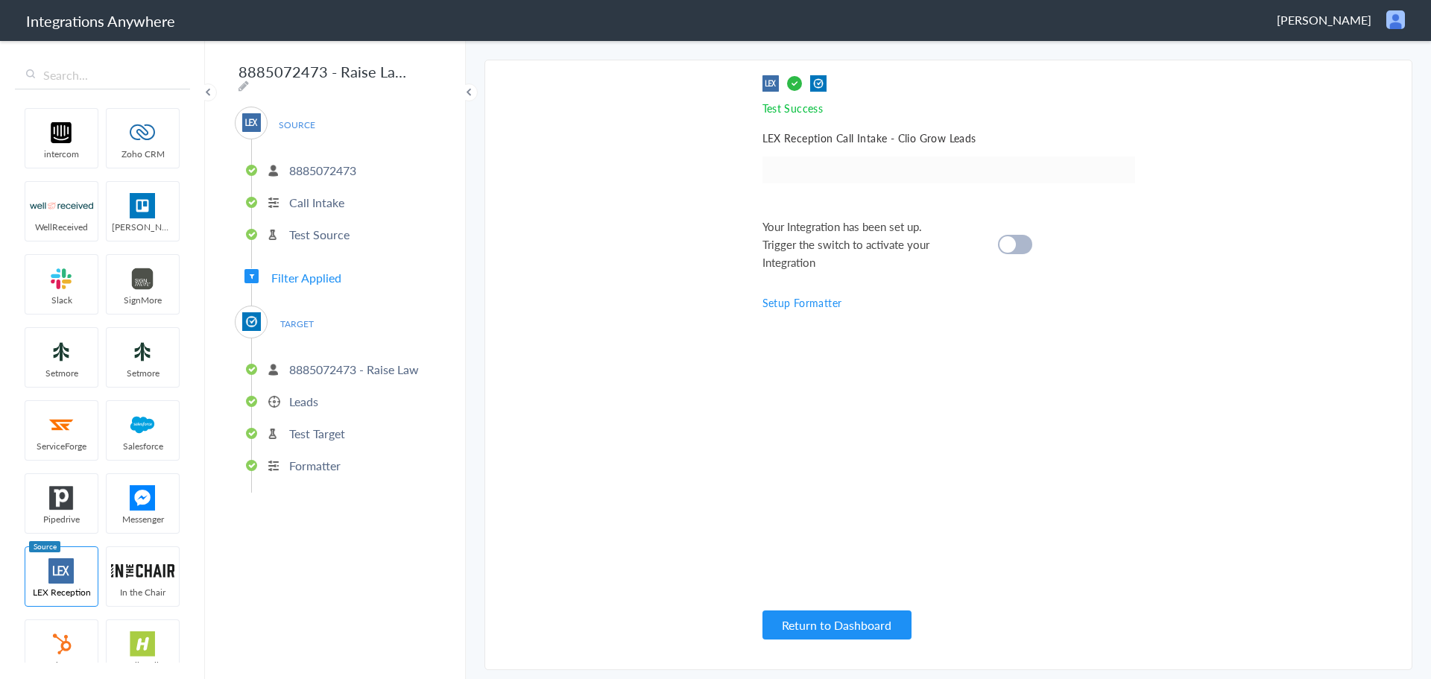
click at [1008, 248] on cite at bounding box center [1007, 244] width 16 height 16
click at [306, 395] on p "Leads" at bounding box center [303, 401] width 29 height 17
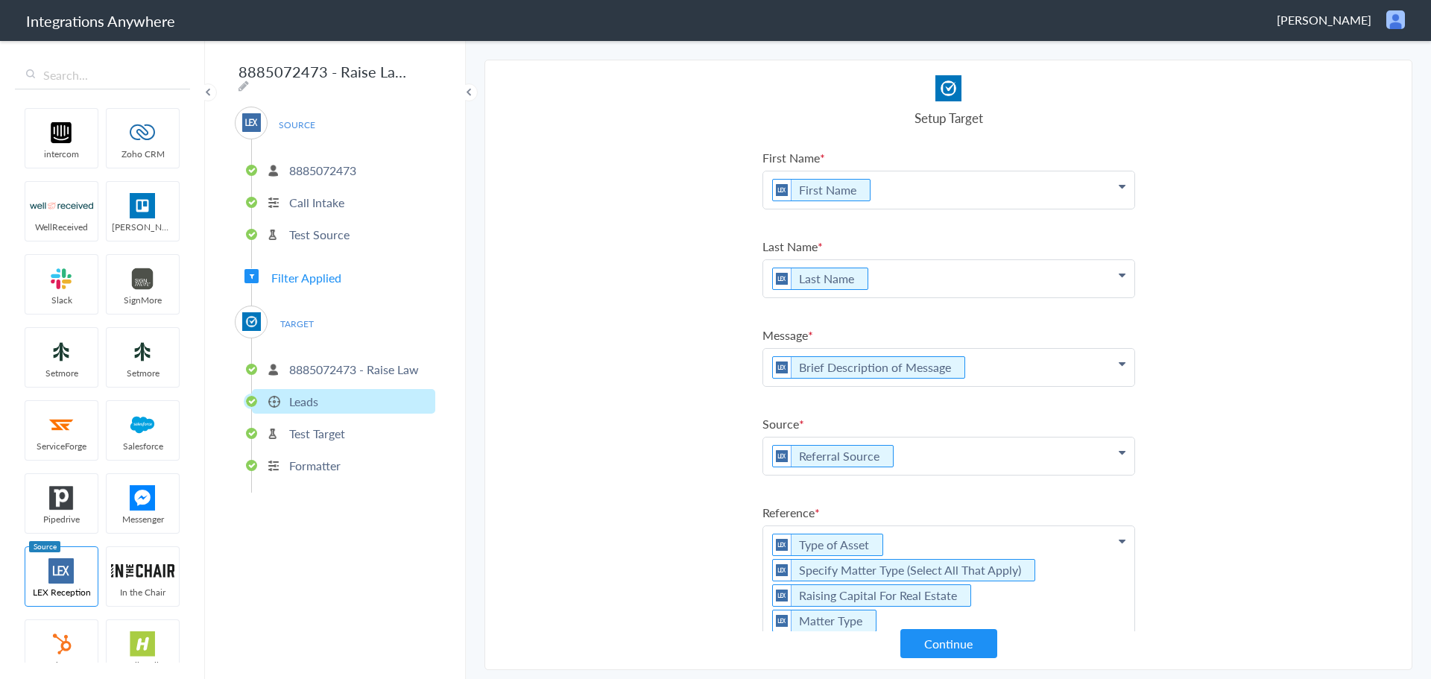
click at [317, 460] on p "Formatter" at bounding box center [314, 465] width 51 height 17
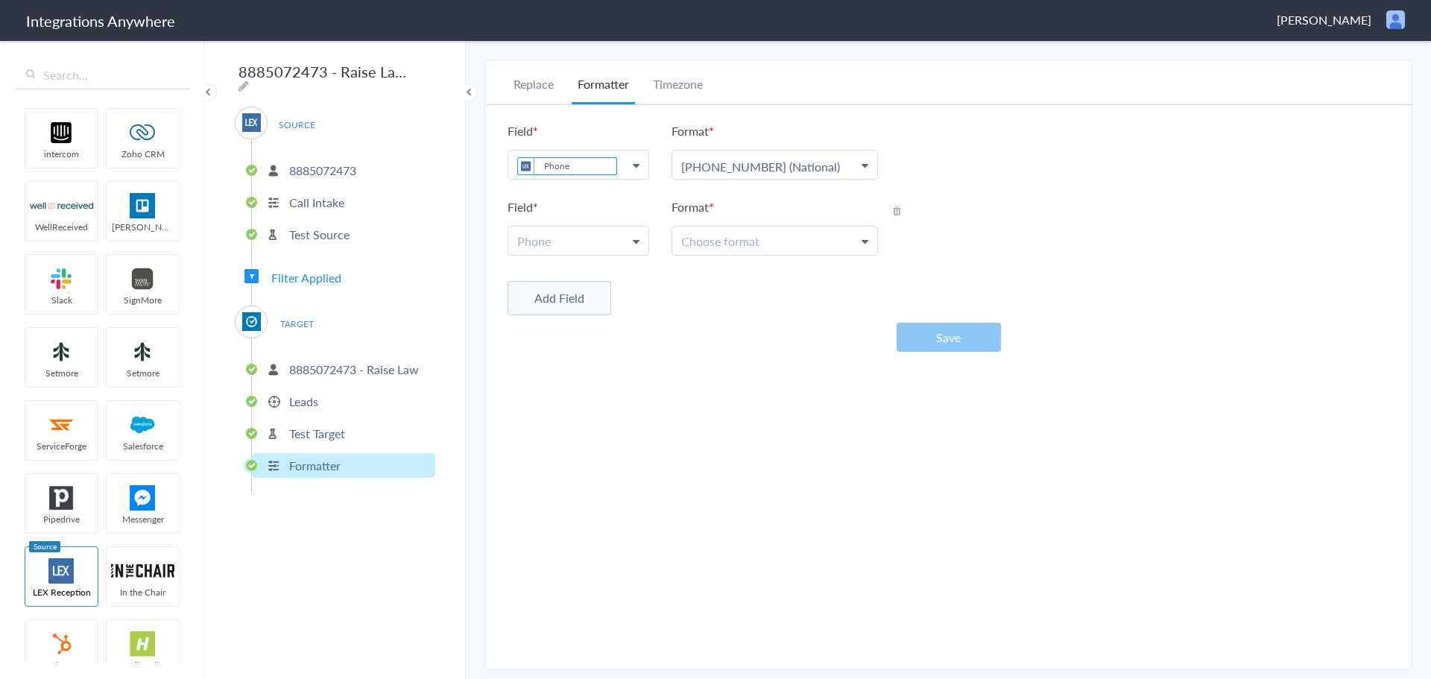
click at [604, 237] on link "Phone" at bounding box center [578, 241] width 140 height 28
click at [578, 273] on input "text" at bounding box center [577, 277] width 139 height 32
type input "b"
type input "m"
click at [712, 308] on div "Add Field" at bounding box center [947, 296] width 881 height 37
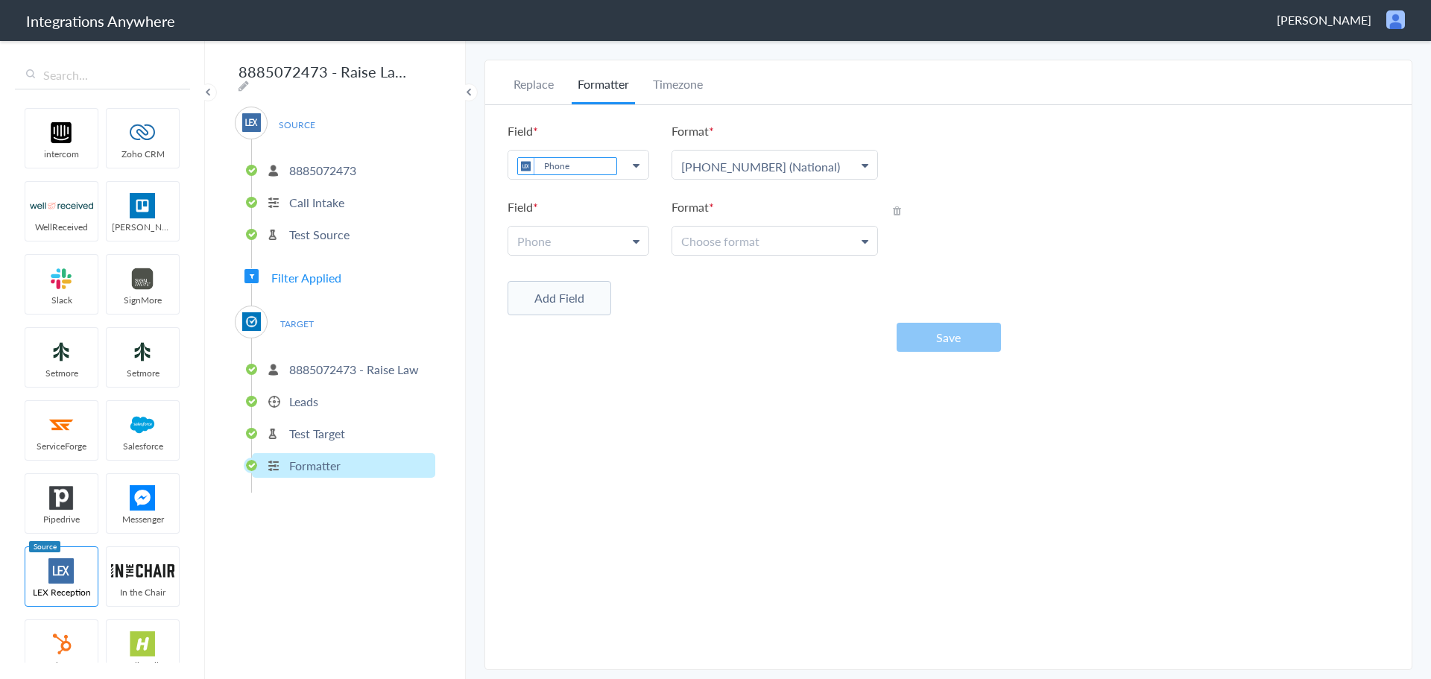
click at [896, 213] on icon at bounding box center [897, 211] width 8 height 10
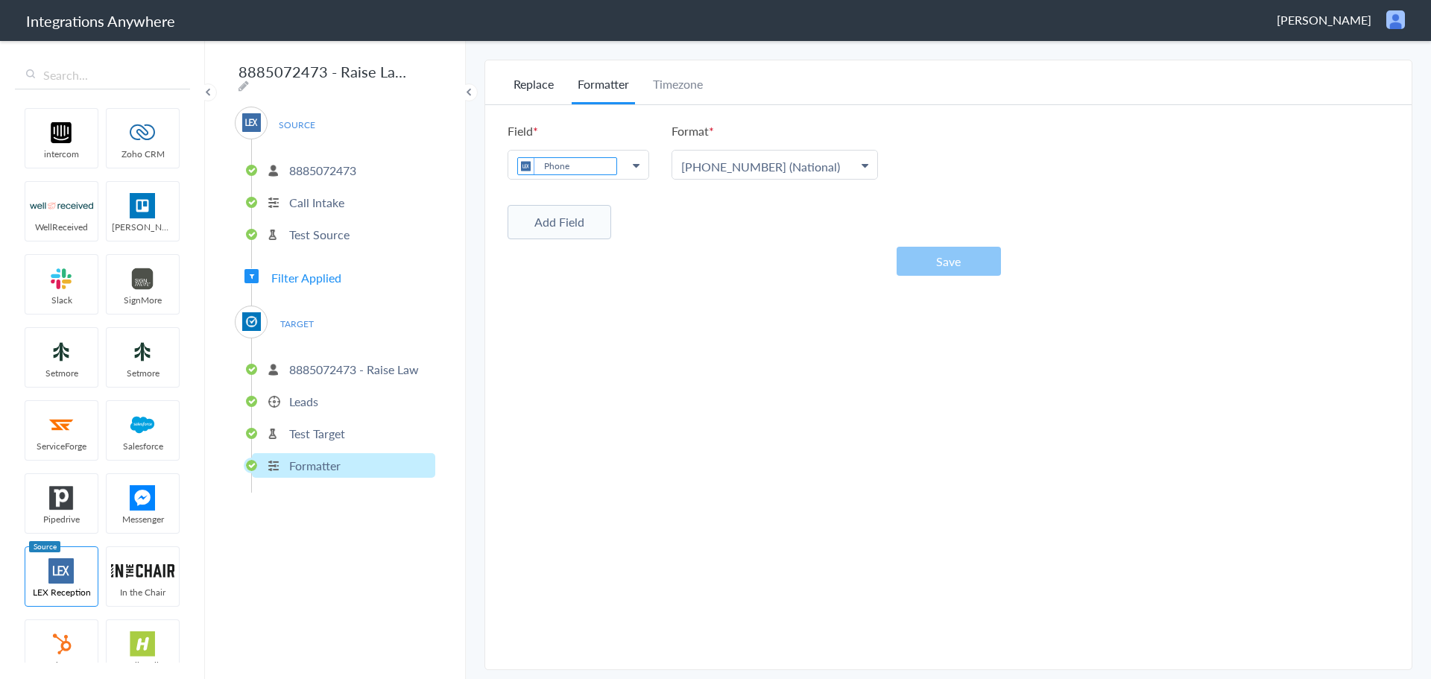
click at [539, 79] on li "Replace" at bounding box center [533, 89] width 52 height 29
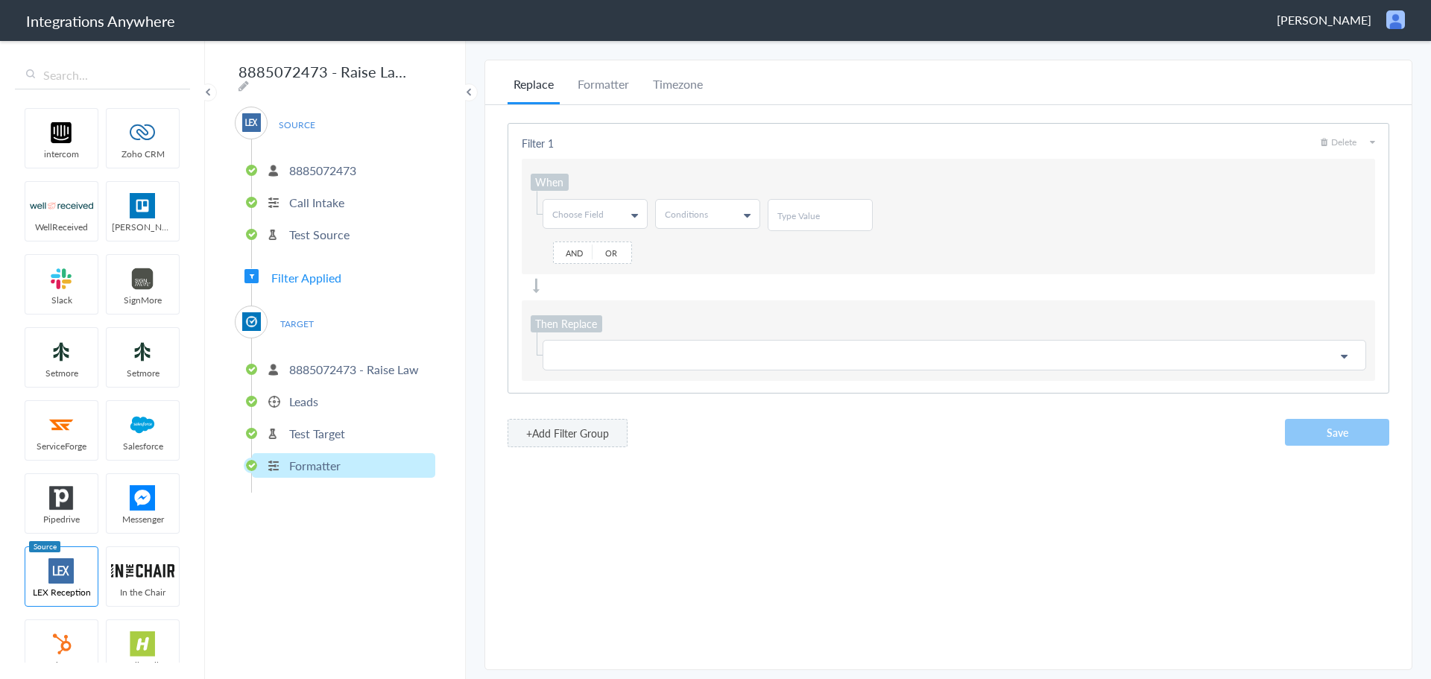
click at [621, 216] on link "Choose Field" at bounding box center [595, 214] width 104 height 28
click at [600, 244] on input "text" at bounding box center [594, 246] width 102 height 30
type input "mess"
click at [306, 396] on p "Leads" at bounding box center [303, 401] width 29 height 17
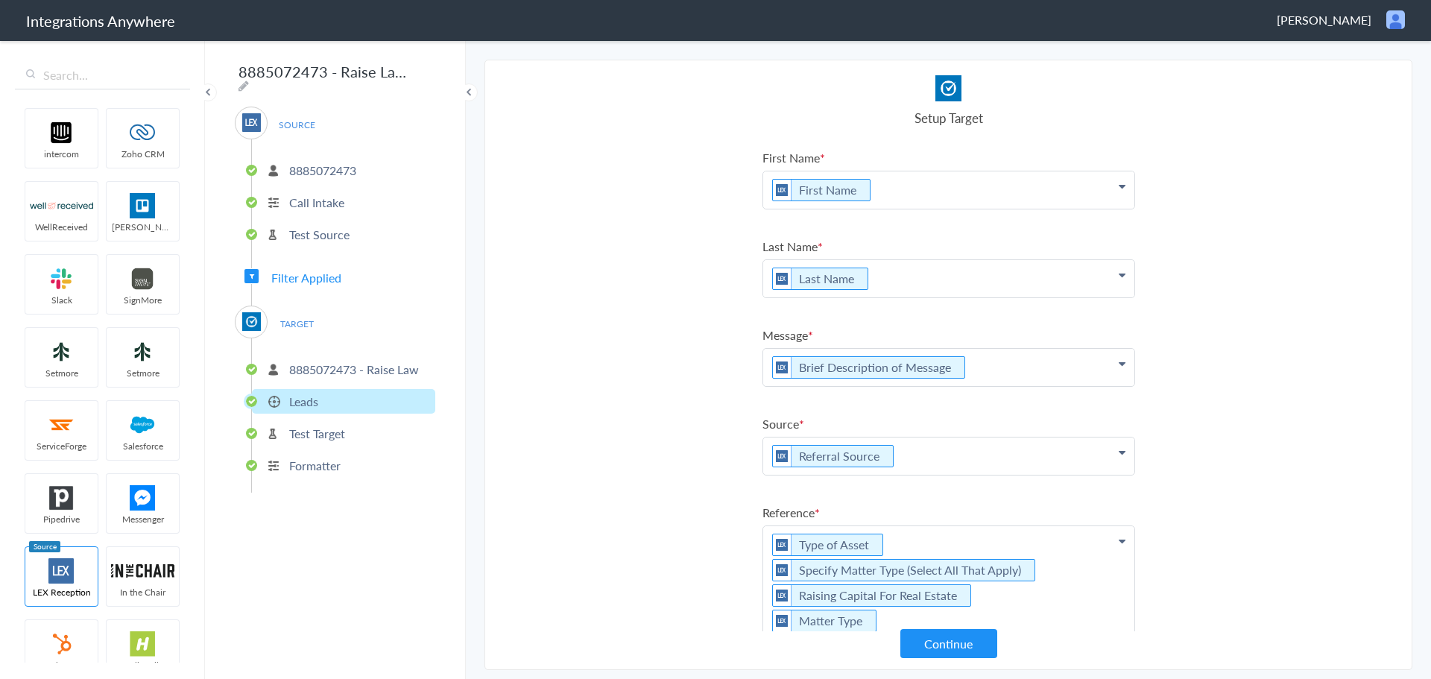
click at [314, 457] on p "Formatter" at bounding box center [314, 465] width 51 height 17
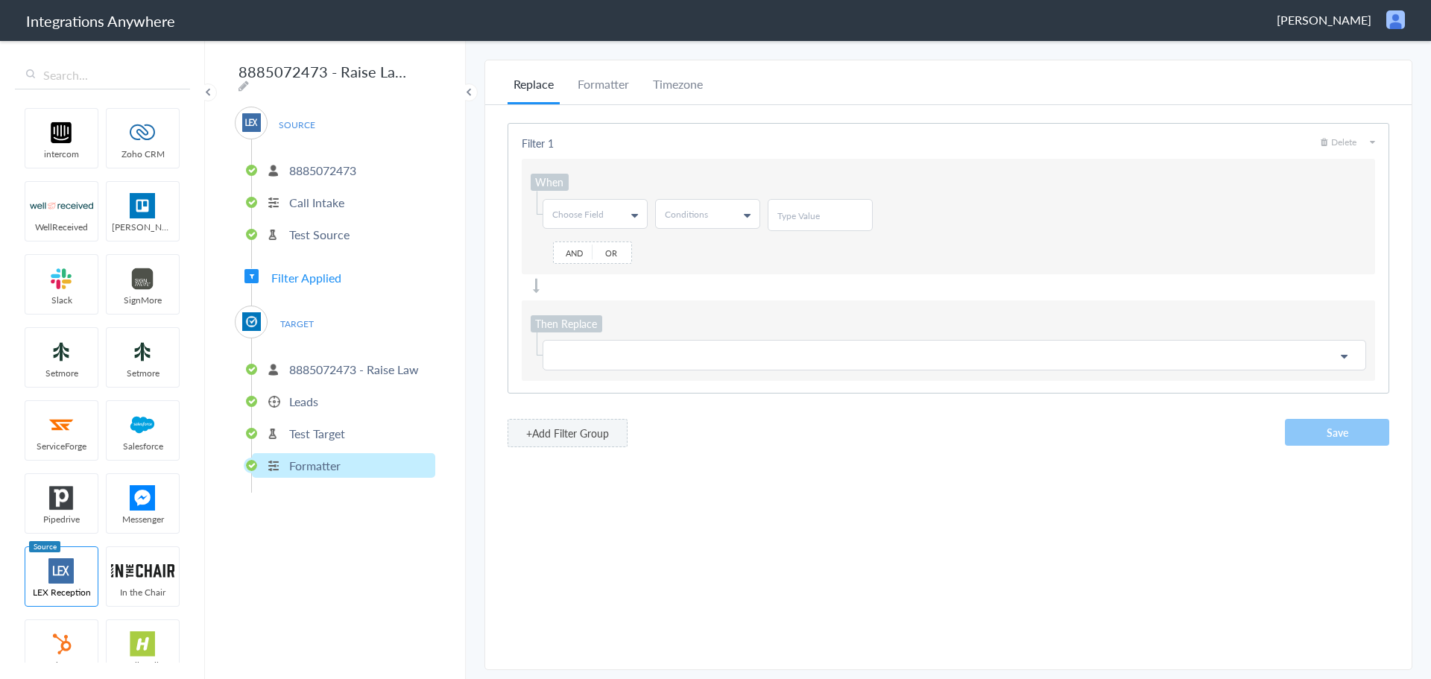
click at [616, 218] on link "Choose Field" at bounding box center [595, 214] width 104 height 28
click at [598, 251] on input "text" at bounding box center [594, 246] width 102 height 30
type input "mess"
click at [583, 273] on link "Message" at bounding box center [594, 275] width 102 height 28
click at [709, 218] on link "Conditions" at bounding box center [708, 214] width 104 height 28
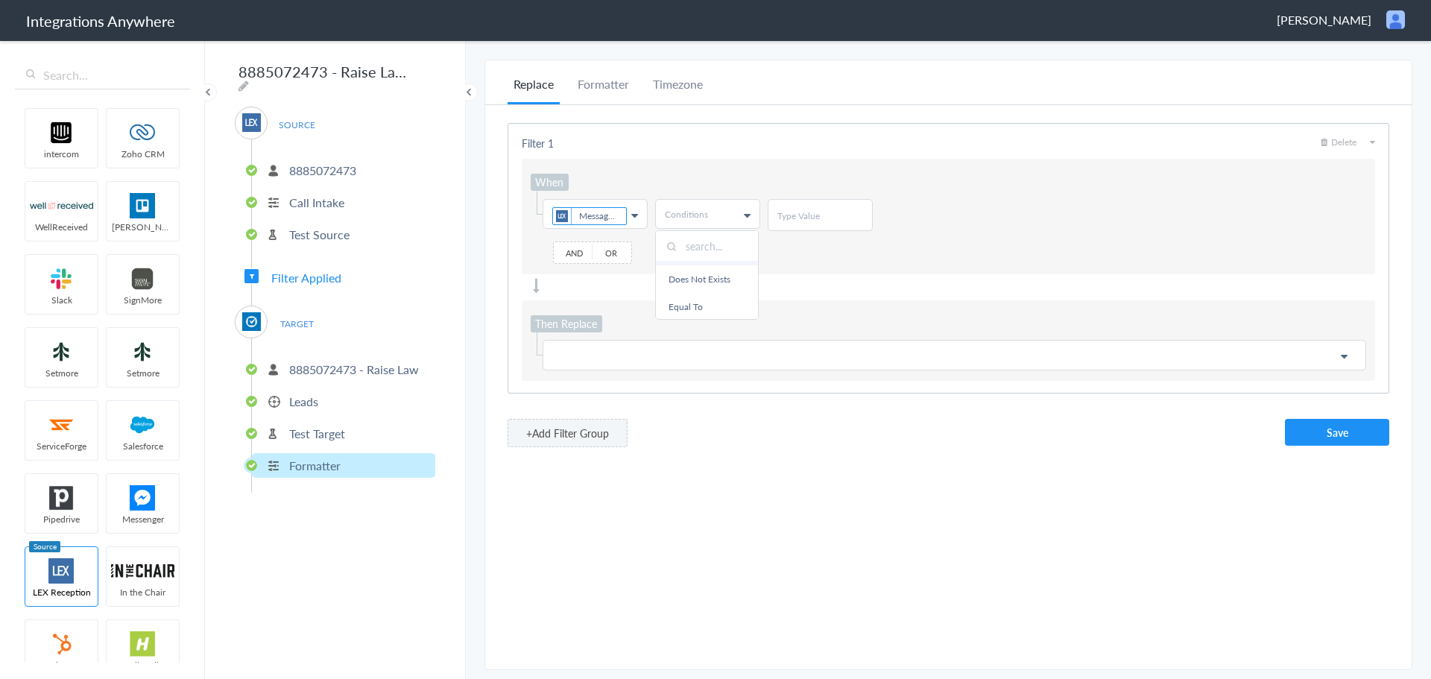
scroll to position [75, 0]
click at [718, 268] on link "Does Not Exists" at bounding box center [707, 255] width 102 height 28
click at [593, 354] on p at bounding box center [954, 353] width 804 height 19
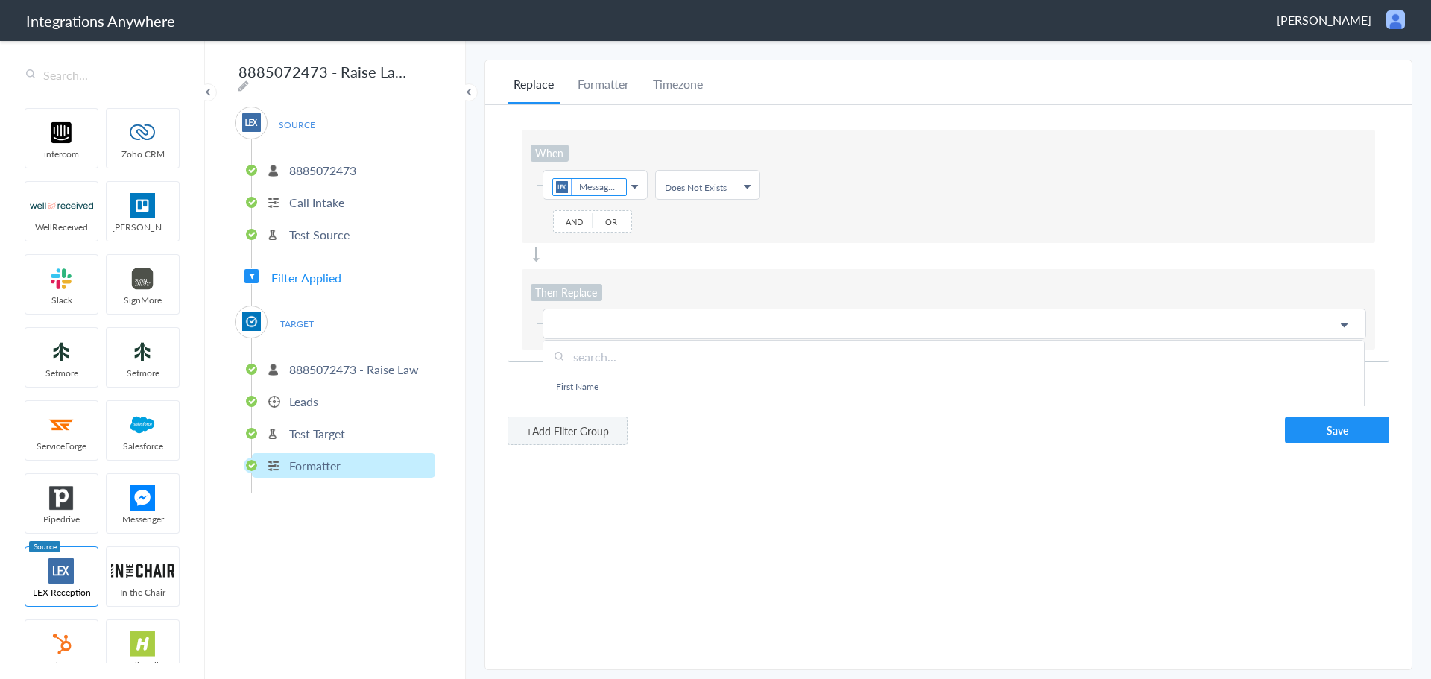
scroll to position [52, 0]
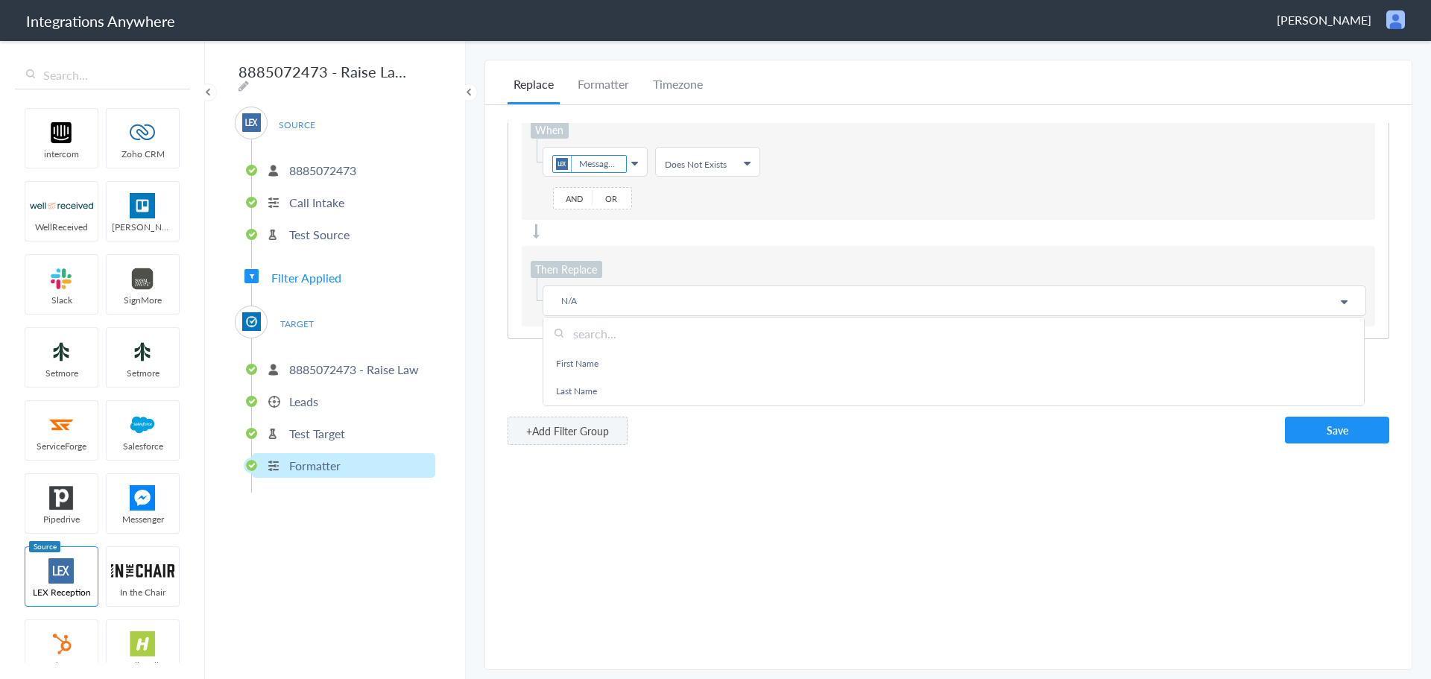
click at [737, 241] on div "Filter 1 Delete When Choose Field Message First Name Last Name Email Phone Deal…" at bounding box center [947, 205] width 881 height 268
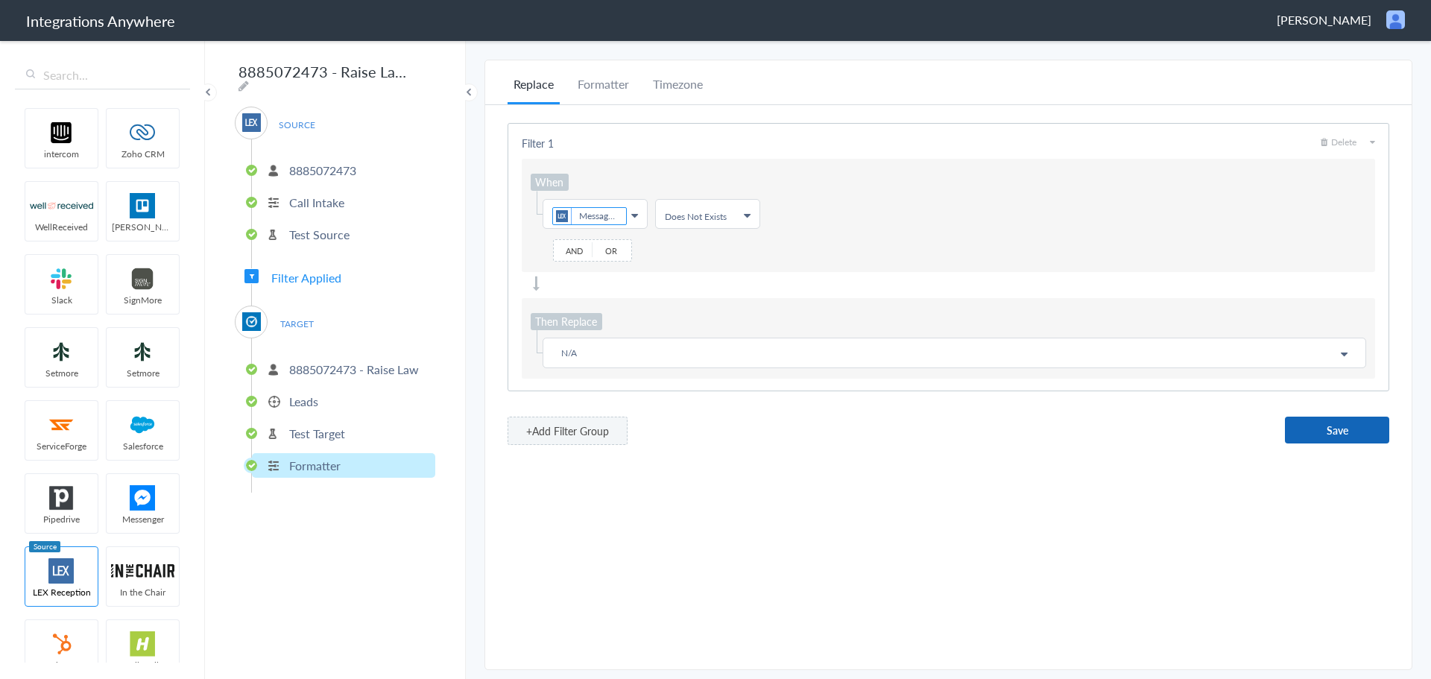
click at [1317, 428] on button "Save" at bounding box center [1337, 430] width 104 height 27
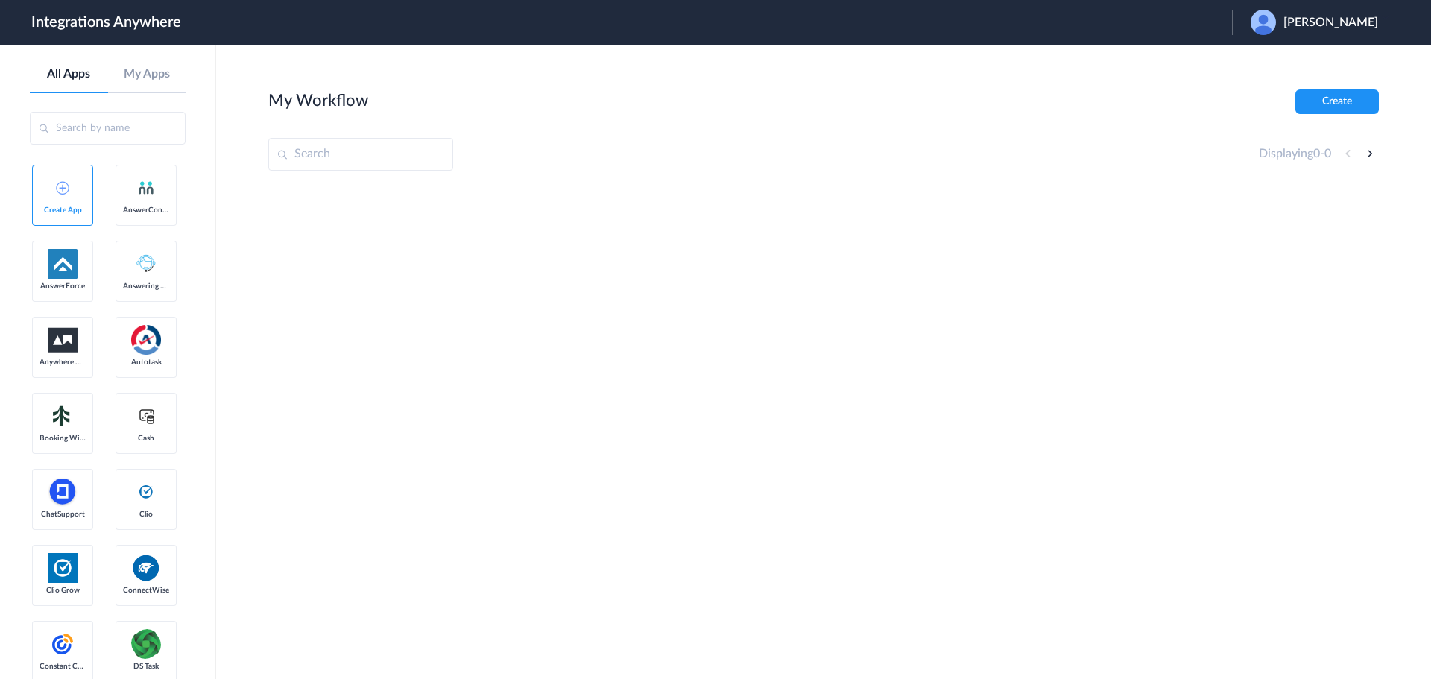
click at [1332, 19] on span "[PERSON_NAME]" at bounding box center [1330, 23] width 95 height 14
click at [1274, 59] on link "Logout" at bounding box center [1258, 60] width 31 height 10
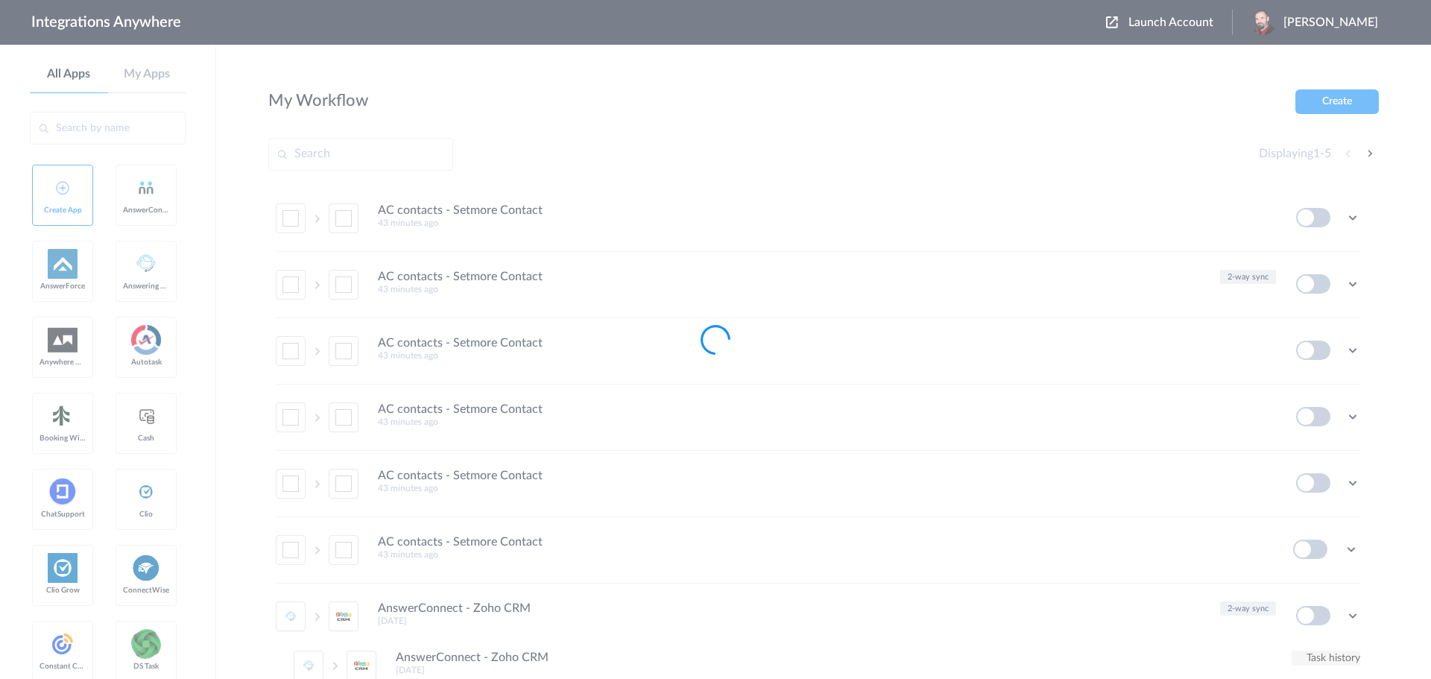
click at [1202, 19] on div at bounding box center [715, 339] width 1431 height 679
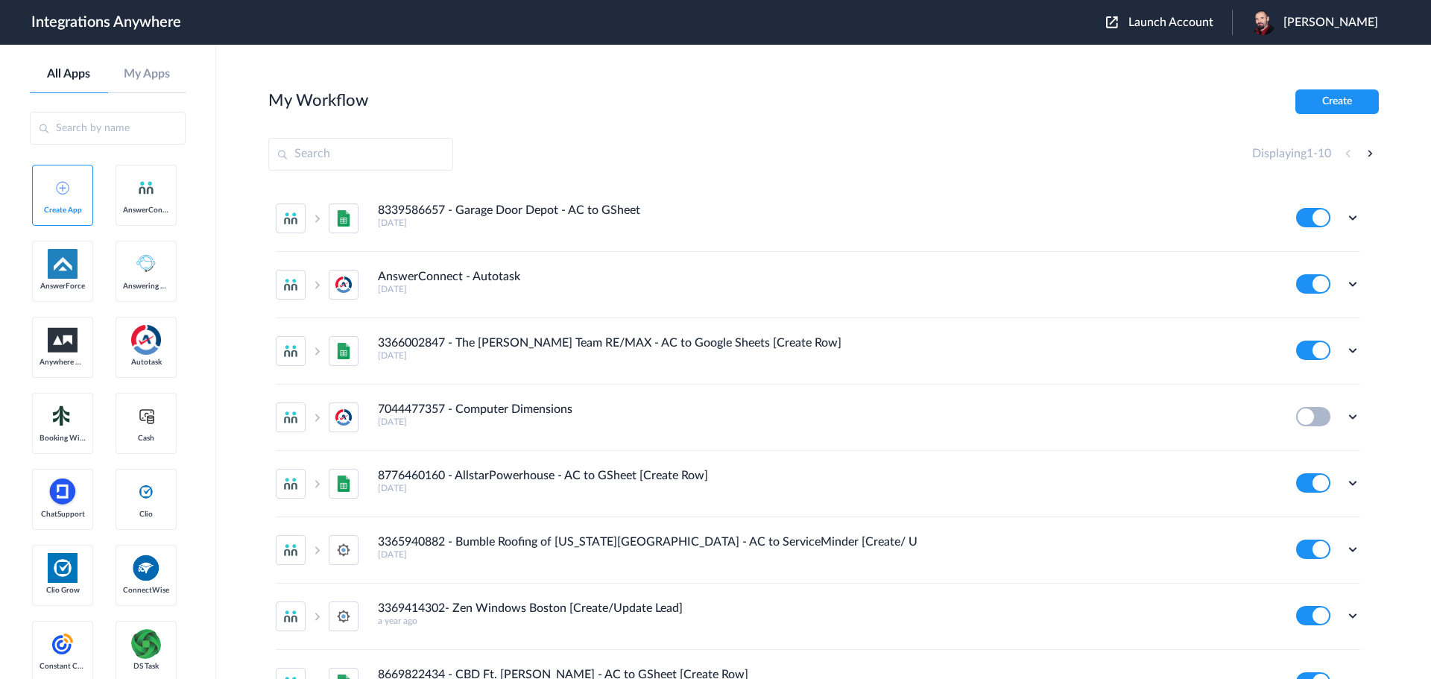
click at [1195, 22] on span "Launch Account" at bounding box center [1170, 22] width 85 height 12
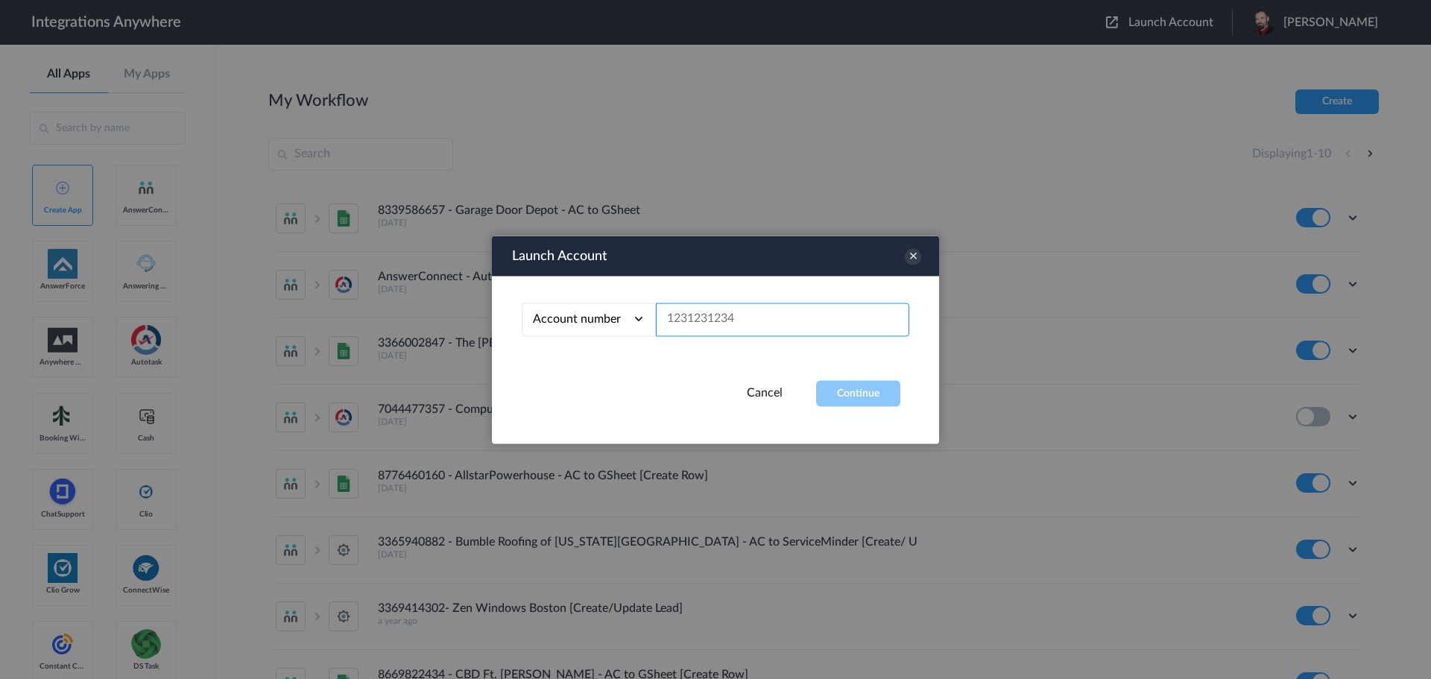
paste input "8885072473"
type input "8885072473"
click at [847, 396] on button "Continue" at bounding box center [858, 393] width 84 height 26
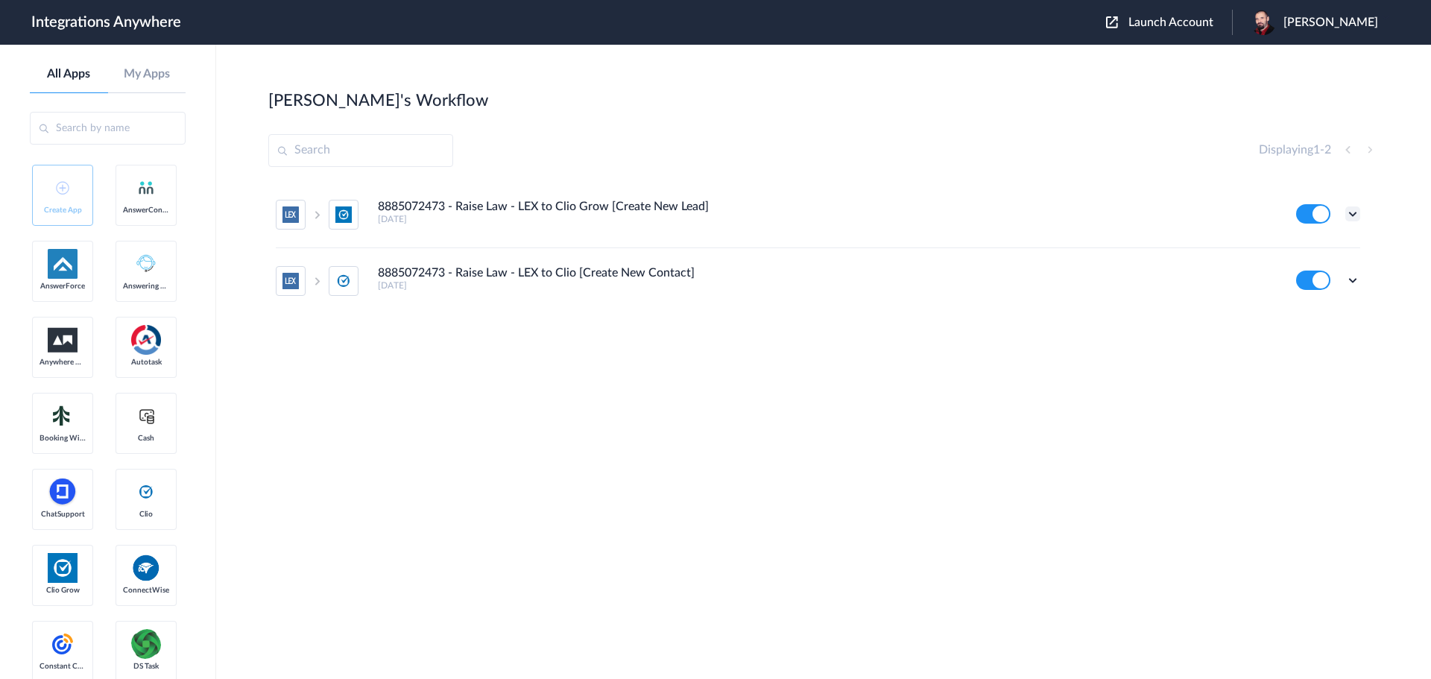
click at [1355, 215] on icon at bounding box center [1352, 213] width 15 height 15
click at [1304, 276] on link "Task history" at bounding box center [1310, 275] width 72 height 10
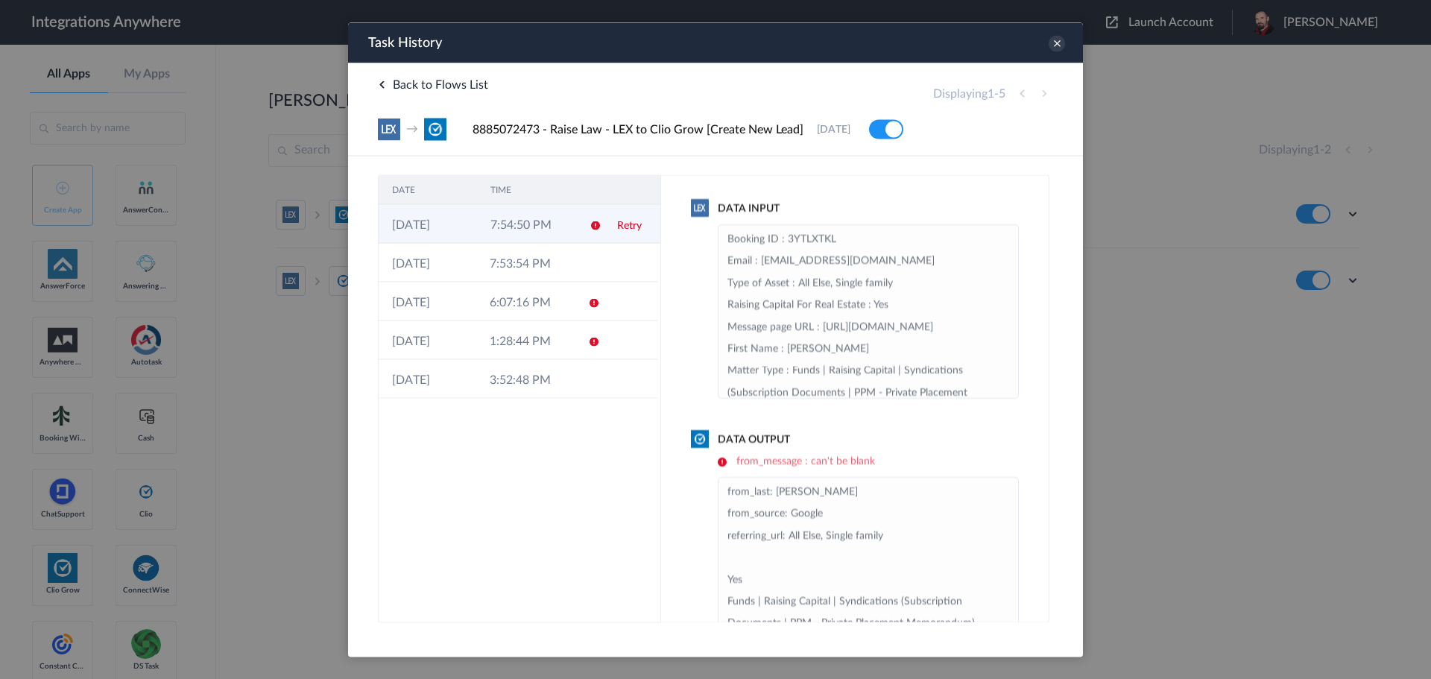
click at [519, 225] on td "7:54:50 PM" at bounding box center [526, 223] width 98 height 39
click at [633, 222] on link "Retry" at bounding box center [627, 225] width 25 height 10
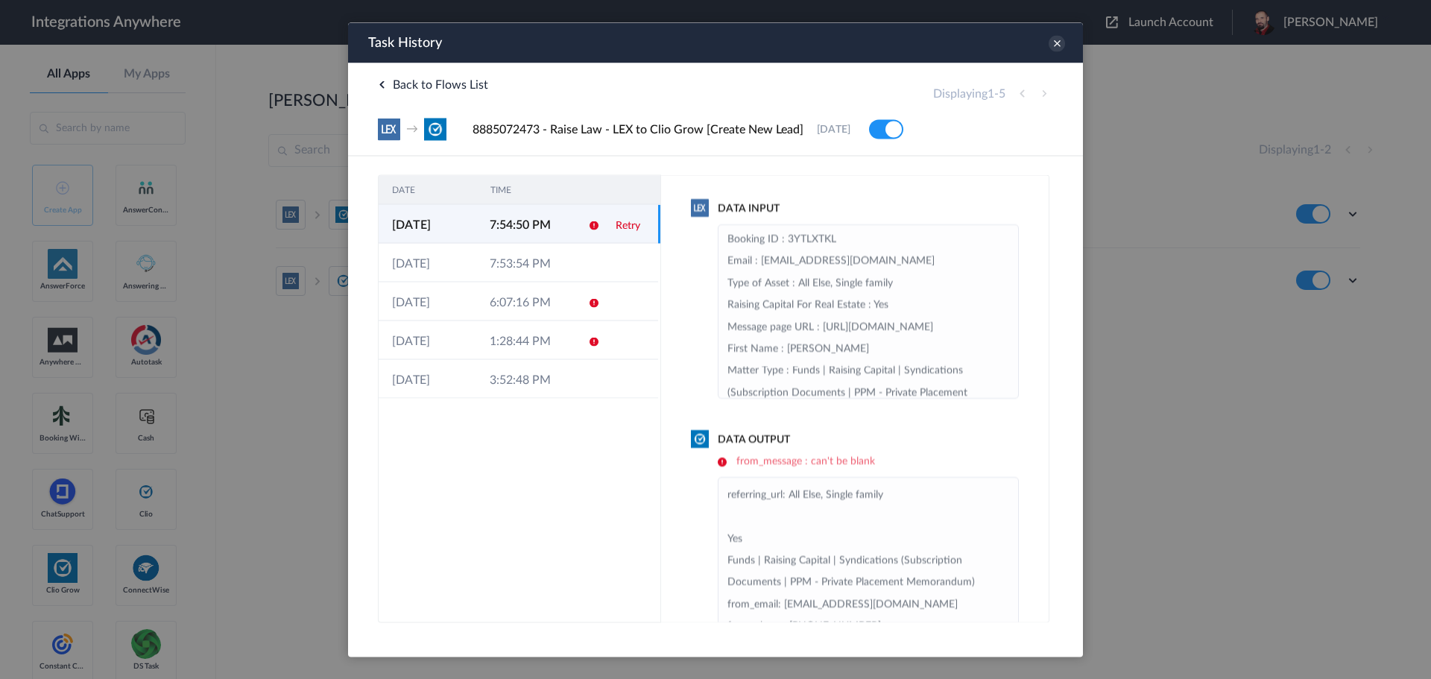
scroll to position [75, 0]
click at [1059, 43] on icon at bounding box center [1056, 43] width 16 height 16
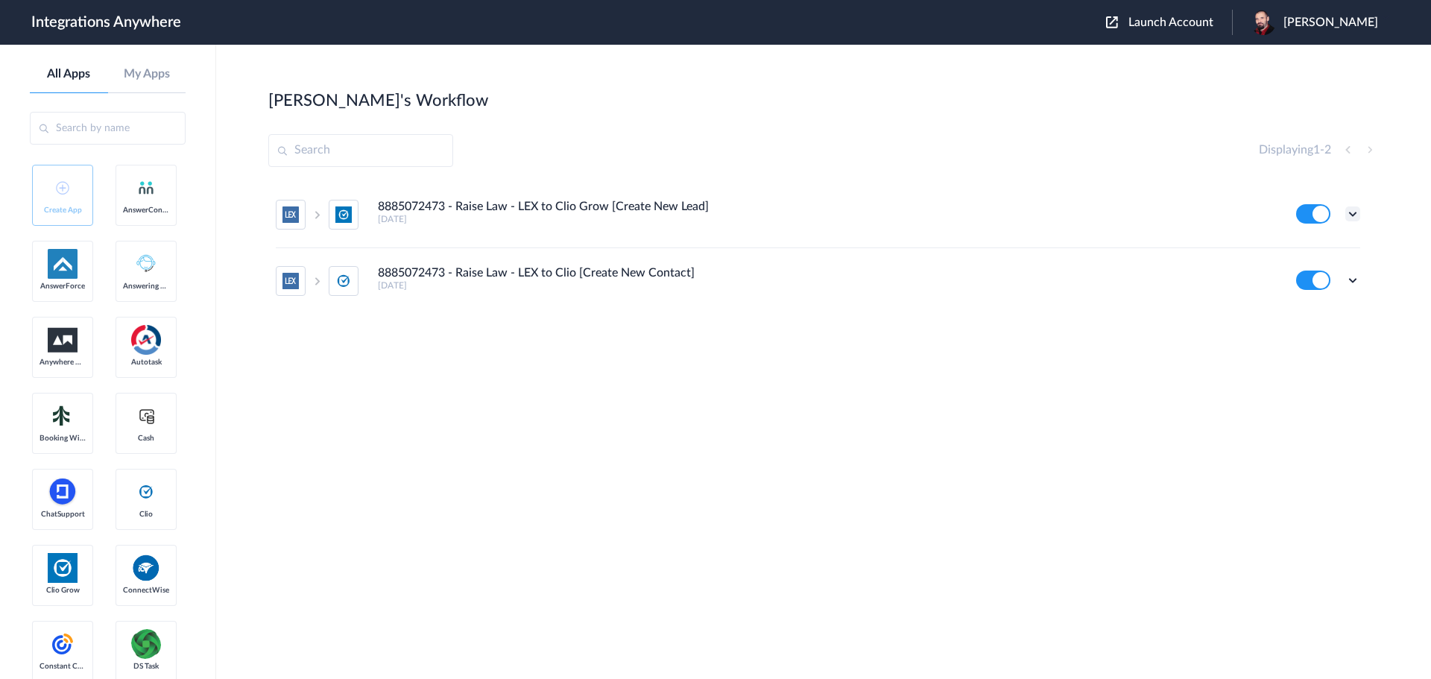
click at [1358, 212] on icon at bounding box center [1352, 213] width 15 height 15
click at [1294, 249] on link "Edit" at bounding box center [1292, 248] width 36 height 10
click at [1350, 212] on icon at bounding box center [1352, 213] width 15 height 15
click at [1313, 270] on li "Task history" at bounding box center [1311, 276] width 97 height 28
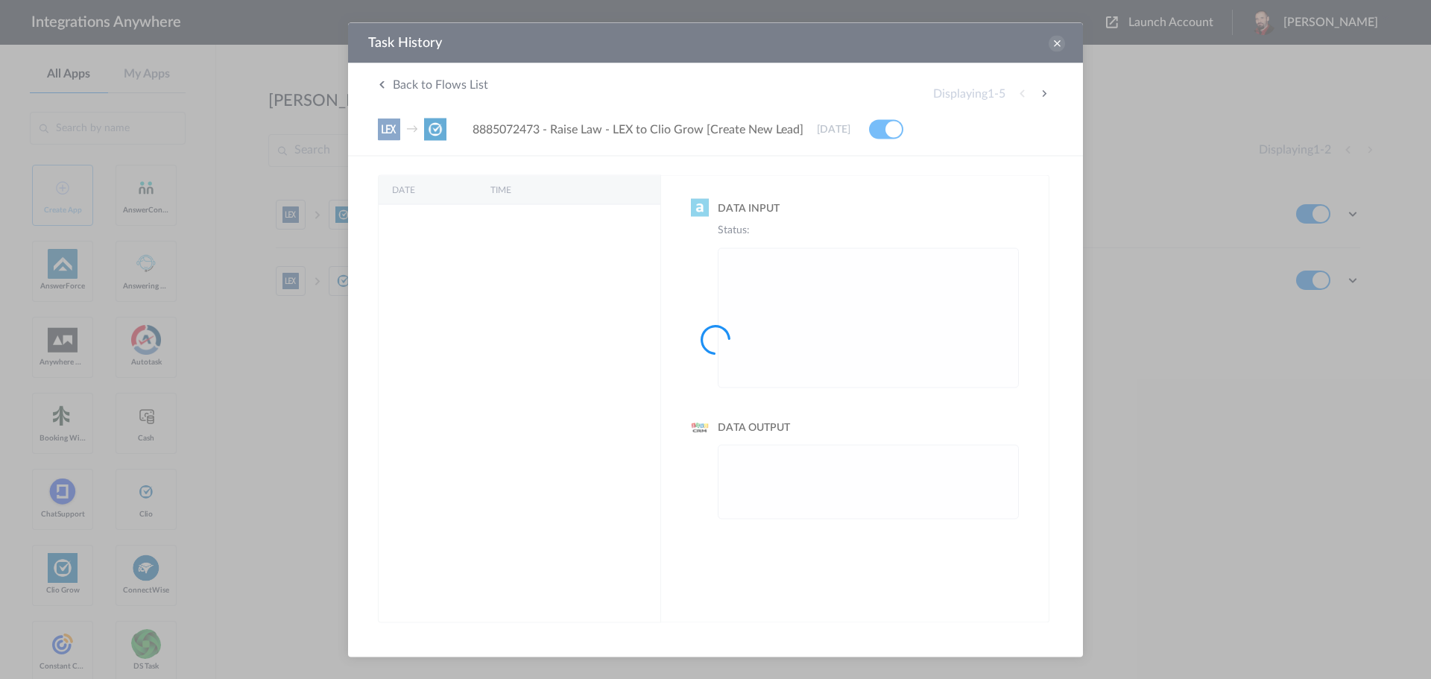
scroll to position [0, 0]
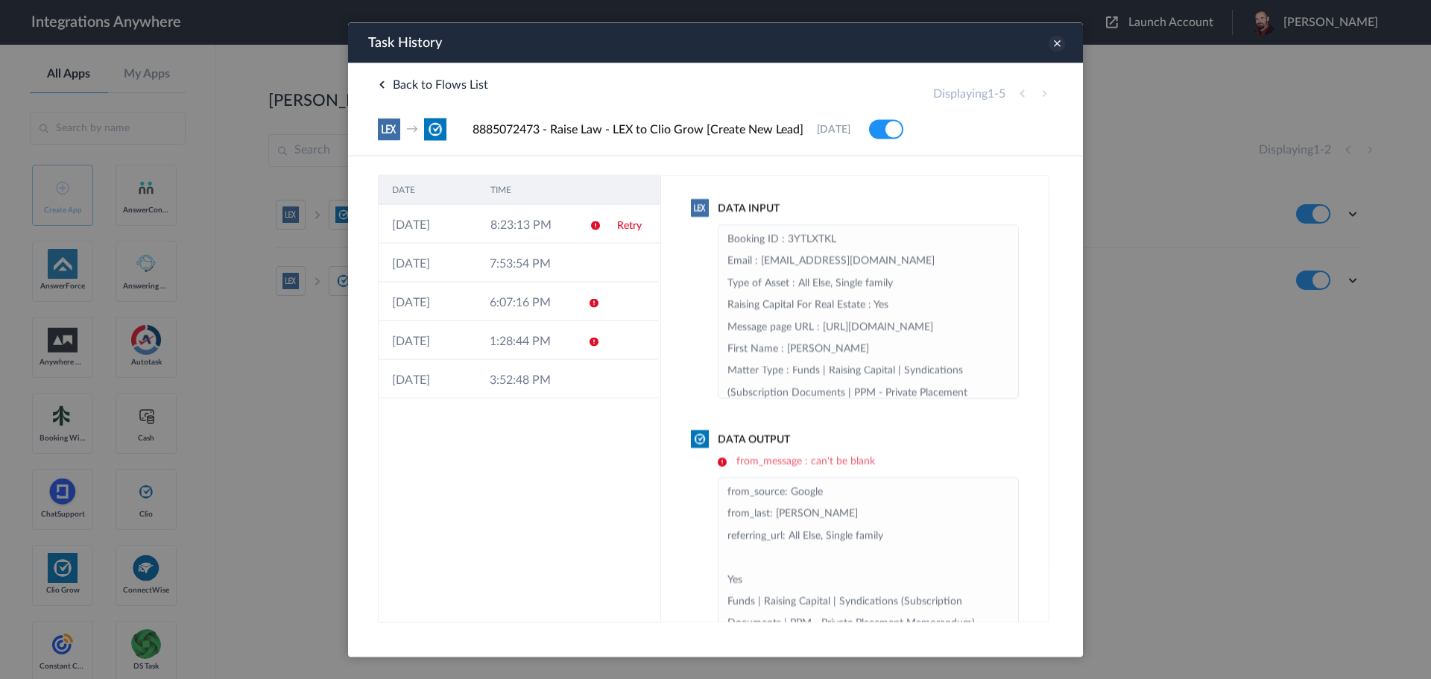
click at [1054, 47] on icon at bounding box center [1056, 43] width 16 height 16
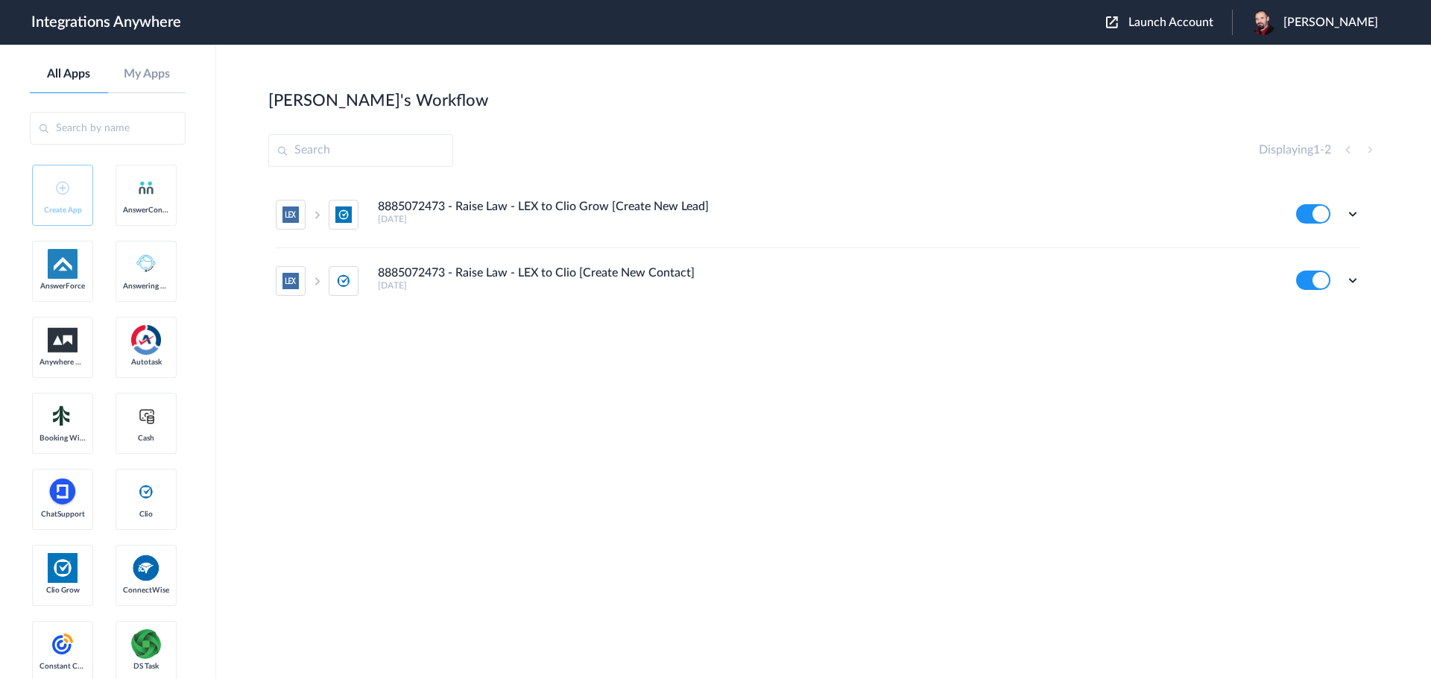
click at [1354, 21] on span "Josh Reese" at bounding box center [1330, 23] width 95 height 14
click at [1303, 80] on li "Logout" at bounding box center [1312, 89] width 161 height 28
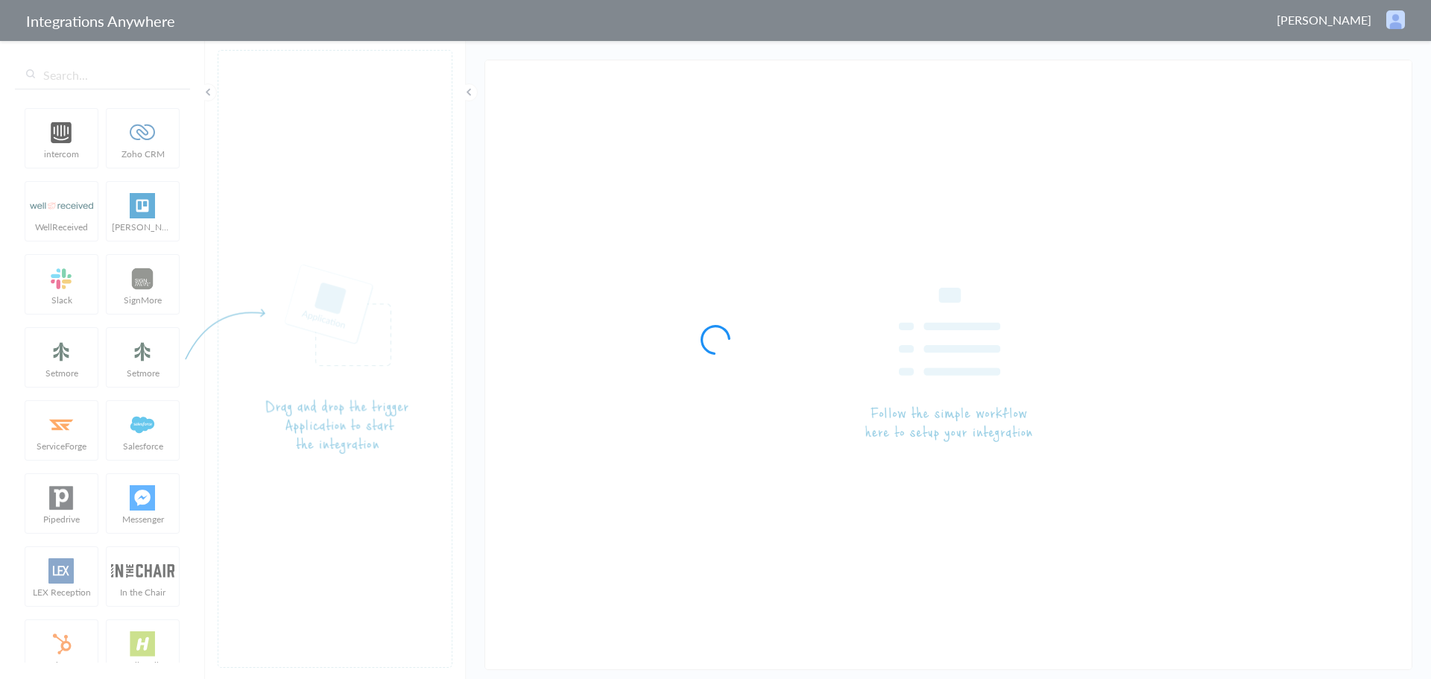
type input "8885072473 - Raise Law - LEX to Clio Grow [Create New Lead]"
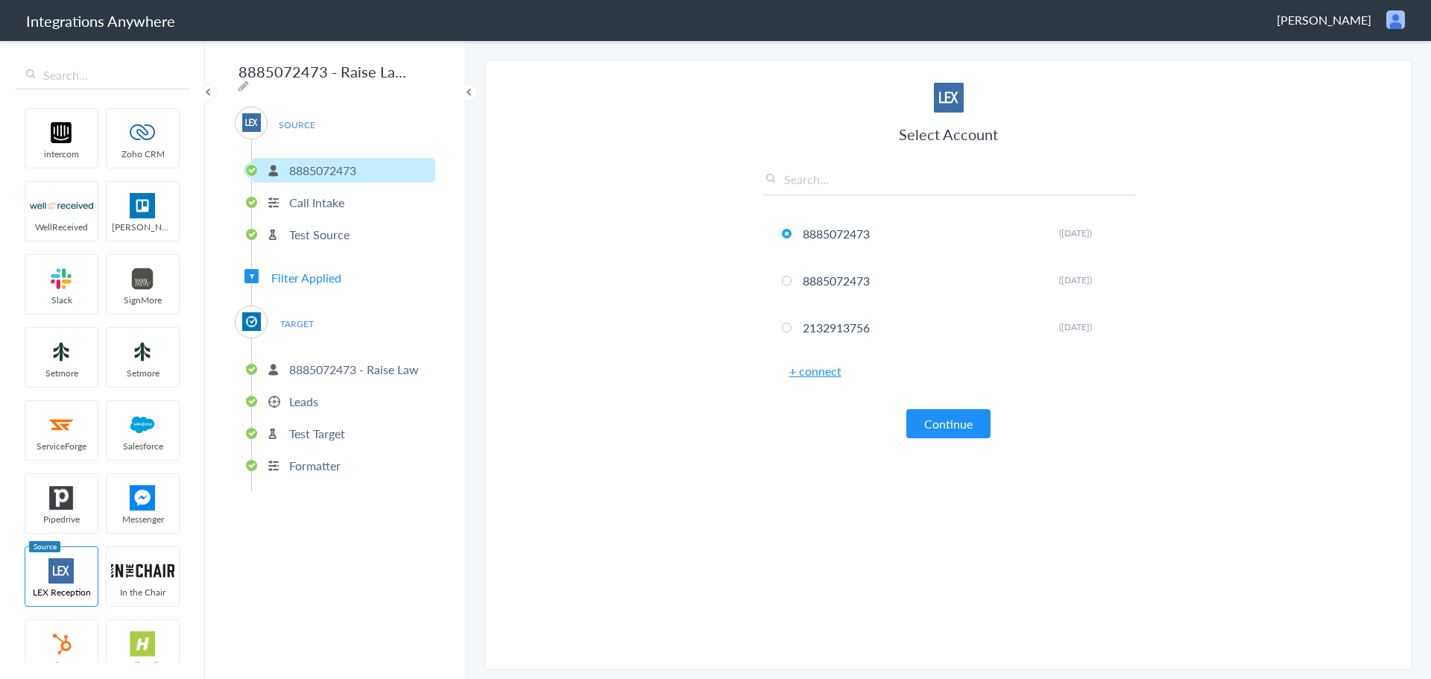
click at [299, 461] on p "Formatter" at bounding box center [314, 465] width 51 height 17
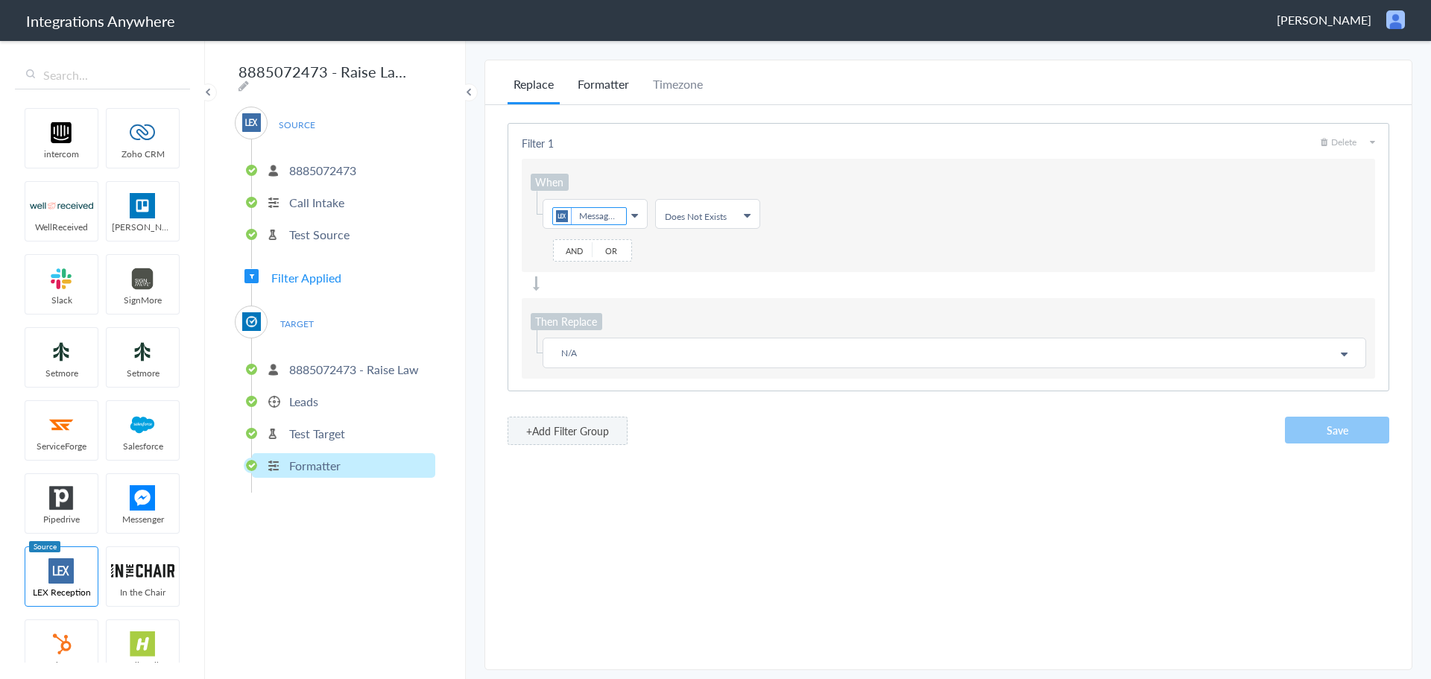
click at [598, 84] on li "Formatter" at bounding box center [603, 89] width 63 height 29
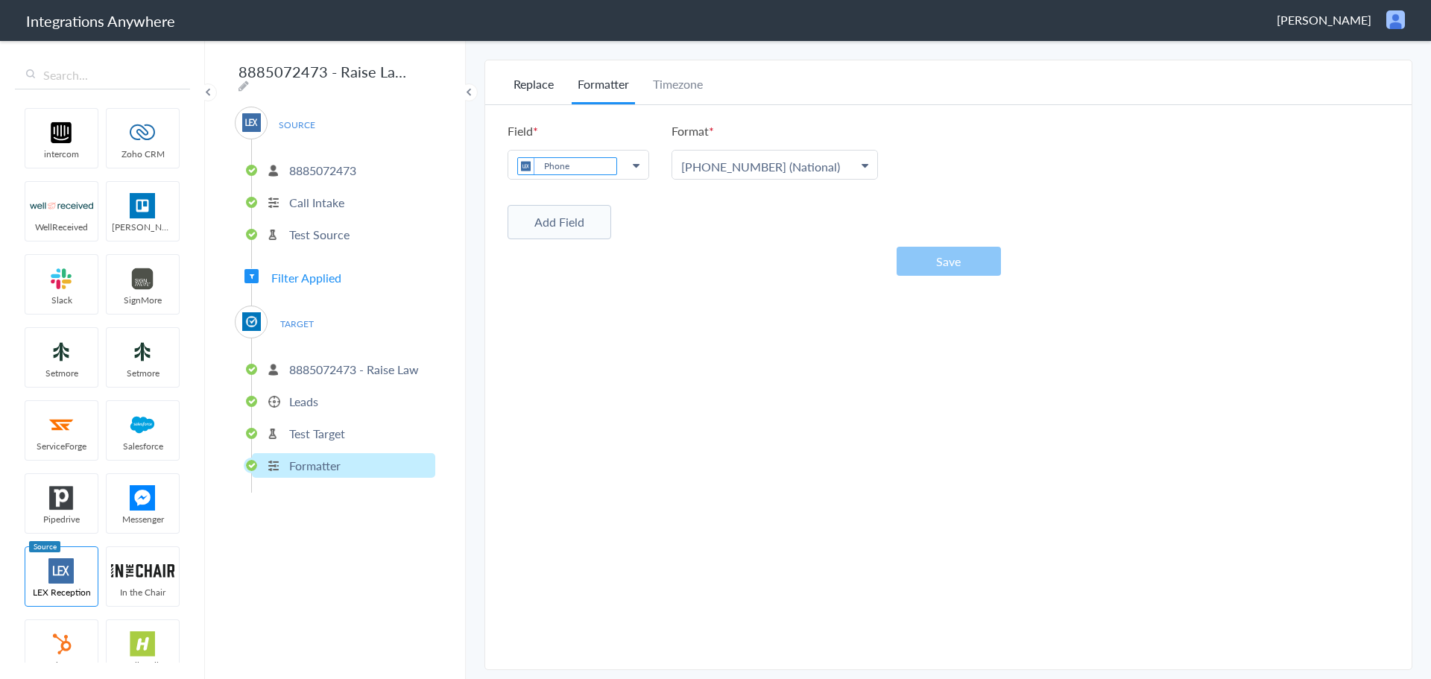
click at [539, 81] on li "Replace" at bounding box center [533, 89] width 52 height 29
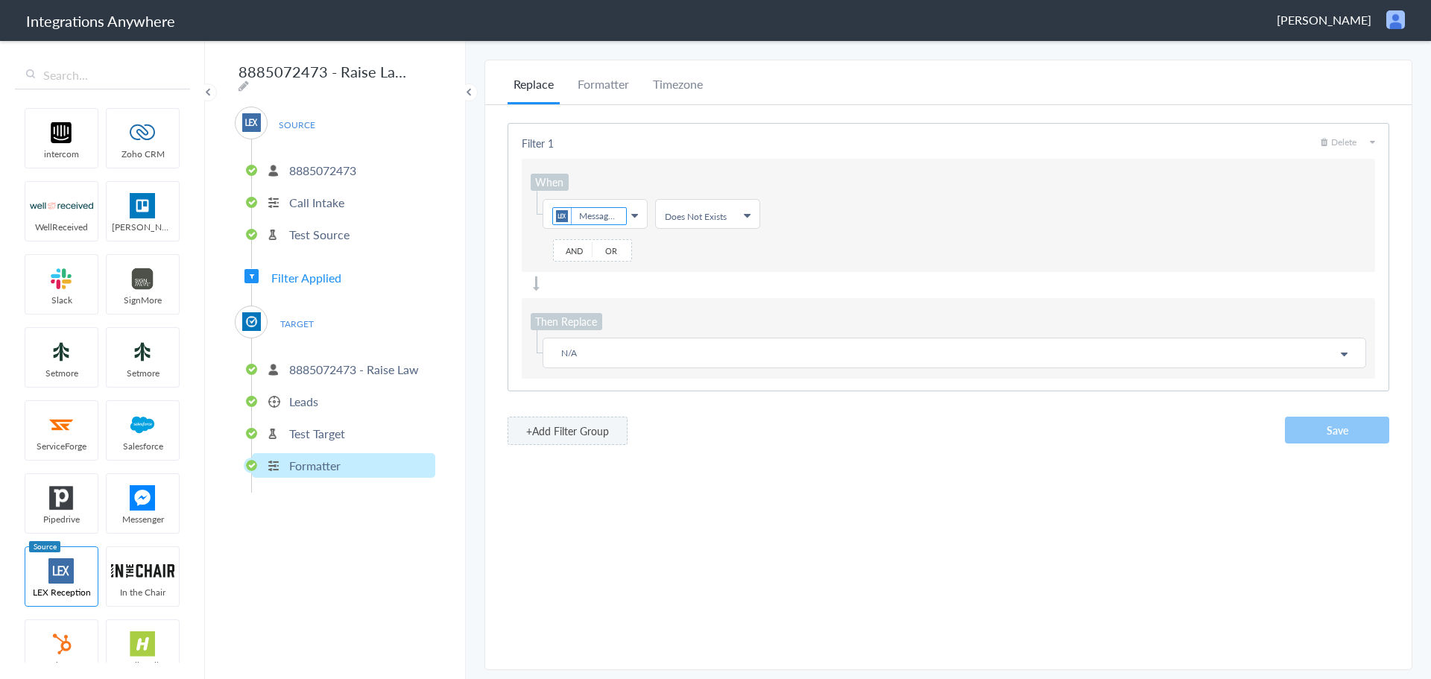
click at [306, 396] on p "Leads" at bounding box center [303, 401] width 29 height 17
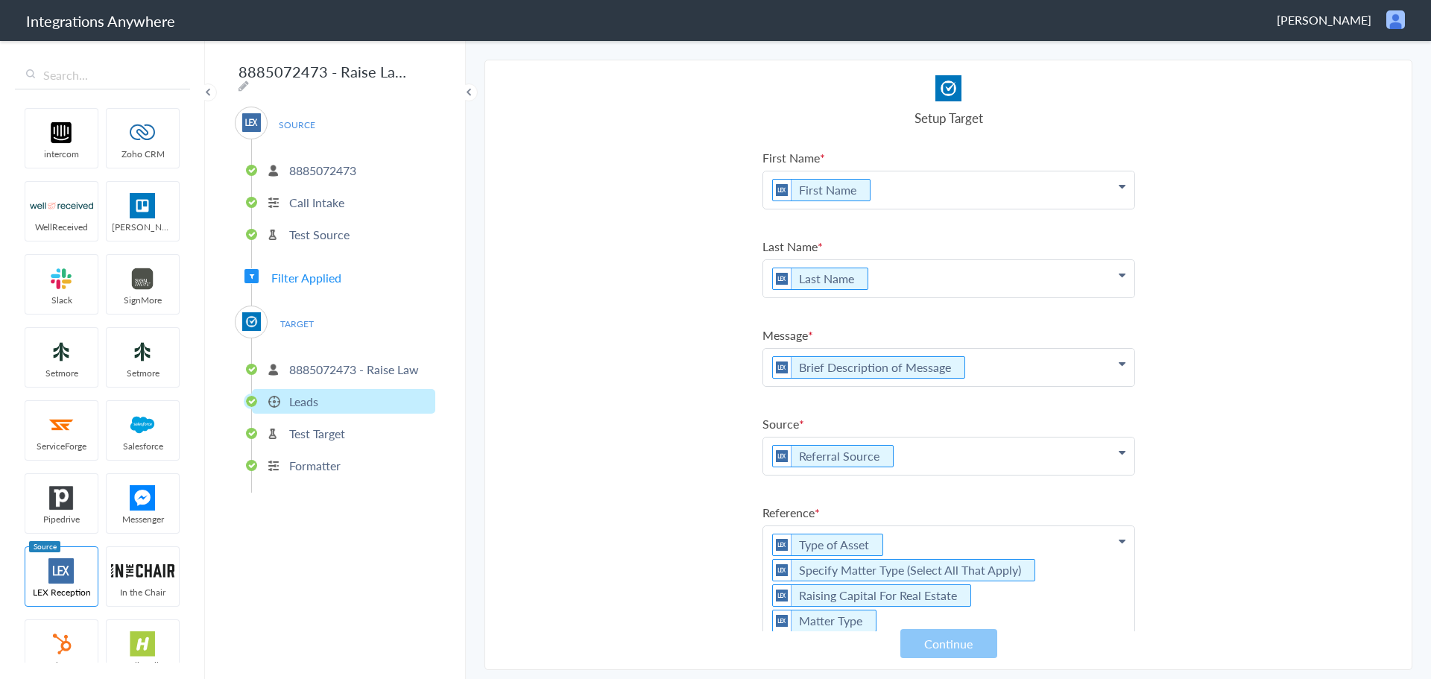
click at [316, 465] on p "Formatter" at bounding box center [314, 465] width 51 height 17
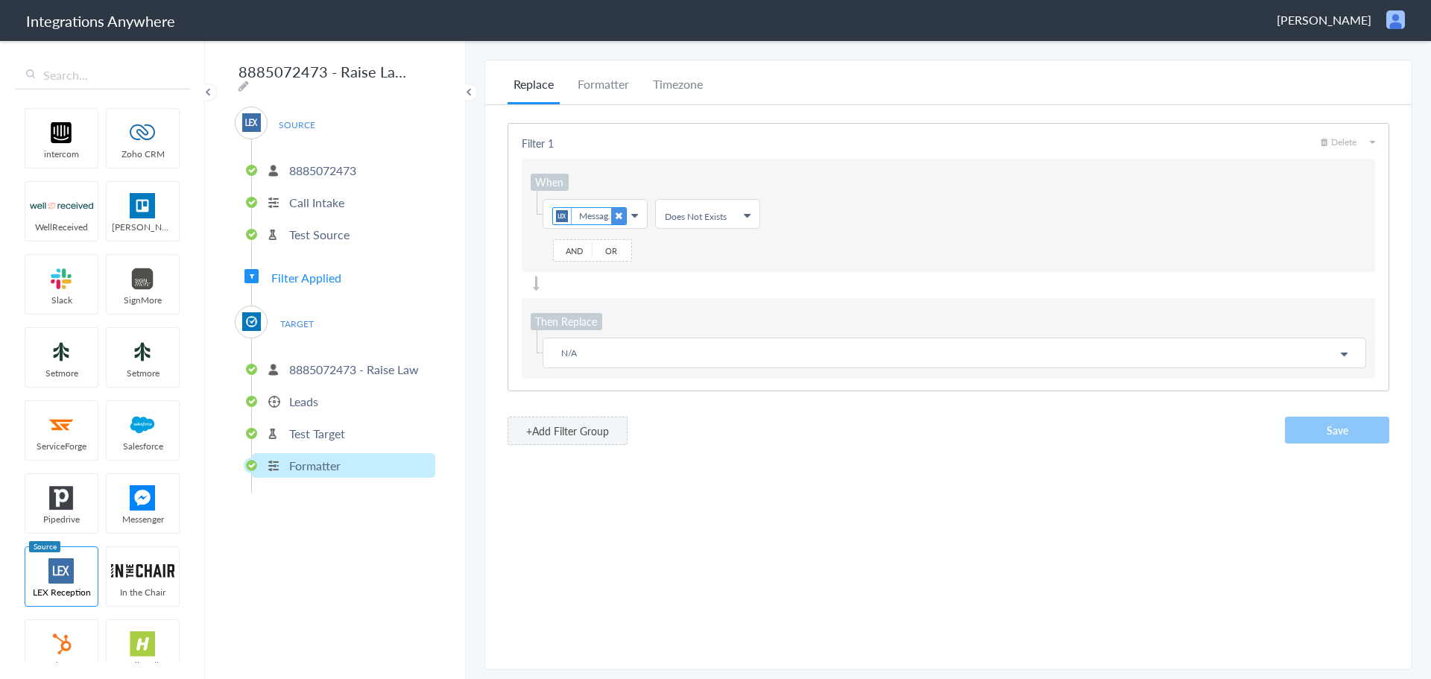
click at [614, 213] on icon at bounding box center [618, 216] width 15 height 16
click at [590, 244] on input "text" at bounding box center [594, 246] width 102 height 30
type input "brief"
click at [584, 285] on link "Brief Description of Message" at bounding box center [594, 281] width 102 height 40
click at [870, 208] on ul "Choose Field Brief Description of Message First Name Last Name Email Phone Deal…" at bounding box center [948, 214] width 835 height 30
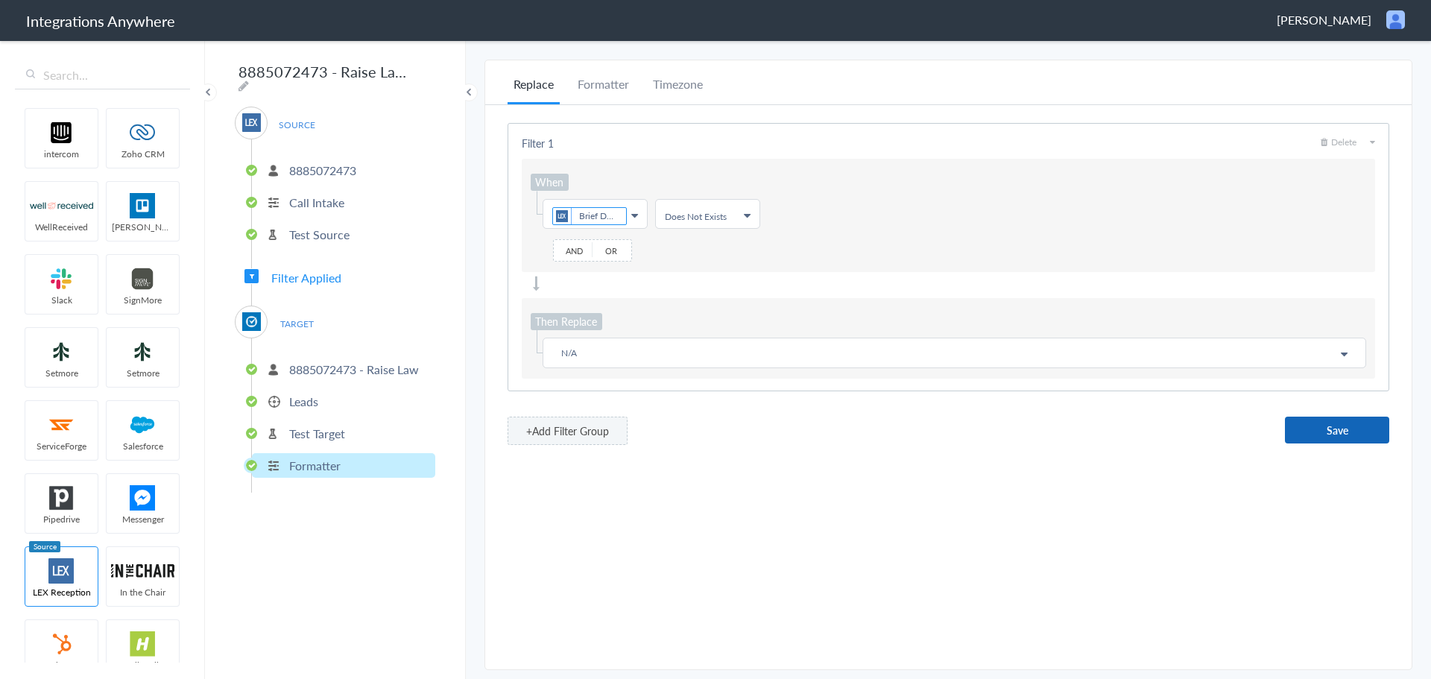
click at [1323, 429] on button "Save" at bounding box center [1337, 430] width 104 height 27
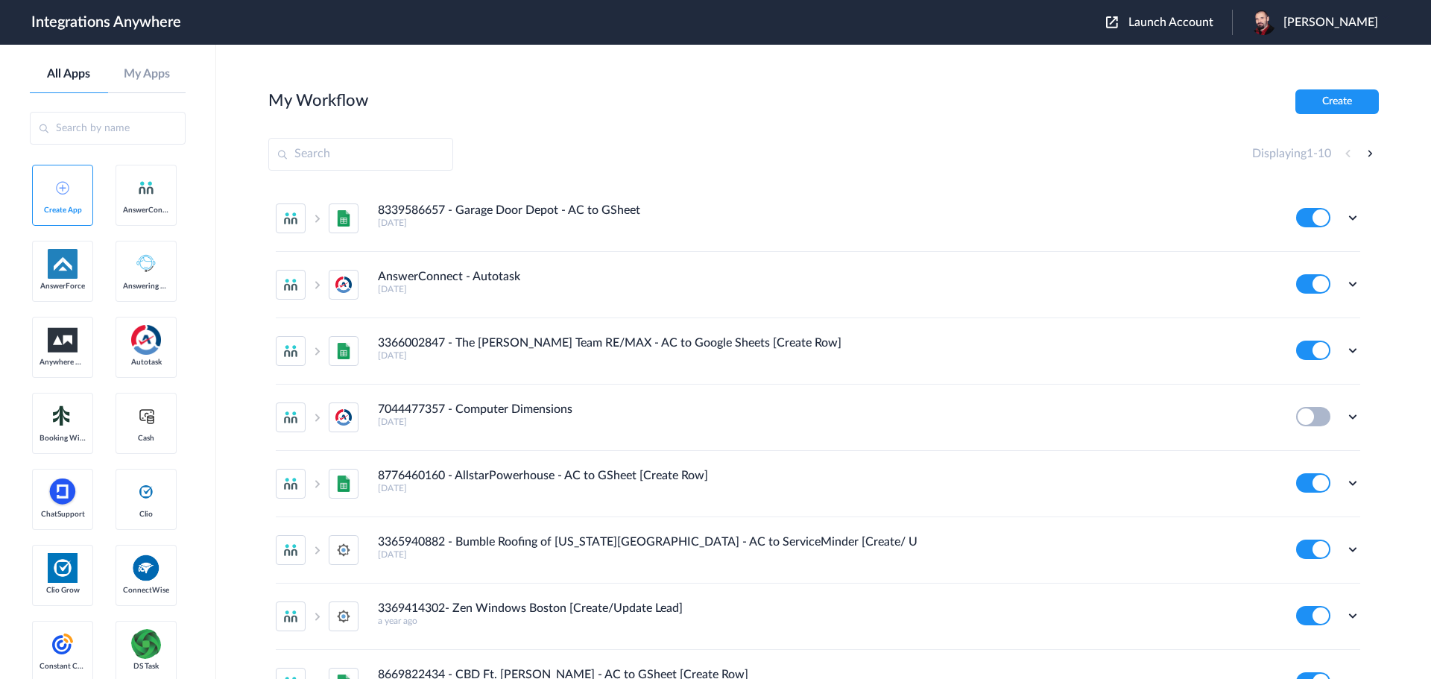
click at [1202, 22] on span "Launch Account" at bounding box center [1170, 22] width 85 height 12
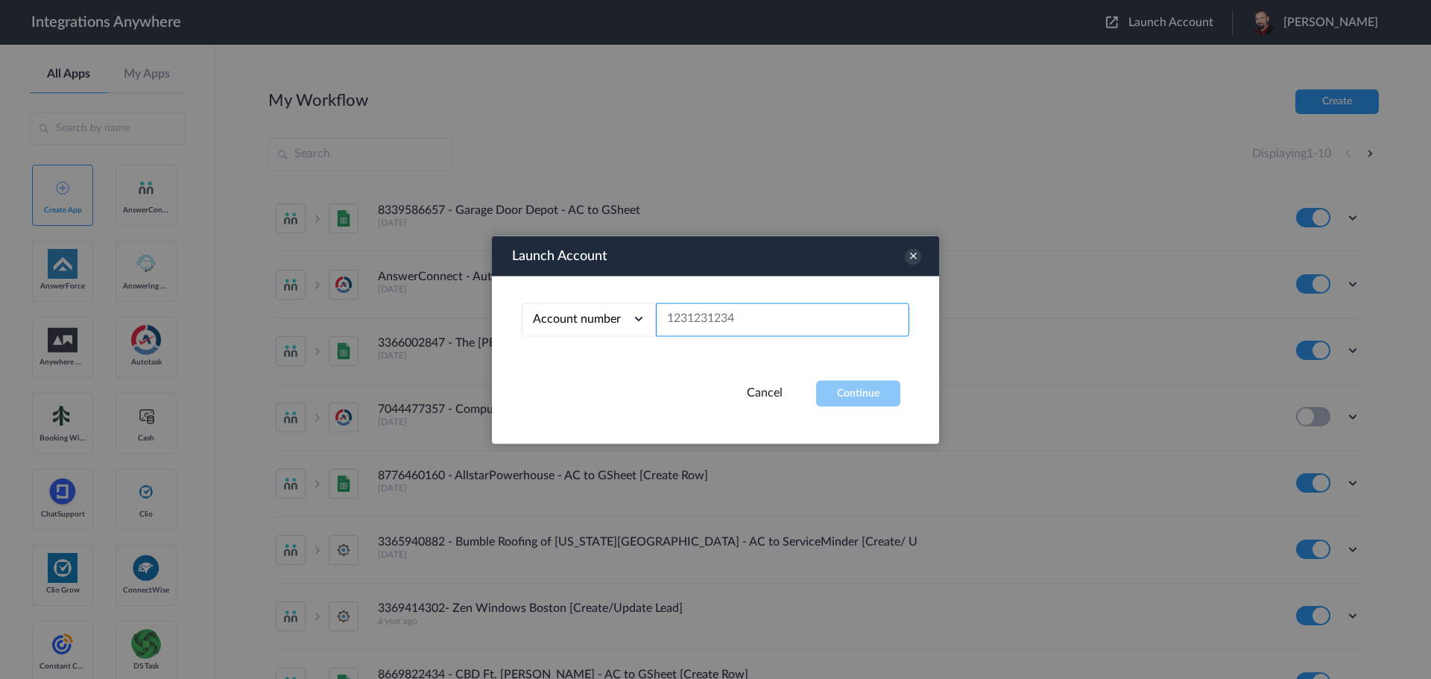
paste input "8885072473"
type input "8885072473"
click at [873, 396] on button "Continue" at bounding box center [858, 393] width 84 height 26
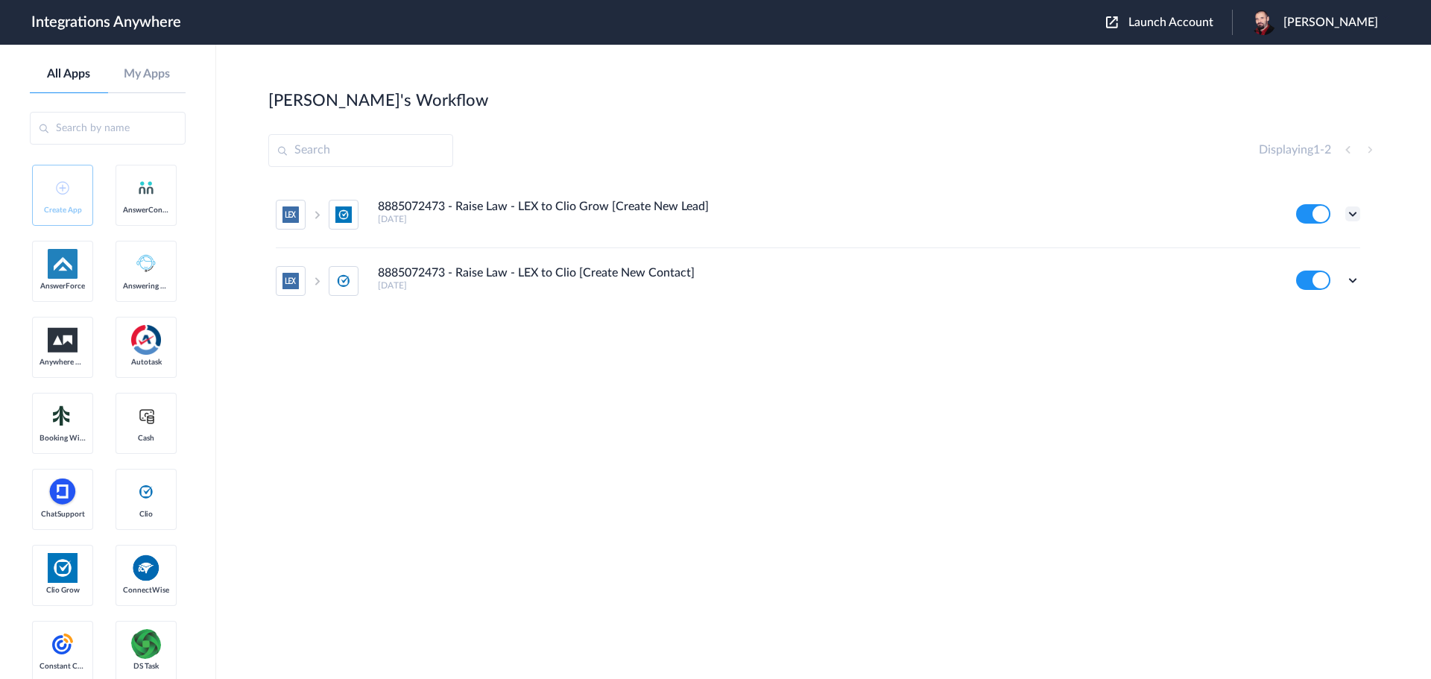
click at [1352, 212] on icon at bounding box center [1352, 213] width 15 height 15
click at [1304, 276] on link "Task history" at bounding box center [1310, 275] width 72 height 10
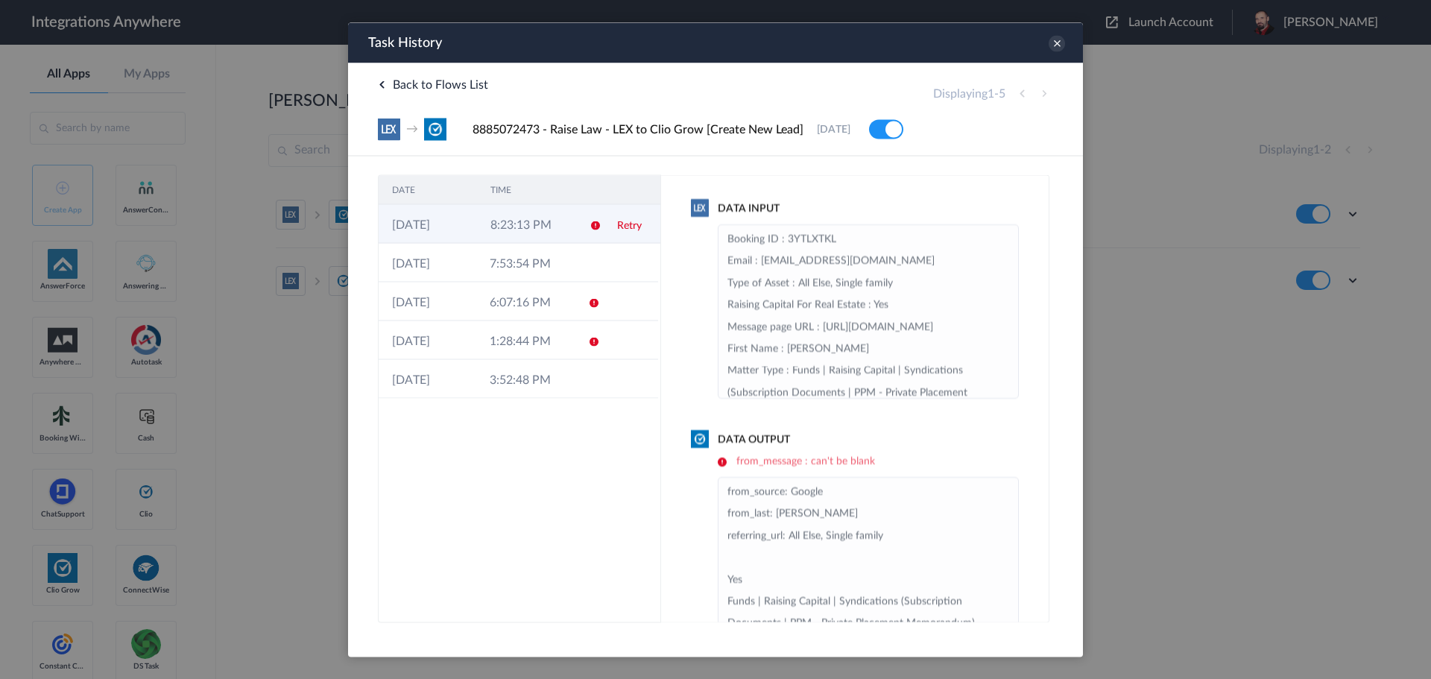
click at [528, 226] on td "8:23:13 PM" at bounding box center [526, 223] width 98 height 39
click at [632, 224] on link "Retry" at bounding box center [627, 225] width 25 height 10
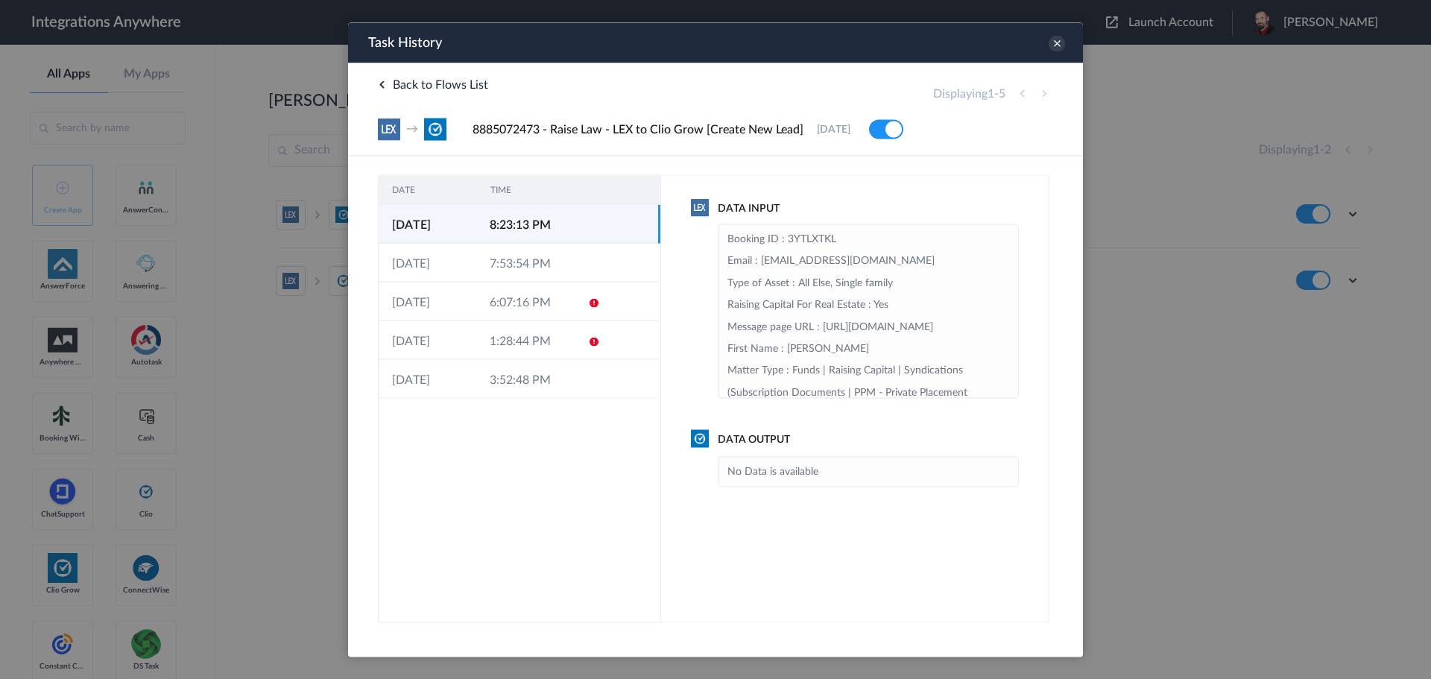
click at [519, 222] on td "8:23:13 PM" at bounding box center [525, 223] width 98 height 39
click at [519, 265] on td "7:53:54 PM" at bounding box center [525, 262] width 98 height 39
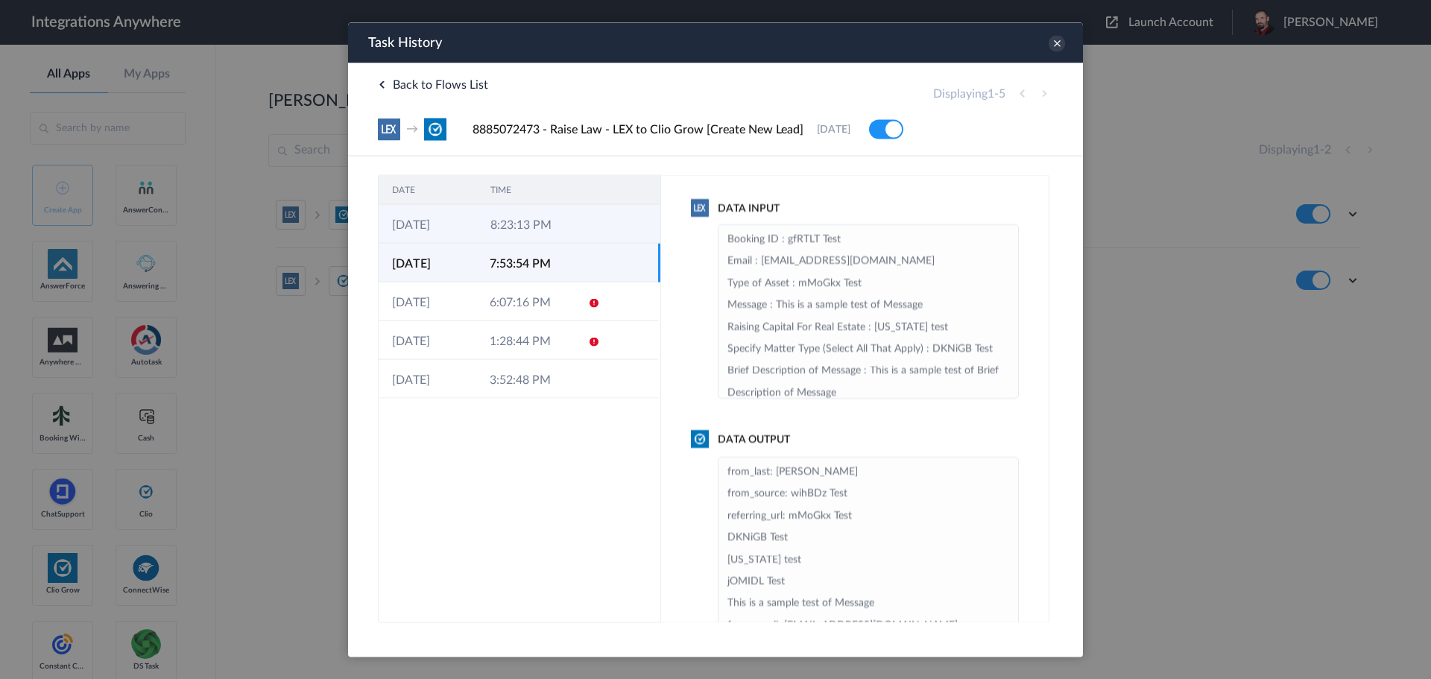
click at [528, 226] on td "8:23:13 PM" at bounding box center [526, 223] width 98 height 39
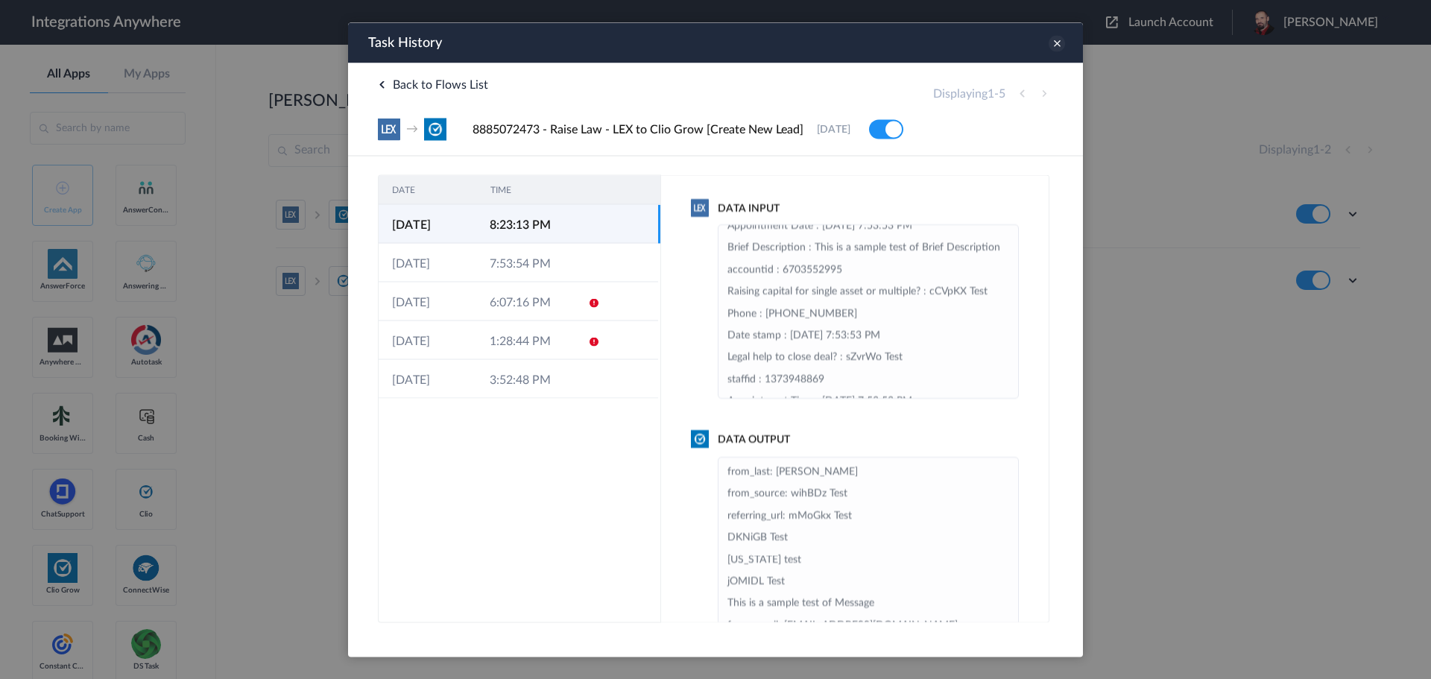
click at [1051, 43] on icon at bounding box center [1056, 43] width 16 height 16
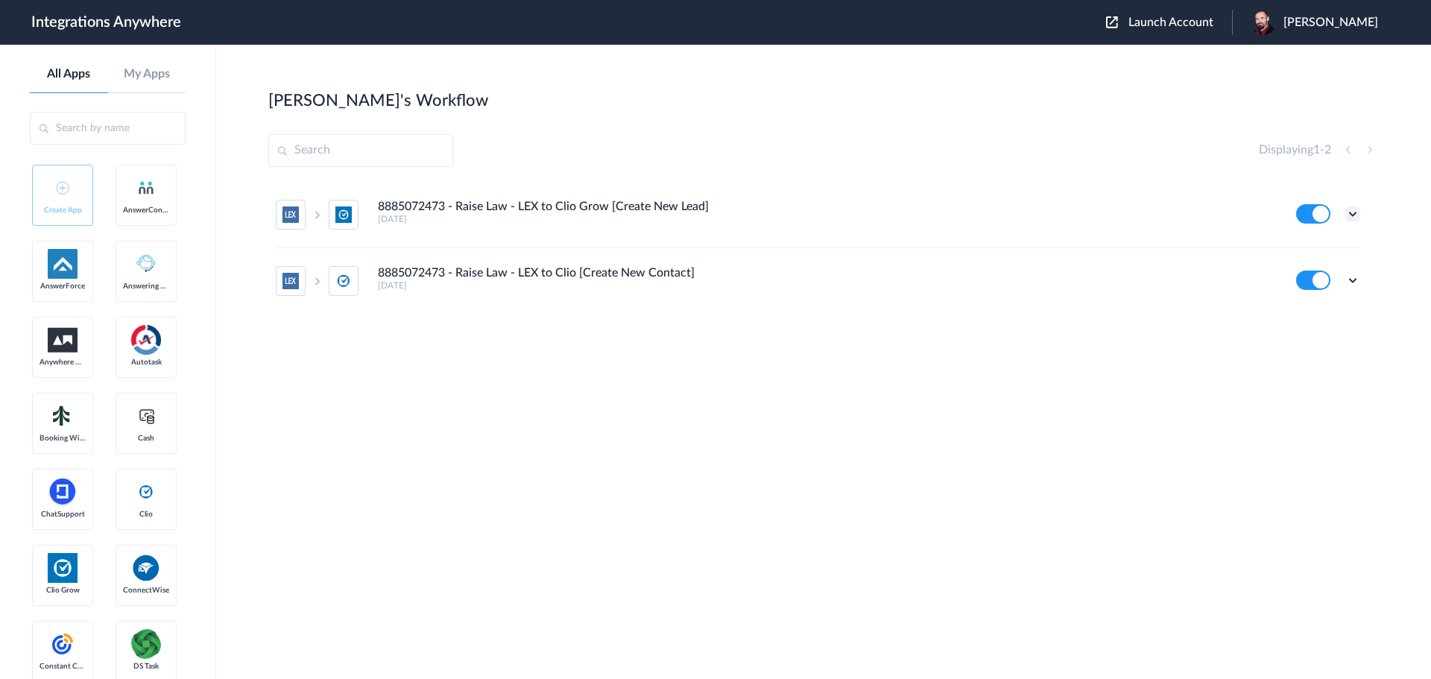
click at [1352, 212] on icon at bounding box center [1352, 213] width 15 height 15
click at [1308, 275] on link "Task history" at bounding box center [1310, 275] width 72 height 10
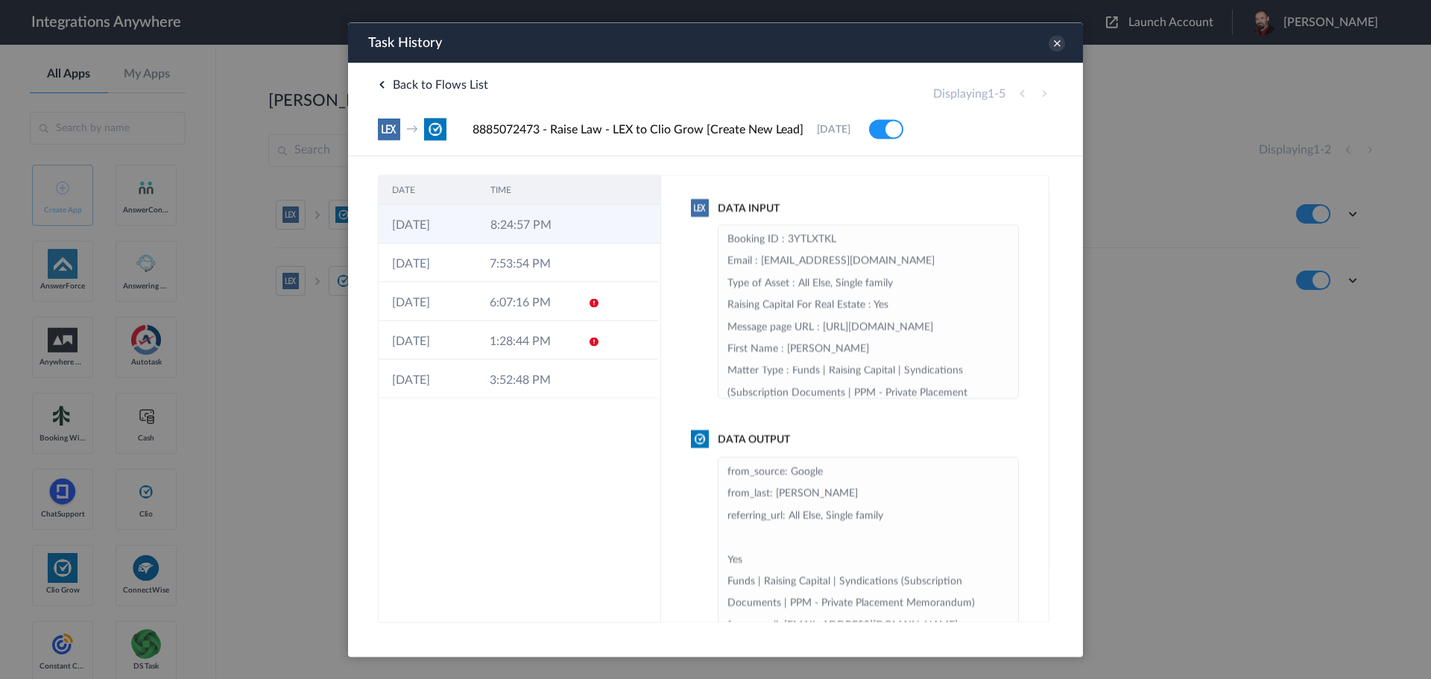
click at [502, 231] on td "8:24:57 PM" at bounding box center [526, 223] width 98 height 39
click at [1058, 45] on icon at bounding box center [1056, 43] width 16 height 16
